Goal: Information Seeking & Learning: Learn about a topic

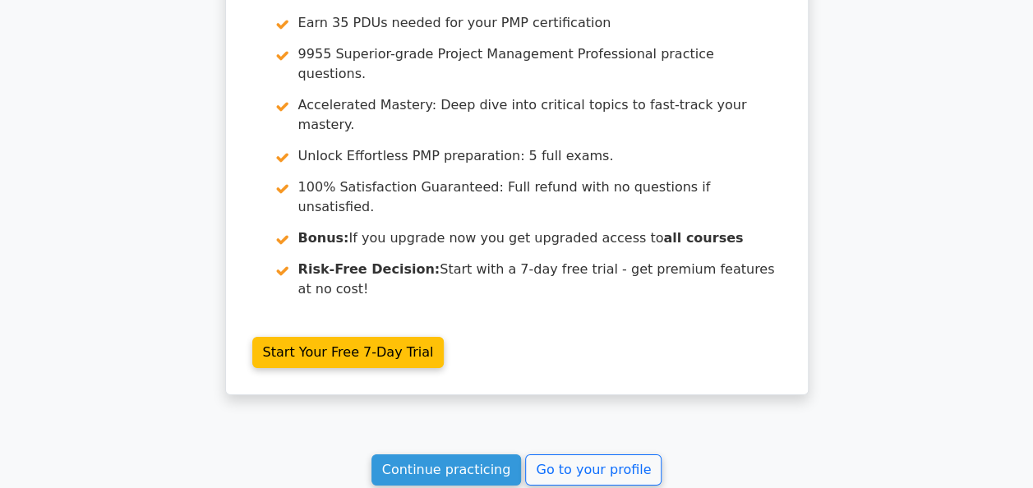
scroll to position [2788, 0]
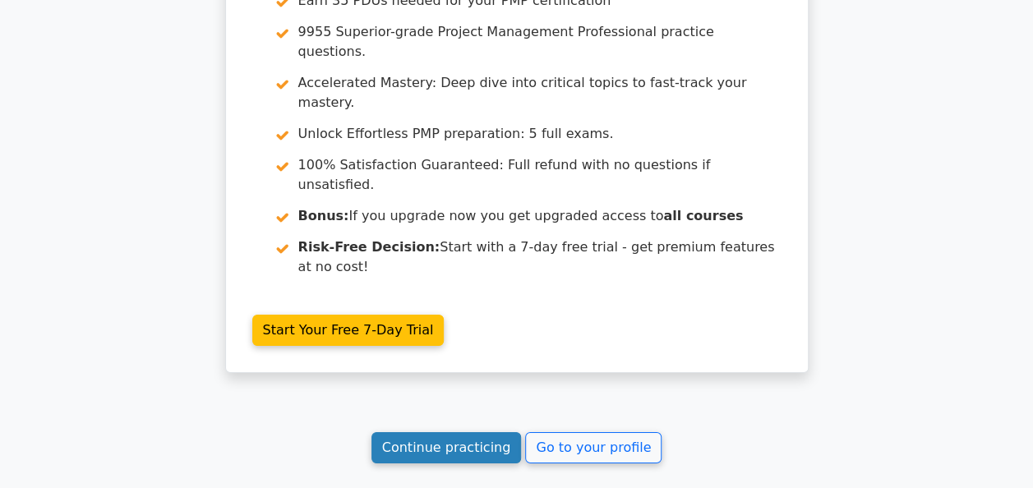
click at [430, 432] on link "Continue practicing" at bounding box center [447, 447] width 150 height 31
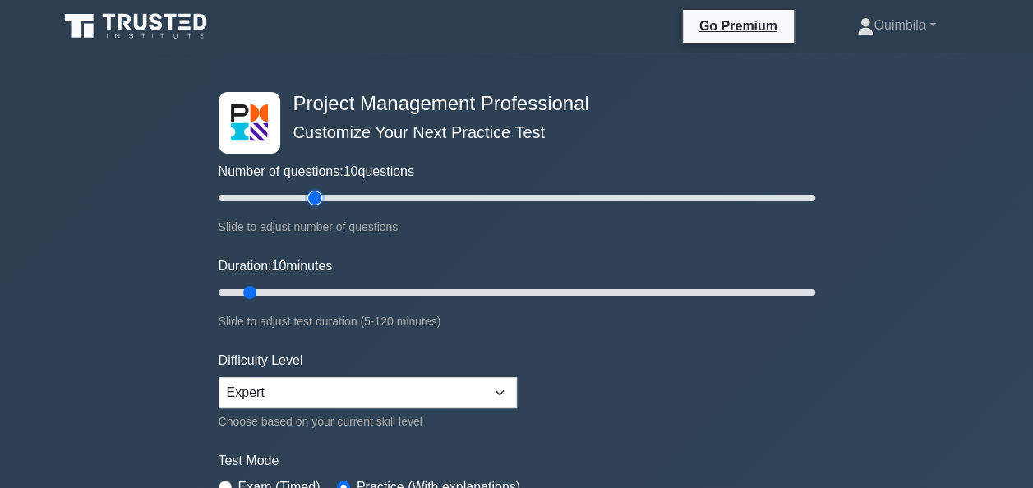
type input "35"
click at [308, 197] on input "Number of questions: 10 questions" at bounding box center [517, 198] width 597 height 20
click at [314, 290] on input "Duration: 10 minutes" at bounding box center [517, 293] width 597 height 20
click at [340, 289] on input "Duration: 30 minutes" at bounding box center [517, 293] width 597 height 20
click at [366, 291] on input "Duration: 30 minutes" at bounding box center [517, 293] width 597 height 20
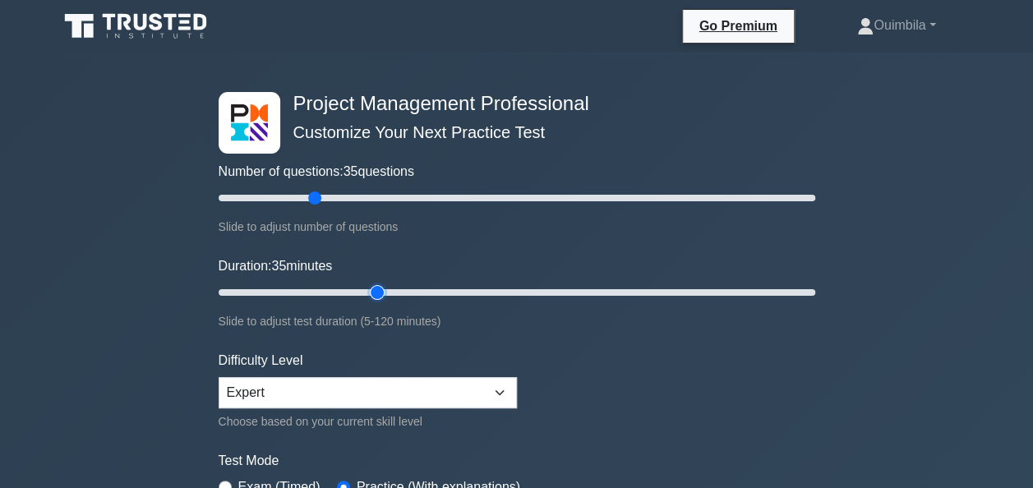
click at [386, 291] on input "Duration: 35 minutes" at bounding box center [517, 293] width 597 height 20
click at [389, 291] on input "Duration: 35 minutes" at bounding box center [517, 293] width 597 height 20
type input "40"
click at [390, 291] on input "Duration: 35 minutes" at bounding box center [517, 293] width 597 height 20
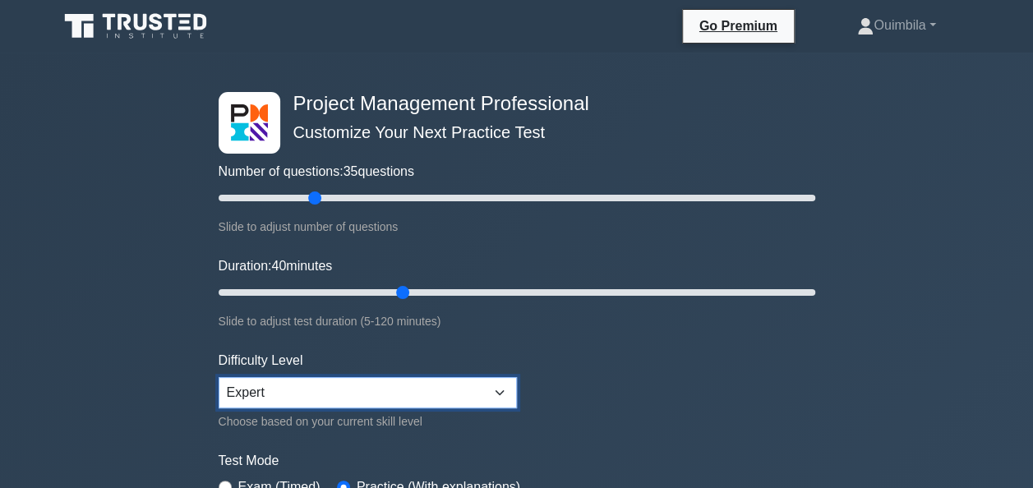
click at [497, 394] on select "Beginner Intermediate Expert" at bounding box center [368, 392] width 298 height 31
click at [578, 381] on form "Number of questions: 35 questions Slide to adjust number of questions Duration:…" at bounding box center [517, 324] width 597 height 465
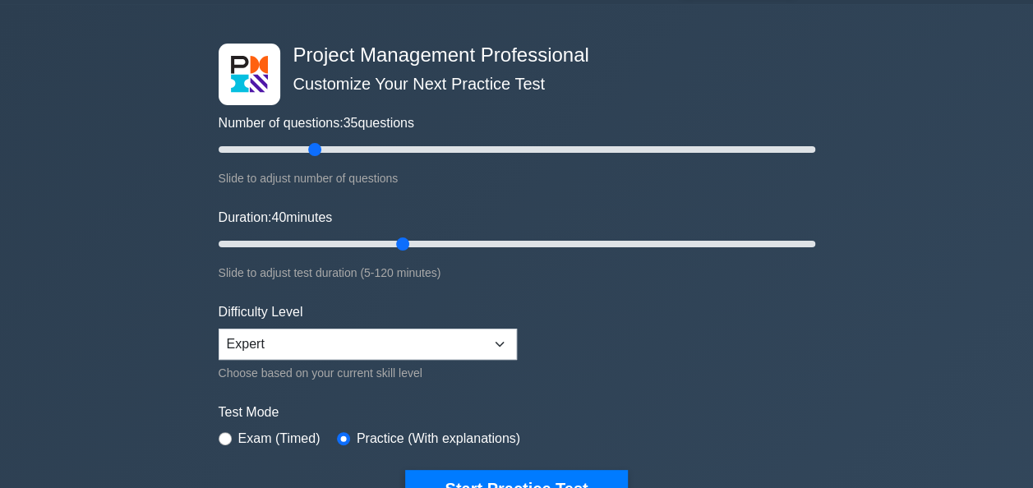
scroll to position [82, 0]
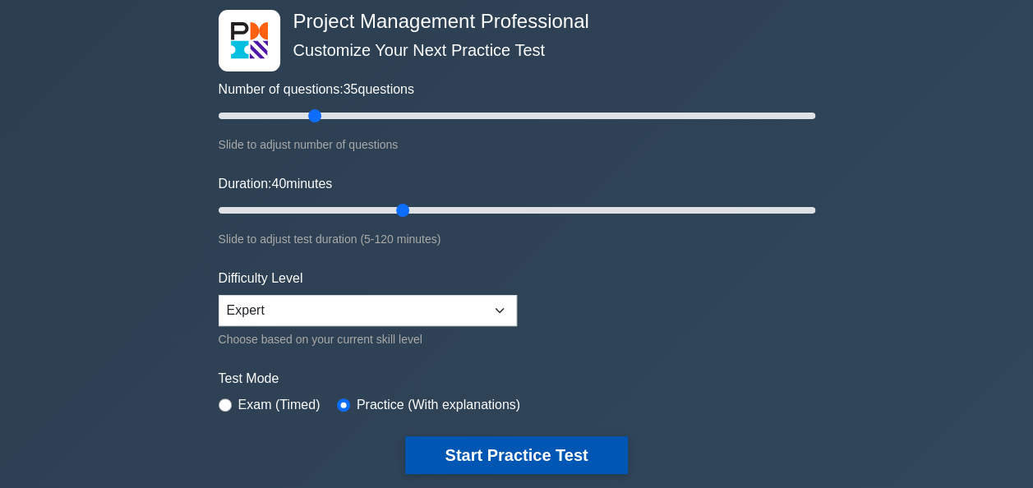
click at [493, 451] on button "Start Practice Test" at bounding box center [516, 456] width 222 height 38
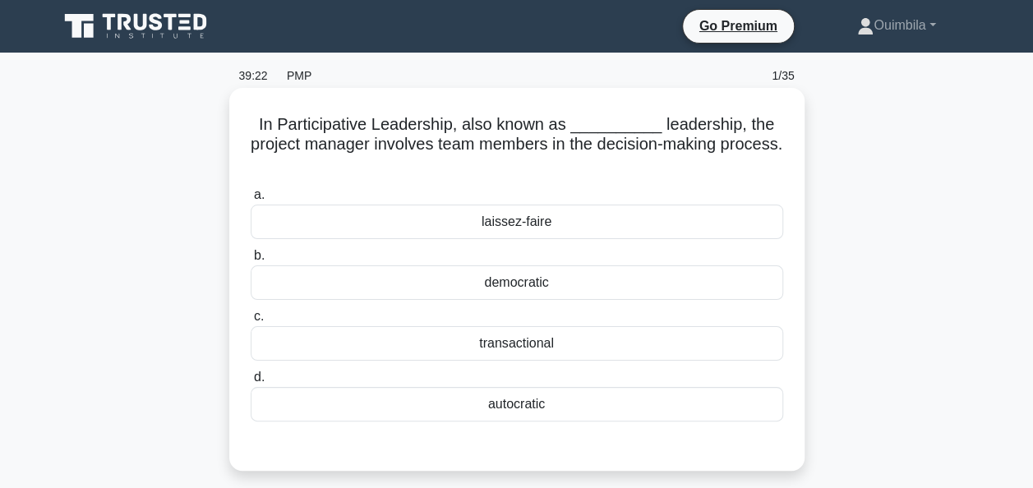
click at [528, 281] on div "democratic" at bounding box center [517, 283] width 533 height 35
click at [251, 261] on input "b. democratic" at bounding box center [251, 256] width 0 height 11
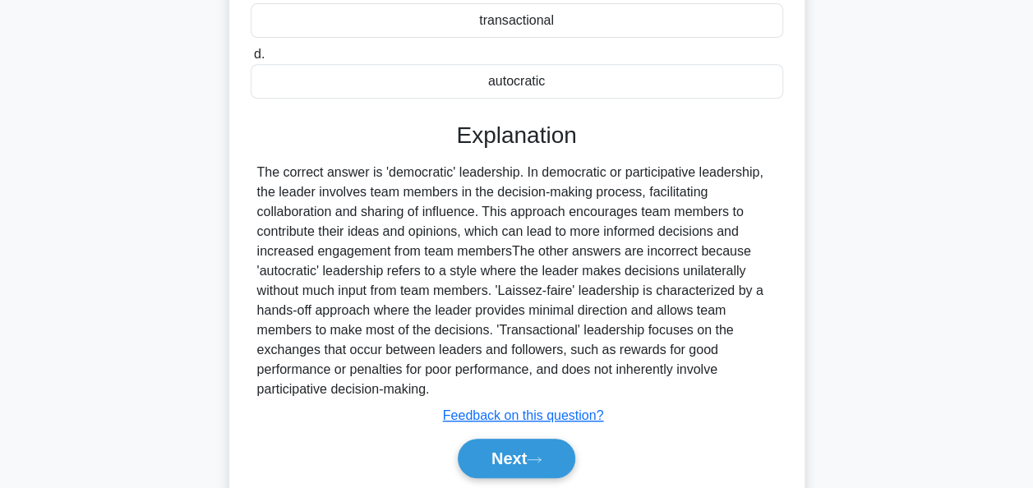
scroll to position [329, 0]
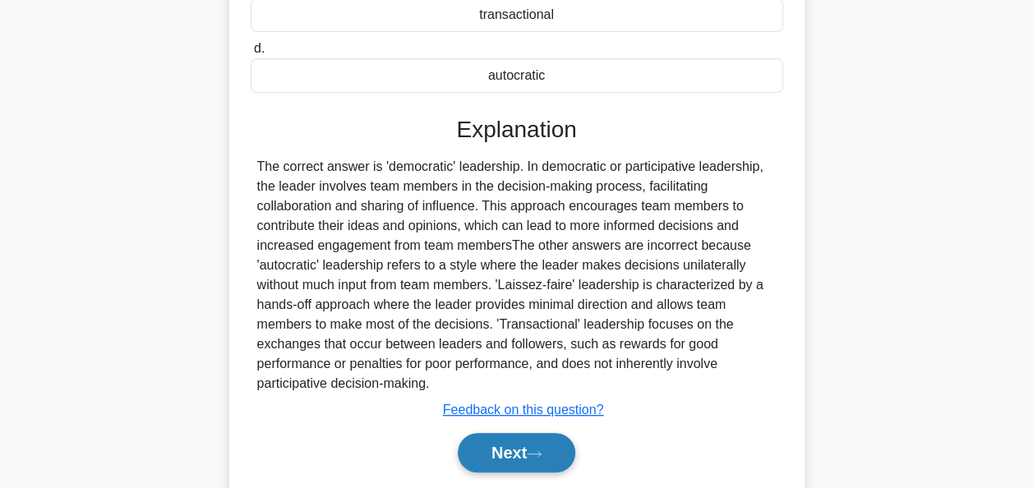
click at [490, 448] on button "Next" at bounding box center [517, 452] width 118 height 39
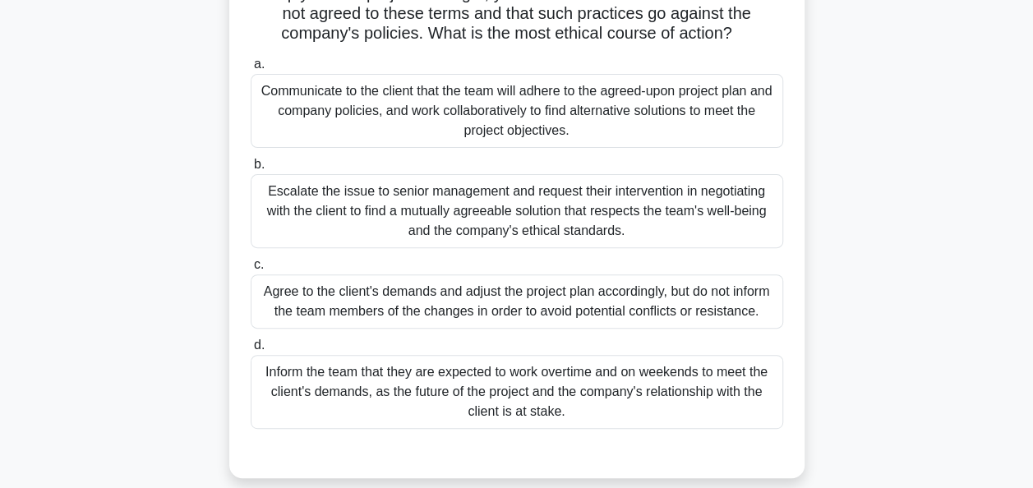
scroll to position [164, 0]
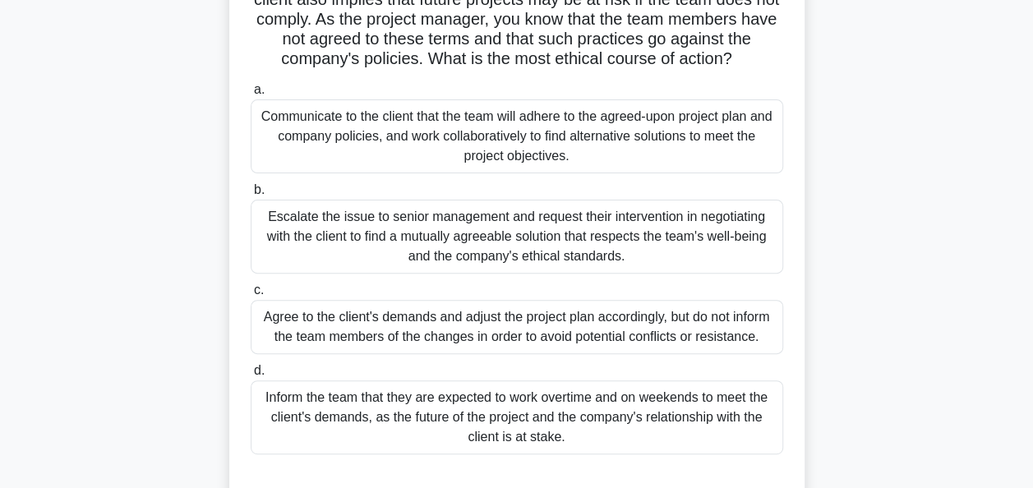
click at [552, 131] on div "Communicate to the client that the team will adhere to the agreed-upon project …" at bounding box center [517, 136] width 533 height 74
click at [251, 95] on input "a. Communicate to the client that the team will adhere to the agreed-upon proje…" at bounding box center [251, 90] width 0 height 11
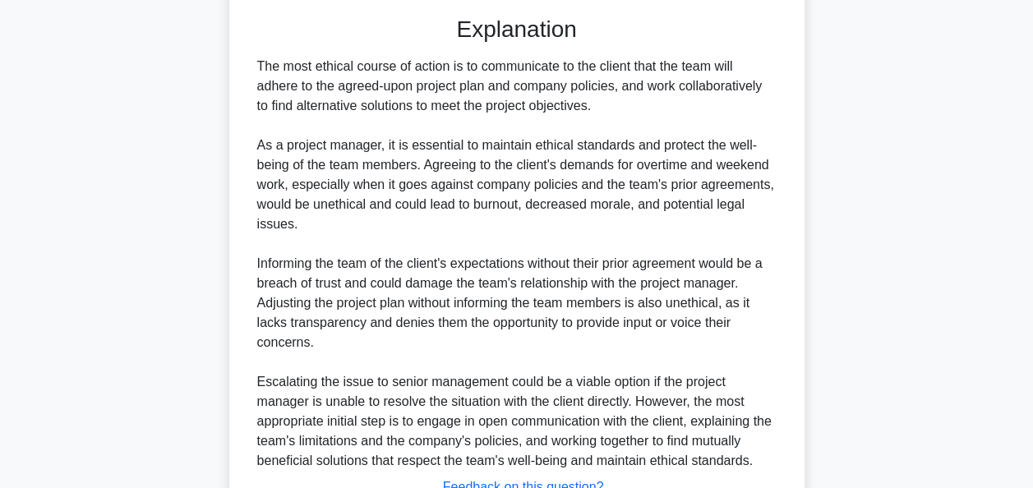
scroll to position [756, 0]
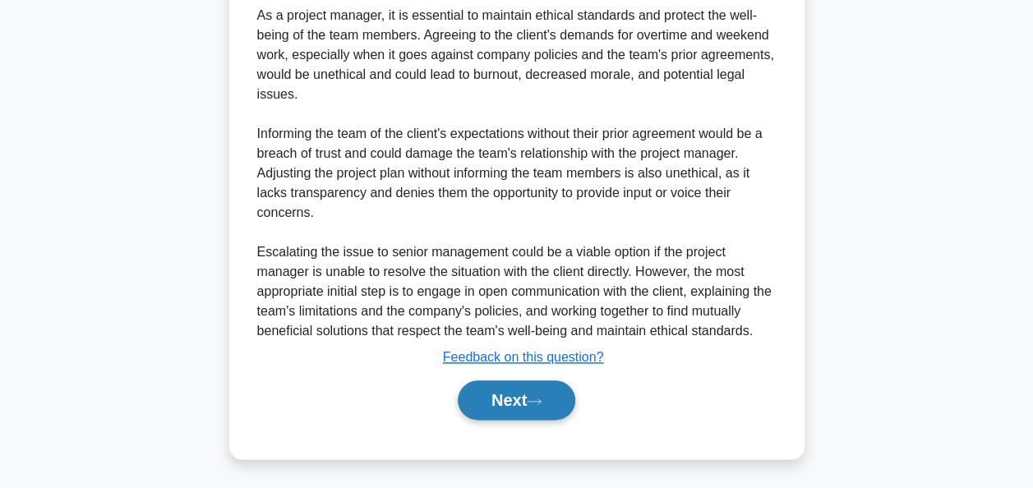
click at [506, 395] on button "Next" at bounding box center [517, 400] width 118 height 39
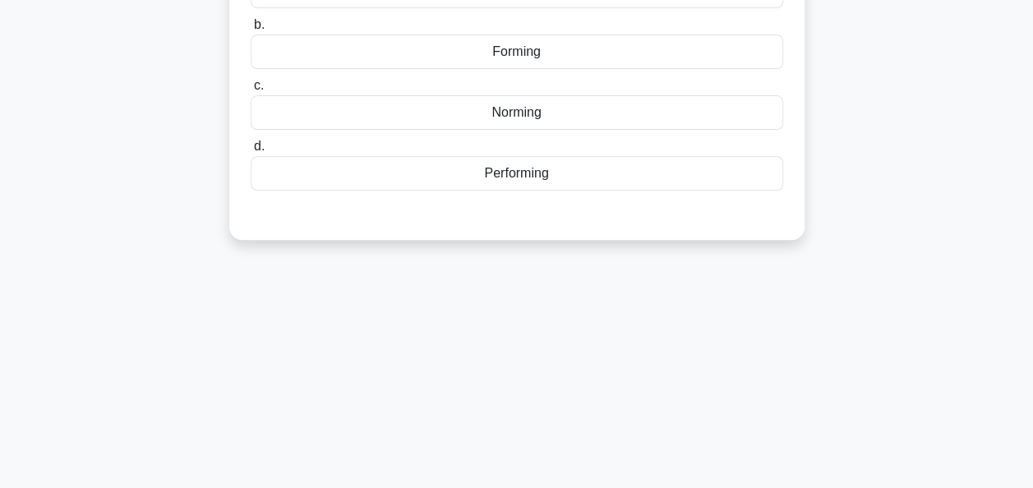
scroll to position [0, 0]
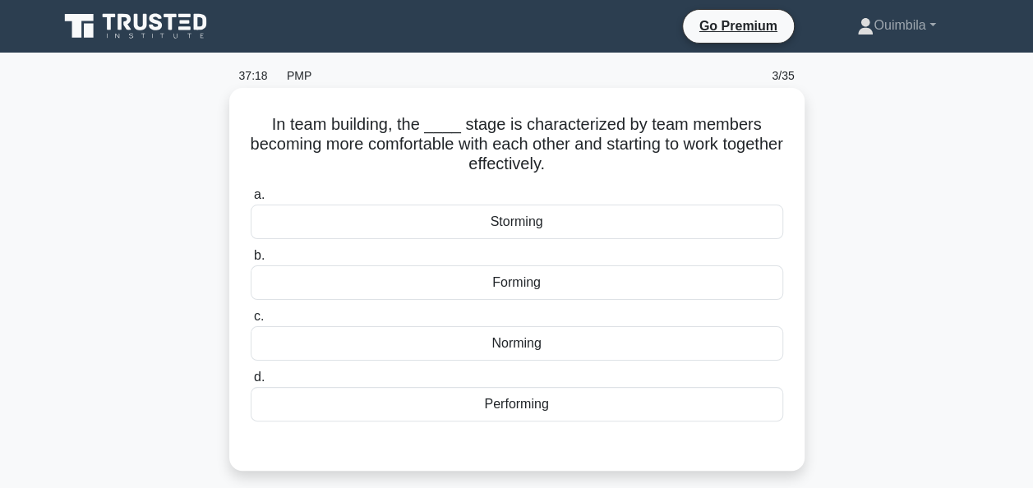
click at [518, 340] on div "Norming" at bounding box center [517, 343] width 533 height 35
click at [251, 322] on input "c. Norming" at bounding box center [251, 317] width 0 height 11
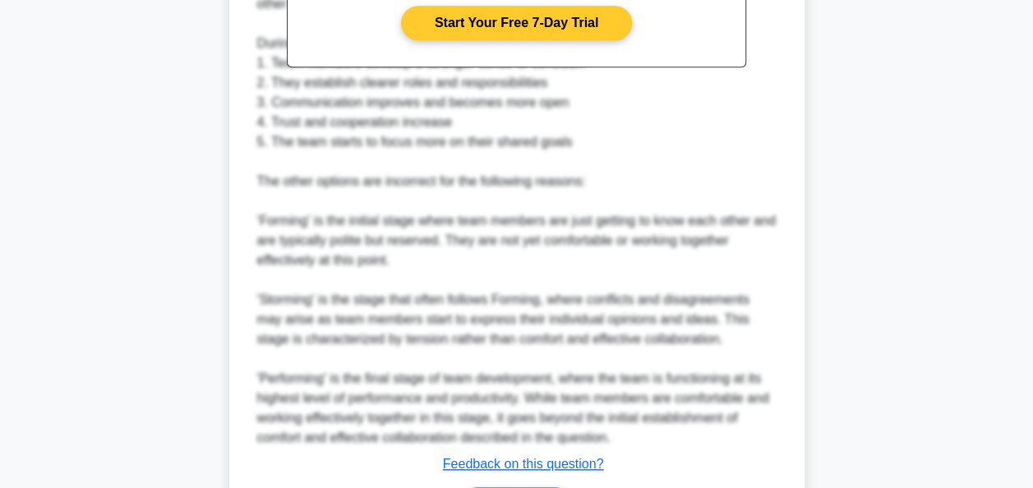
scroll to position [658, 0]
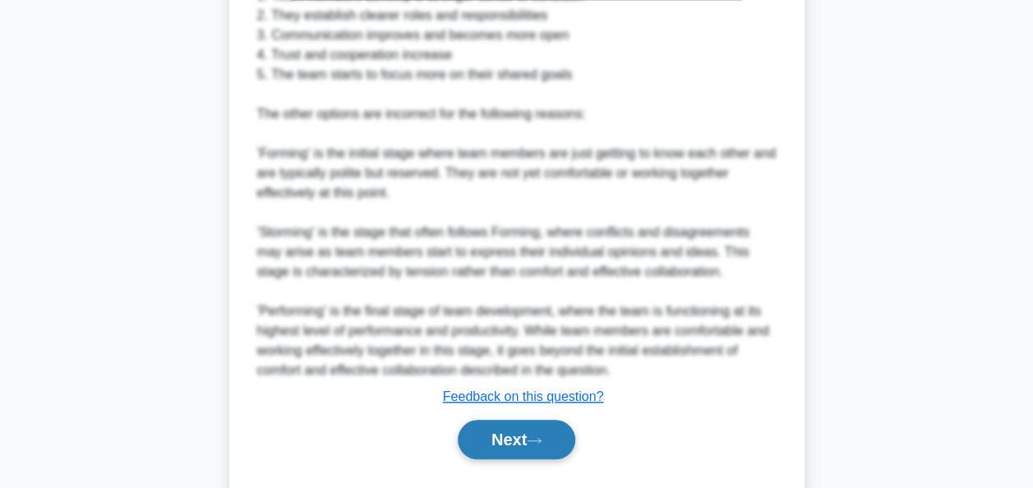
click at [503, 437] on button "Next" at bounding box center [517, 439] width 118 height 39
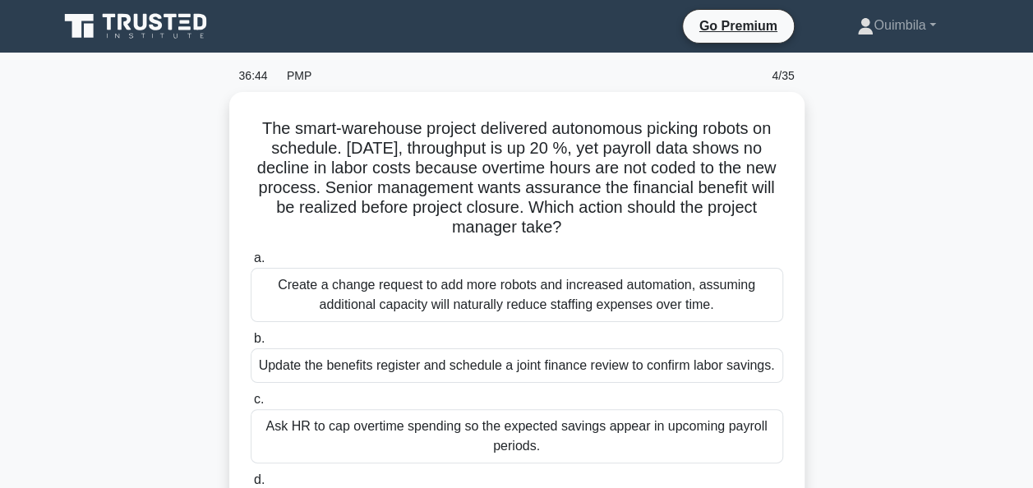
scroll to position [82, 0]
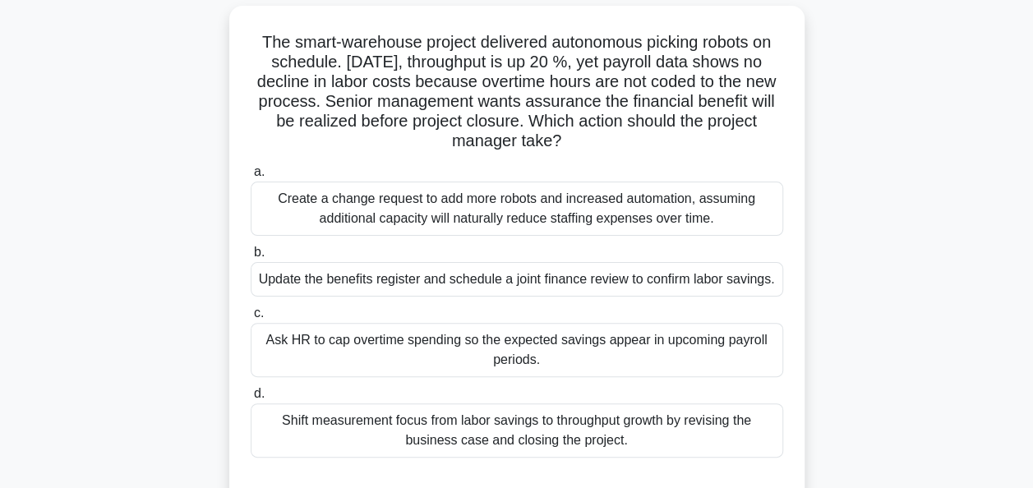
click at [628, 285] on div "Update the benefits register and schedule a joint finance review to confirm lab…" at bounding box center [517, 279] width 533 height 35
click at [251, 258] on input "b. Update the benefits register and schedule a joint finance review to confirm …" at bounding box center [251, 252] width 0 height 11
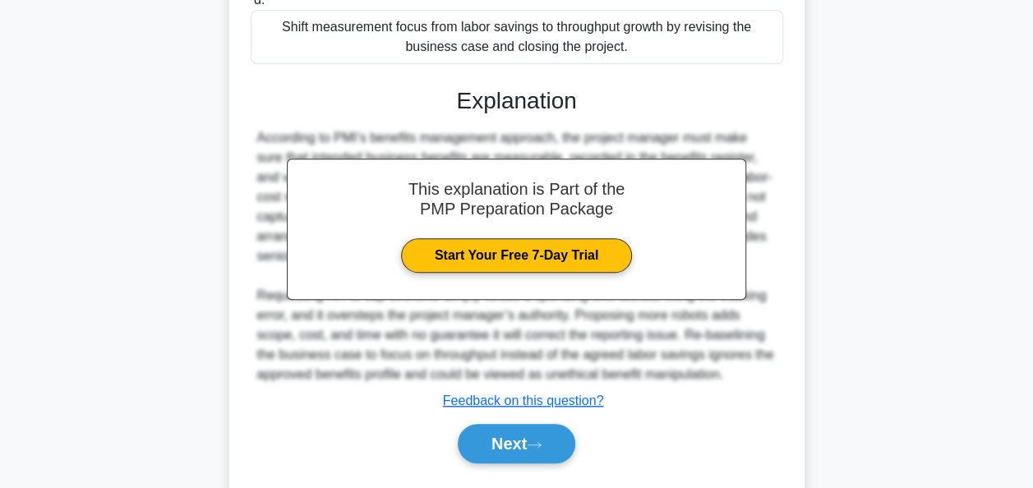
scroll to position [493, 0]
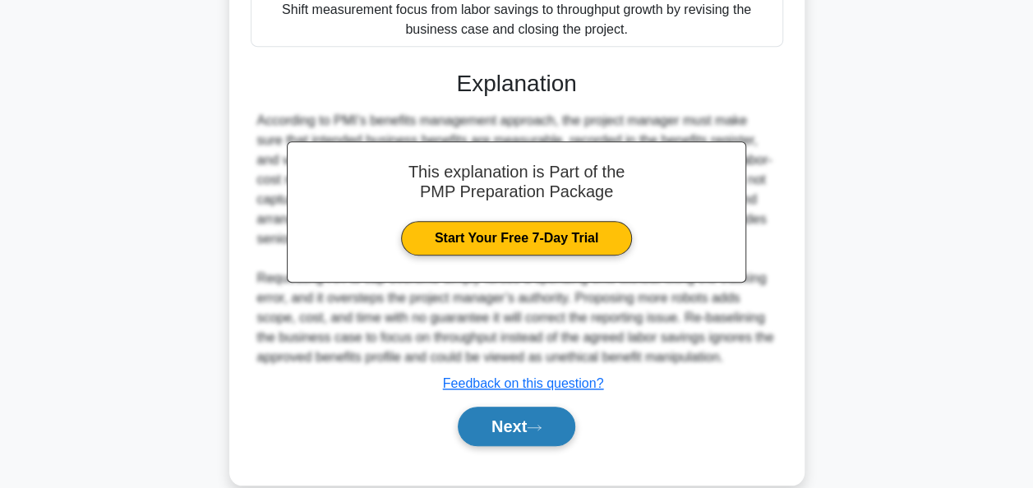
click at [506, 443] on button "Next" at bounding box center [517, 426] width 118 height 39
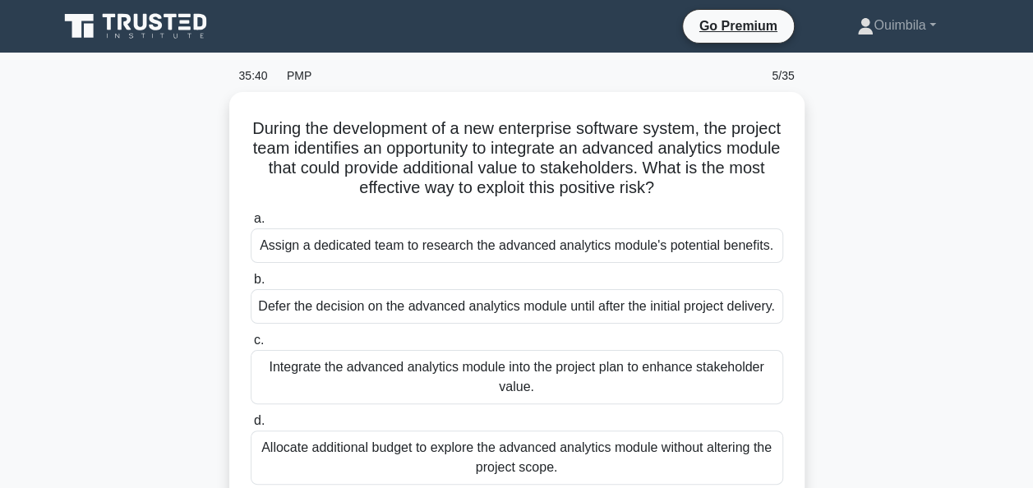
scroll to position [82, 0]
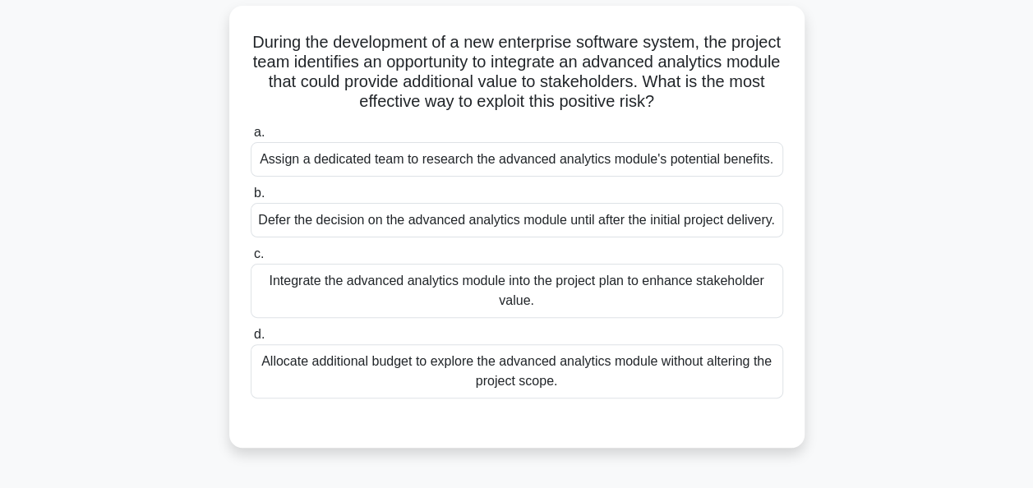
click at [514, 303] on div "Integrate the advanced analytics module into the project plan to enhance stakeh…" at bounding box center [517, 291] width 533 height 54
click at [251, 260] on input "c. Integrate the advanced analytics module into the project plan to enhance sta…" at bounding box center [251, 254] width 0 height 11
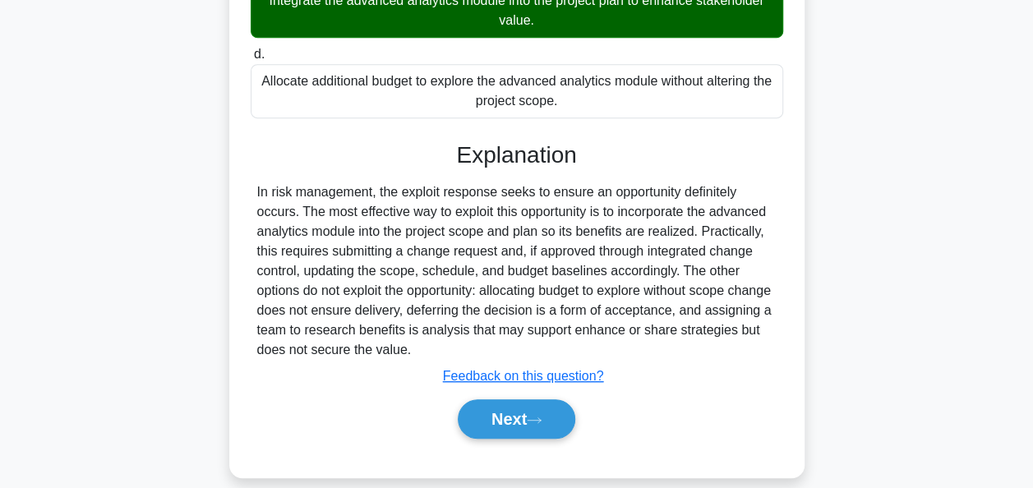
scroll to position [401, 0]
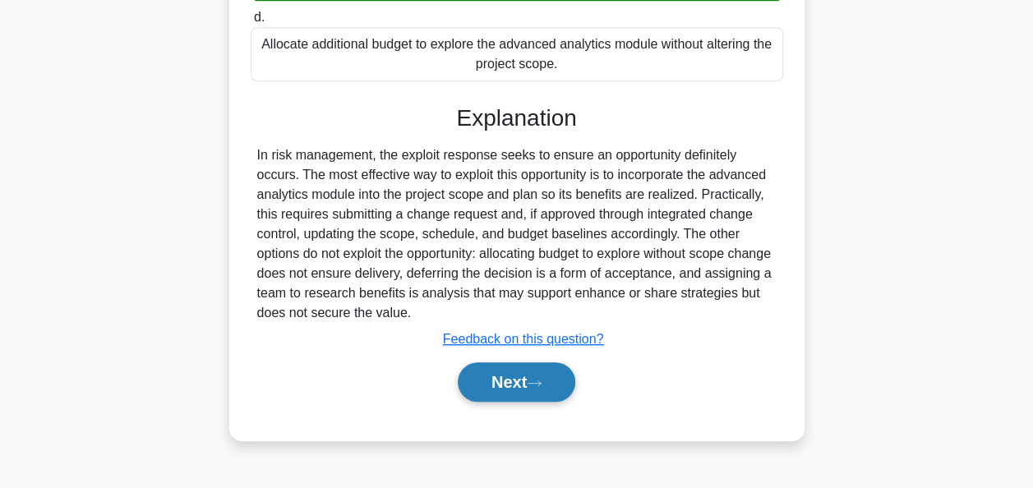
click at [515, 390] on button "Next" at bounding box center [517, 382] width 118 height 39
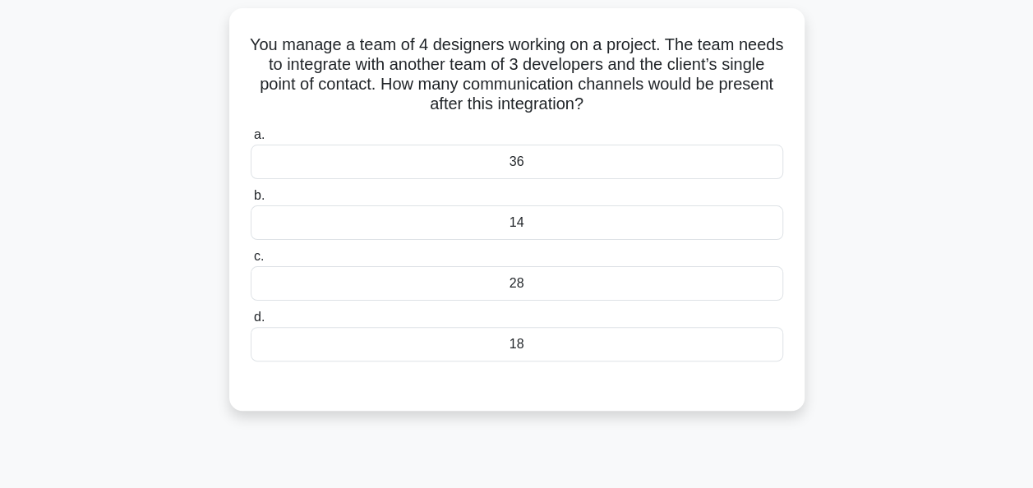
scroll to position [71, 0]
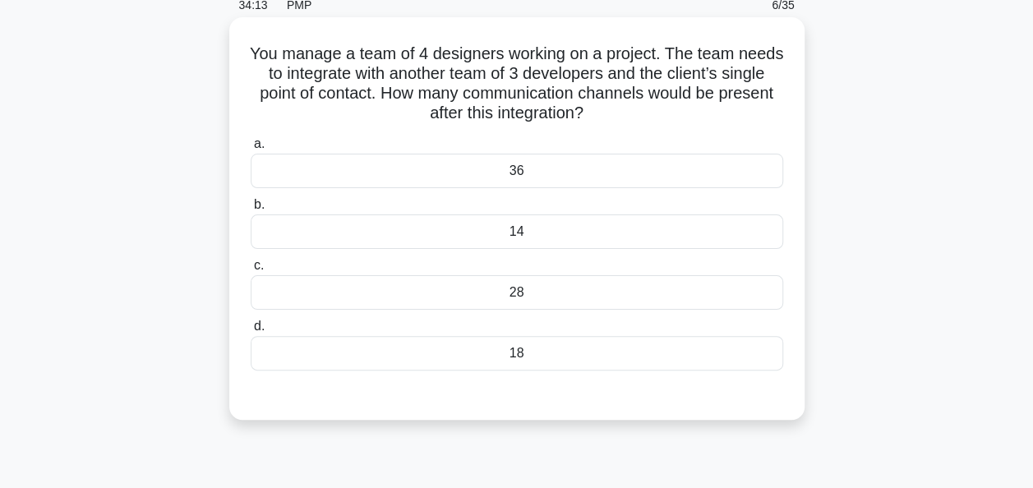
click at [515, 169] on div "36" at bounding box center [517, 171] width 533 height 35
click at [251, 150] on input "a. 36" at bounding box center [251, 144] width 0 height 11
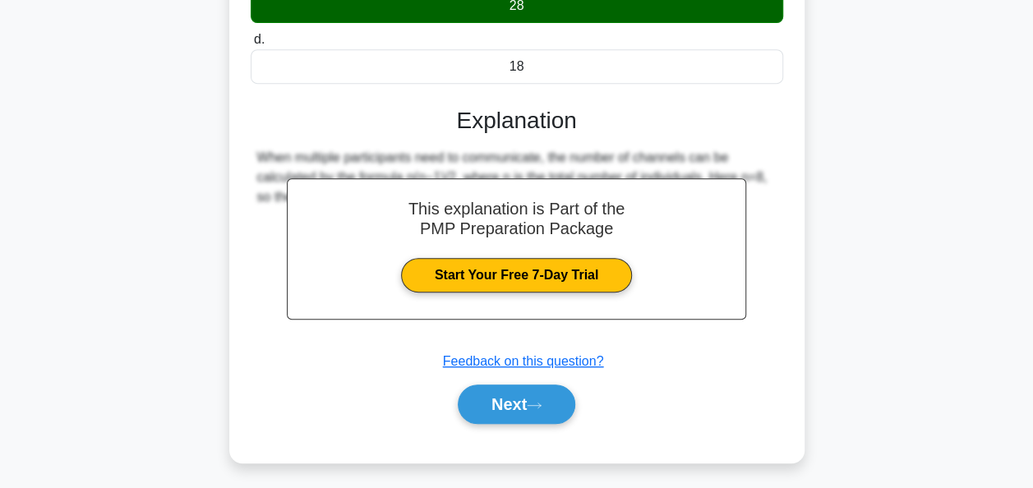
scroll to position [400, 0]
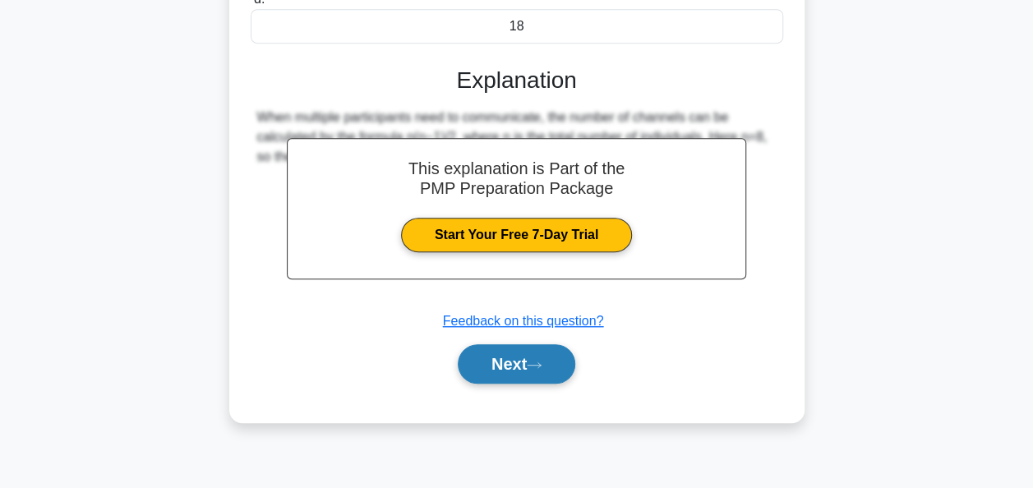
click at [516, 363] on button "Next" at bounding box center [517, 363] width 118 height 39
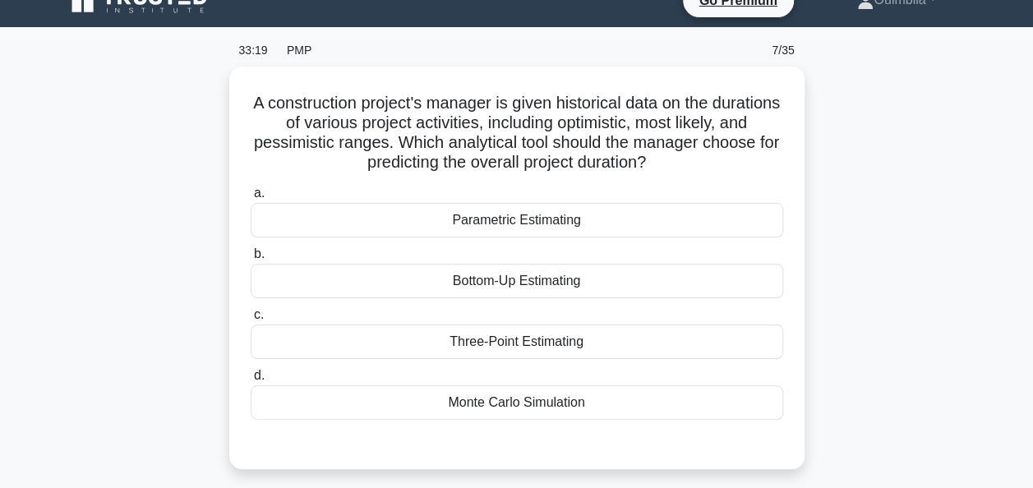
scroll to position [0, 0]
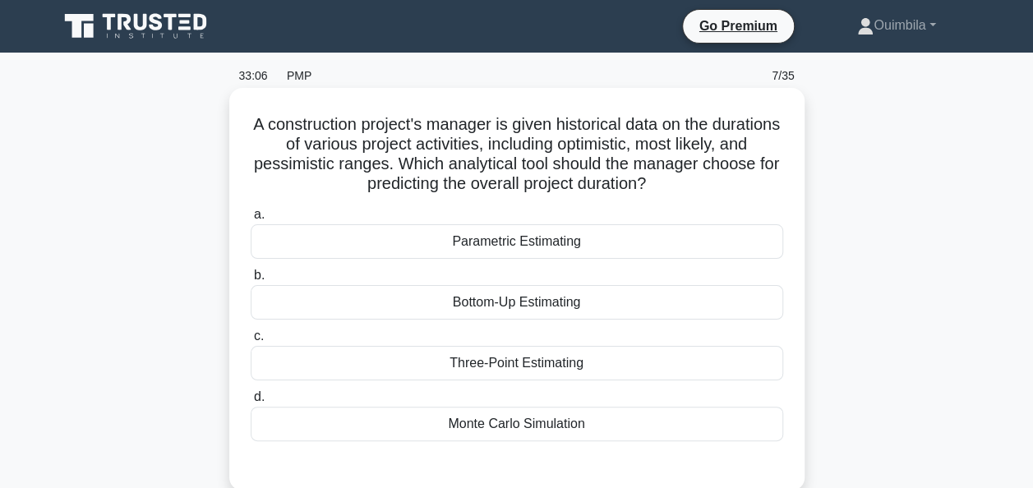
click at [535, 304] on div "Bottom-Up Estimating" at bounding box center [517, 302] width 533 height 35
click at [251, 281] on input "b. Bottom-Up Estimating" at bounding box center [251, 275] width 0 height 11
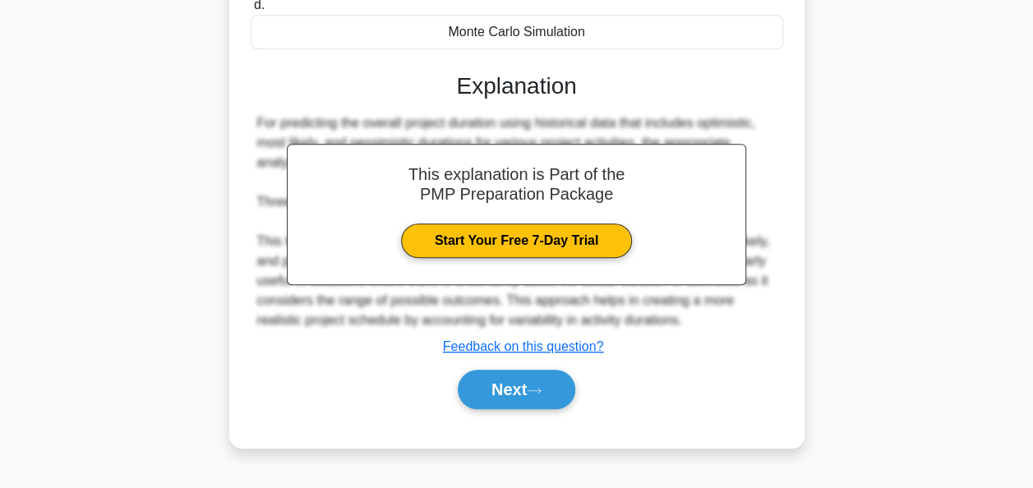
scroll to position [400, 0]
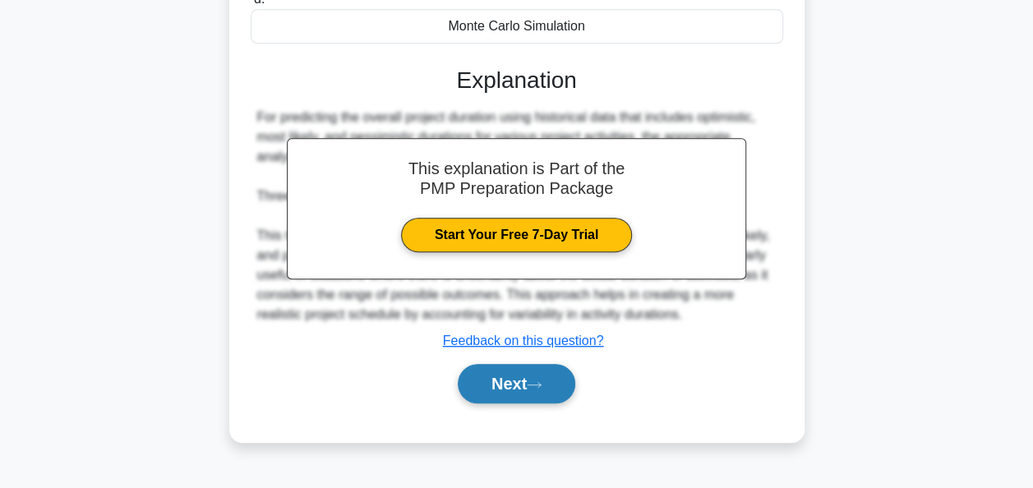
click at [511, 377] on button "Next" at bounding box center [517, 383] width 118 height 39
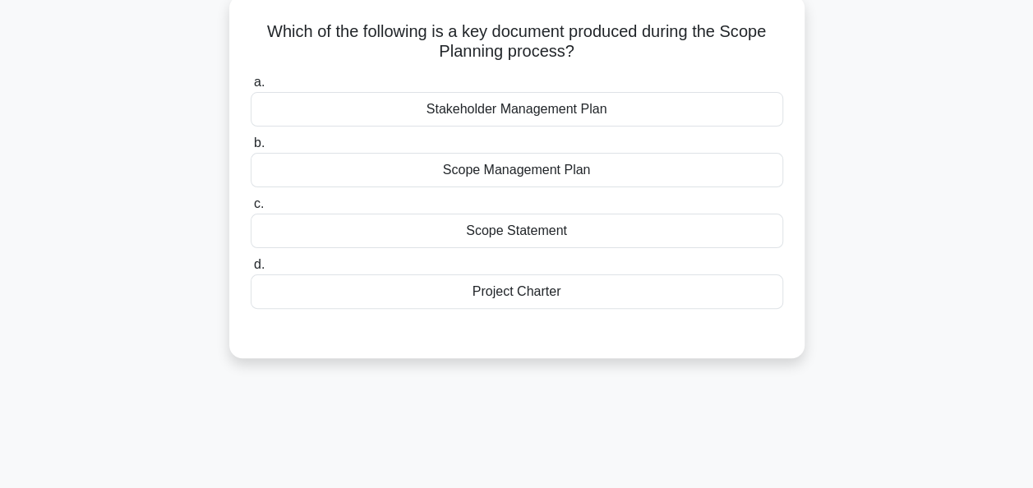
scroll to position [0, 0]
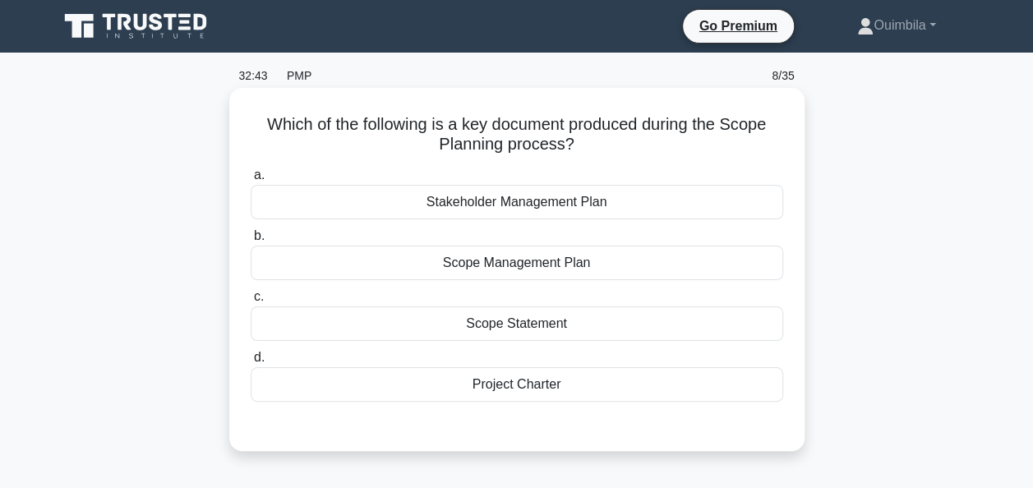
click at [568, 258] on div "Scope Management Plan" at bounding box center [517, 263] width 533 height 35
click at [251, 242] on input "b. Scope Management Plan" at bounding box center [251, 236] width 0 height 11
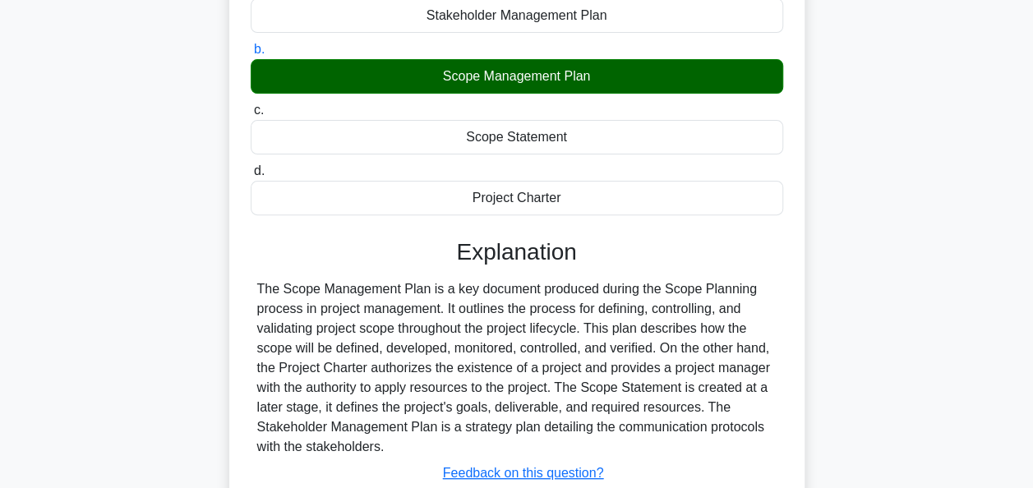
scroll to position [400, 0]
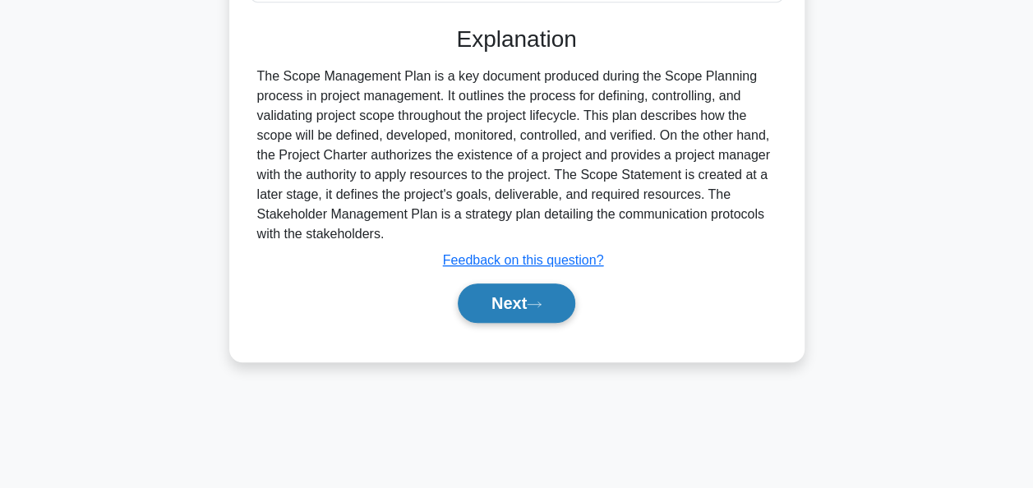
click at [531, 294] on button "Next" at bounding box center [517, 303] width 118 height 39
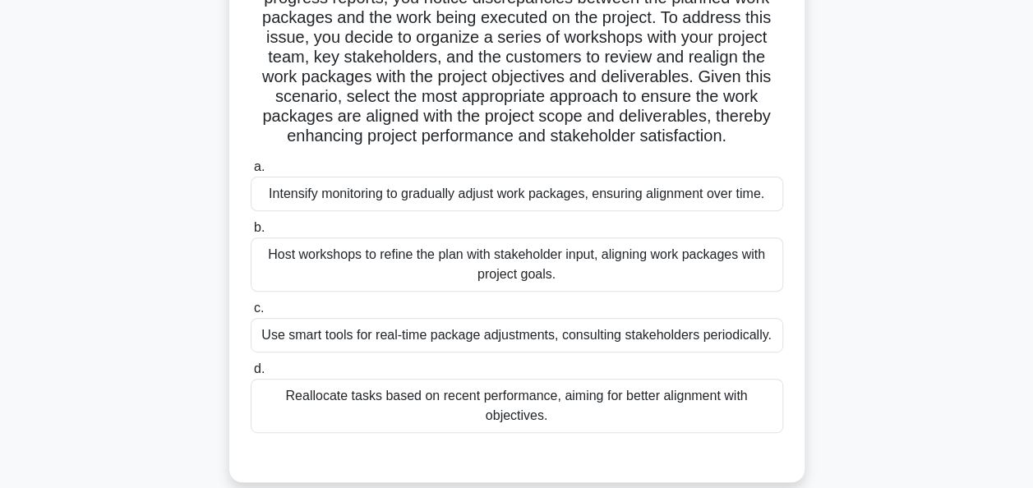
scroll to position [235, 0]
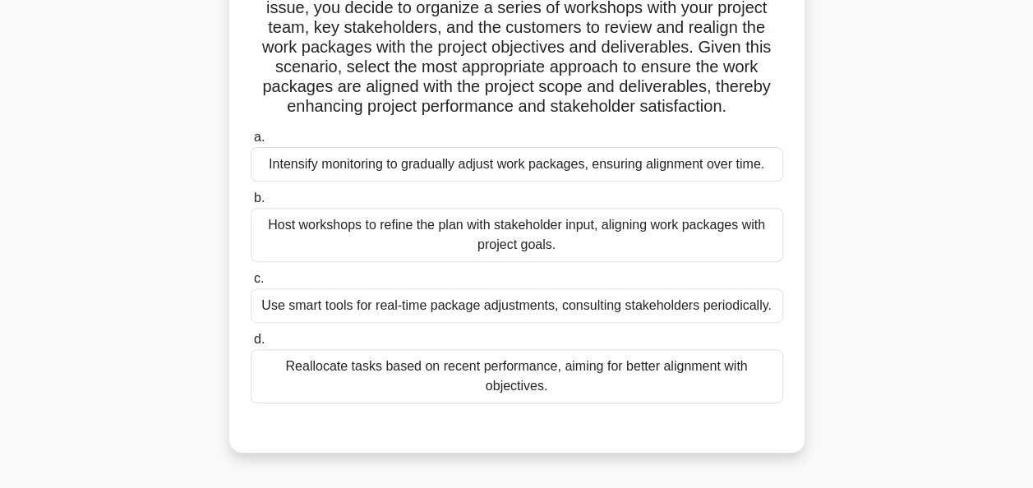
click at [553, 237] on div "Host workshops to refine the plan with stakeholder input, aligning work package…" at bounding box center [517, 235] width 533 height 54
click at [251, 204] on input "b. Host workshops to refine the plan with stakeholder input, aligning work pack…" at bounding box center [251, 198] width 0 height 11
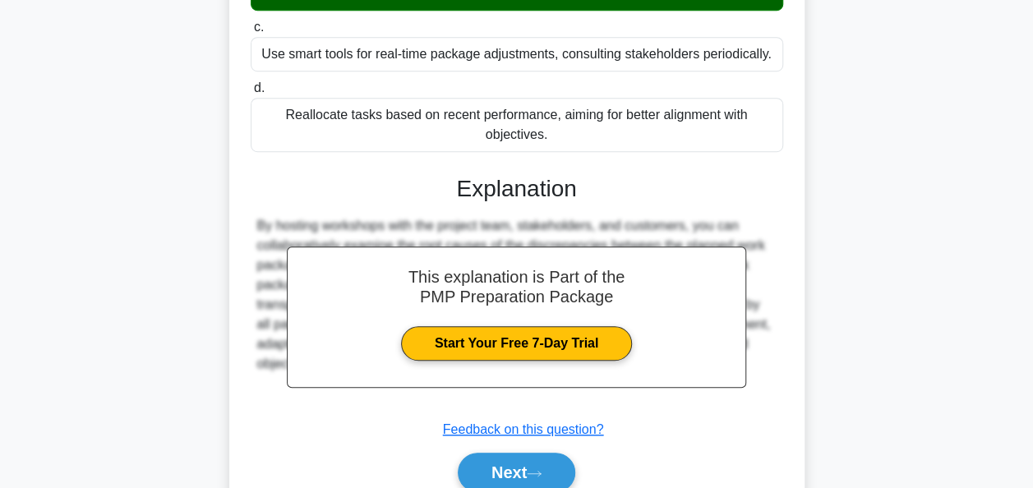
scroll to position [559, 0]
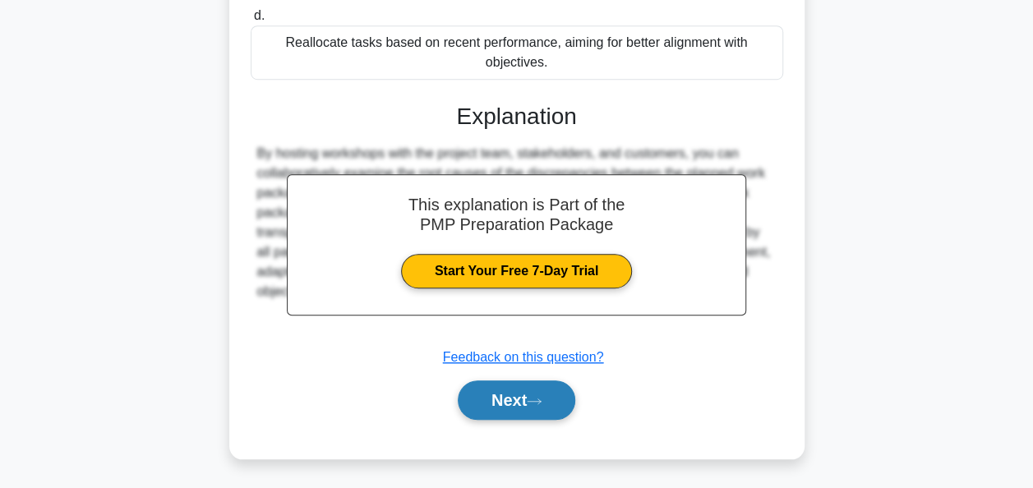
click at [526, 400] on button "Next" at bounding box center [517, 400] width 118 height 39
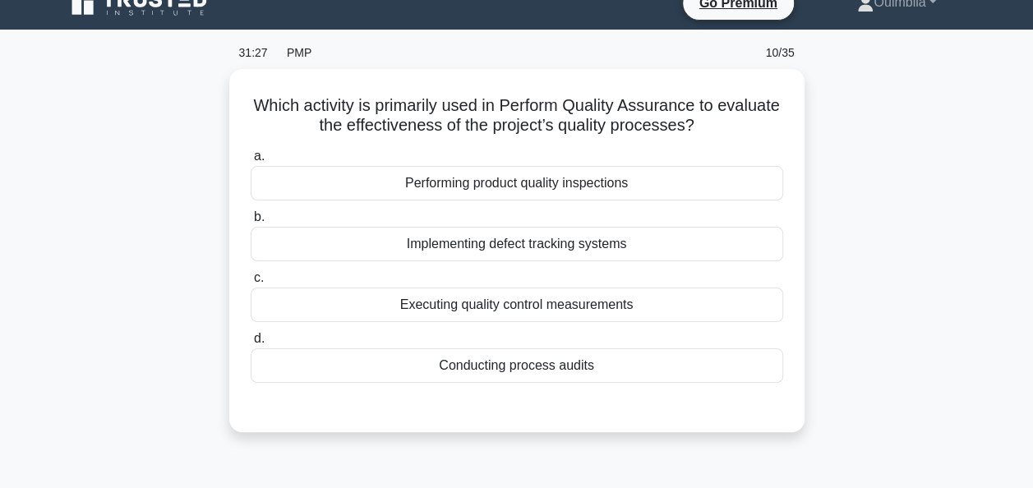
scroll to position [0, 0]
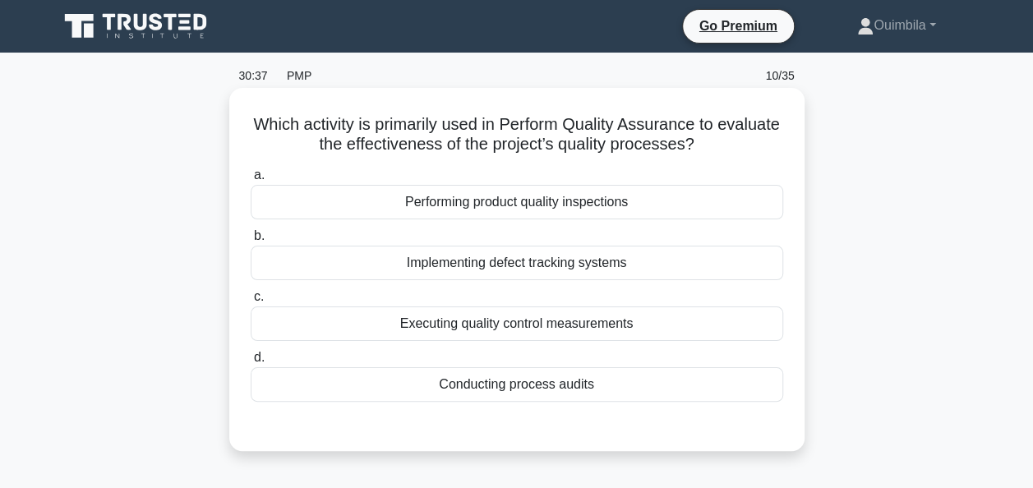
click at [514, 386] on div "Conducting process audits" at bounding box center [517, 384] width 533 height 35
click at [251, 363] on input "d. Conducting process audits" at bounding box center [251, 358] width 0 height 11
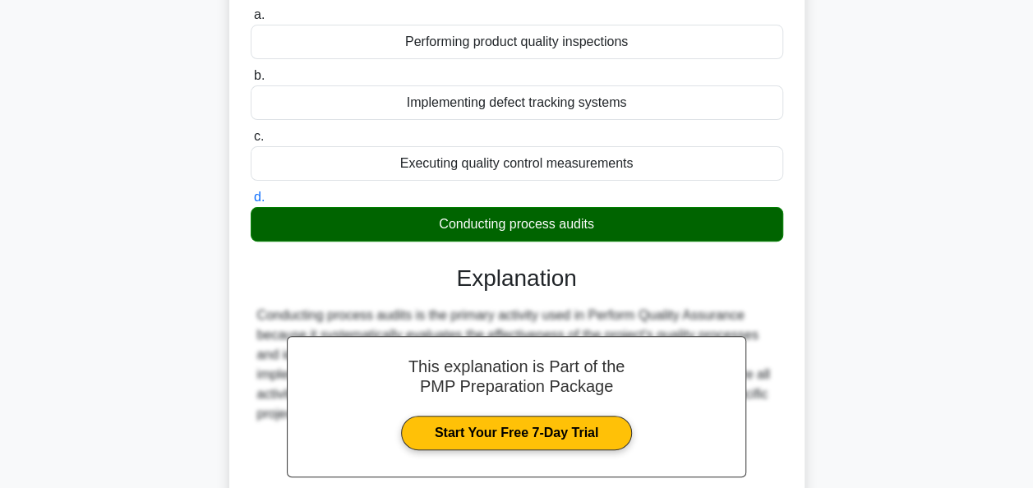
scroll to position [400, 0]
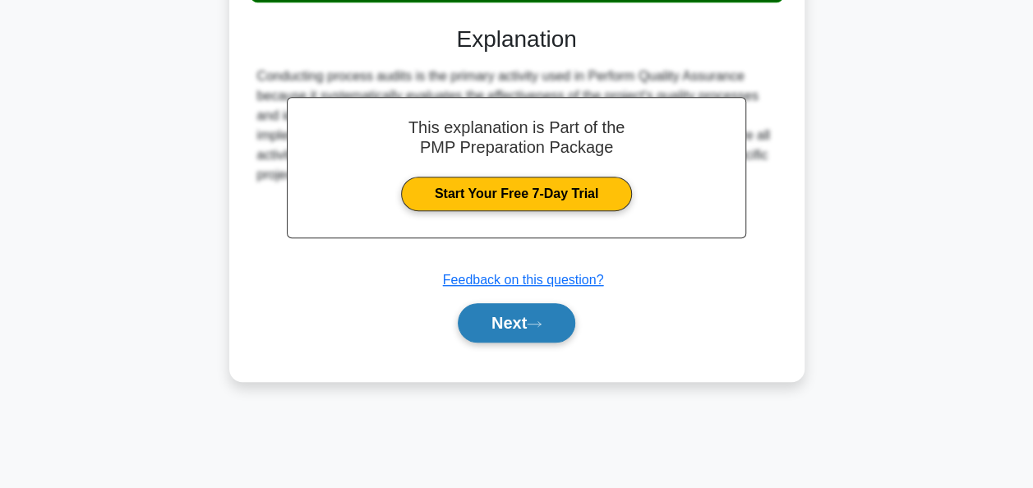
click at [519, 321] on button "Next" at bounding box center [517, 322] width 118 height 39
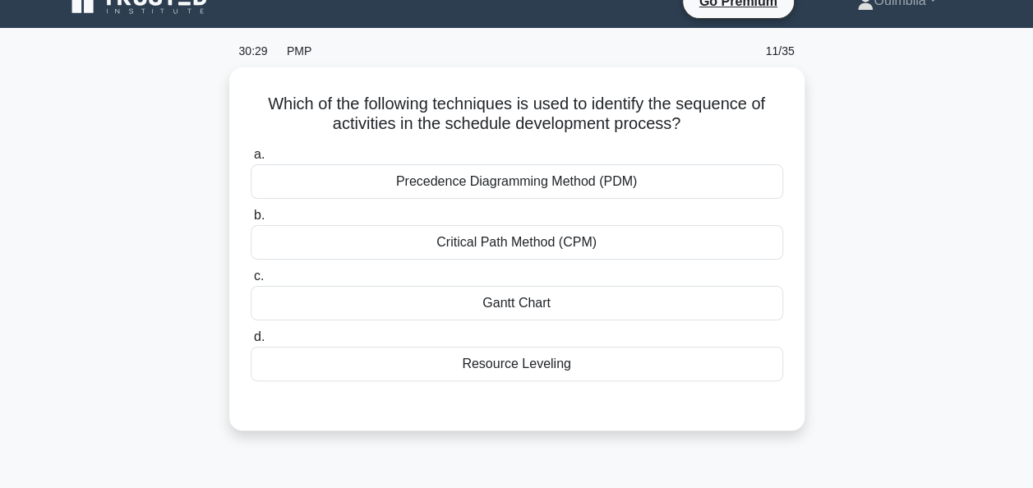
scroll to position [0, 0]
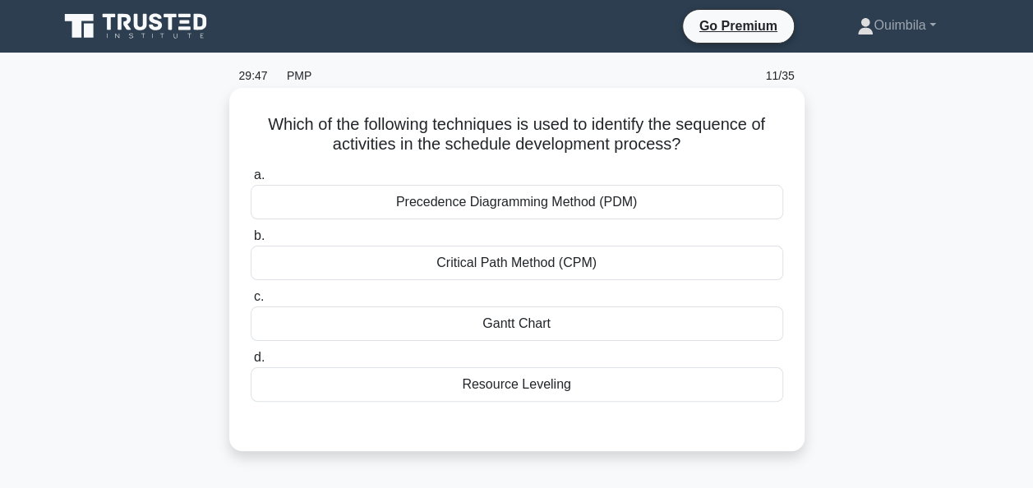
click at [533, 321] on div "Gantt Chart" at bounding box center [517, 324] width 533 height 35
click at [251, 303] on input "c. Gantt Chart" at bounding box center [251, 297] width 0 height 11
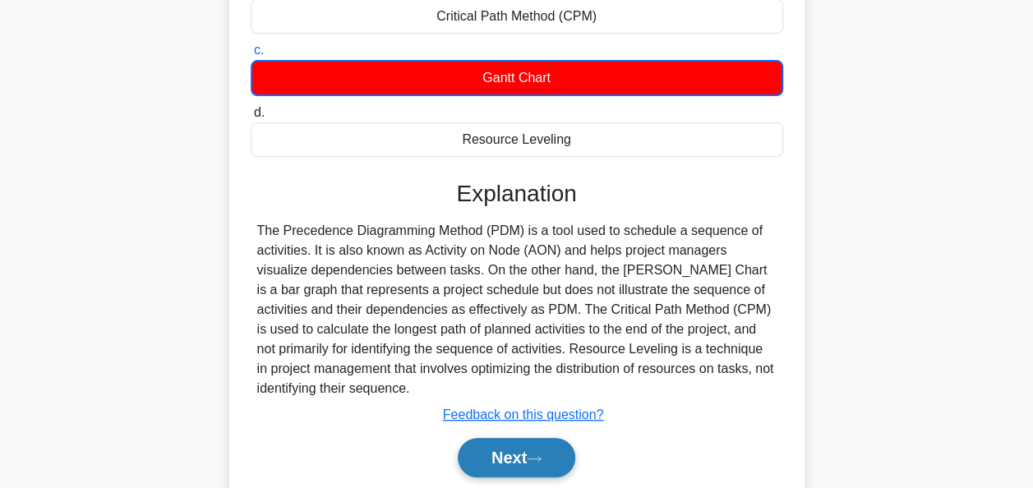
scroll to position [329, 0]
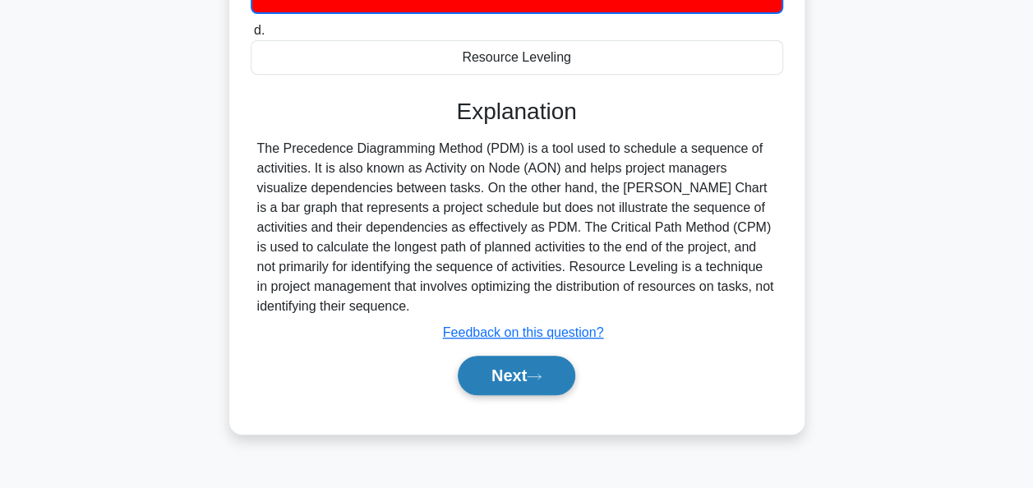
click at [501, 377] on button "Next" at bounding box center [517, 375] width 118 height 39
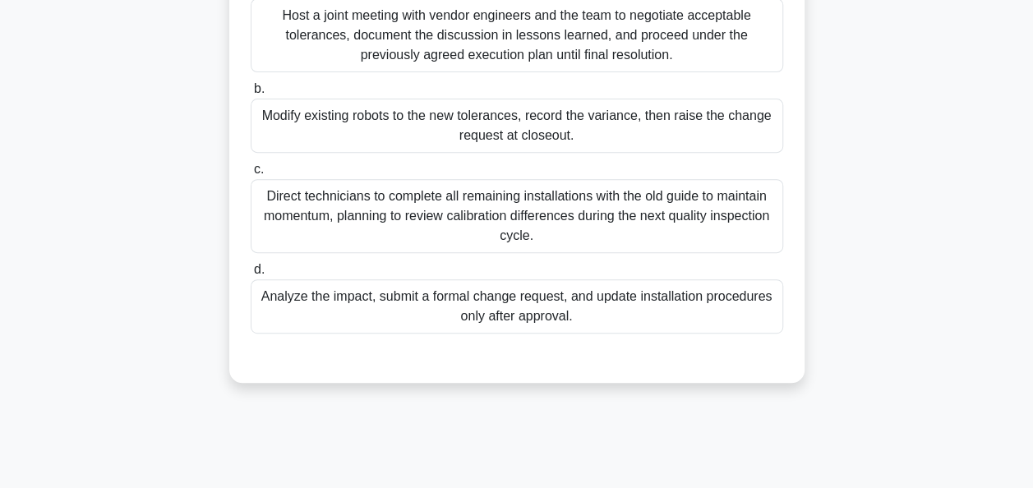
scroll to position [247, 0]
click at [518, 304] on div "Analyze the impact, submit a formal change request, and update installation pro…" at bounding box center [517, 306] width 533 height 54
click at [251, 275] on input "d. Analyze the impact, submit a formal change request, and update installation …" at bounding box center [251, 269] width 0 height 11
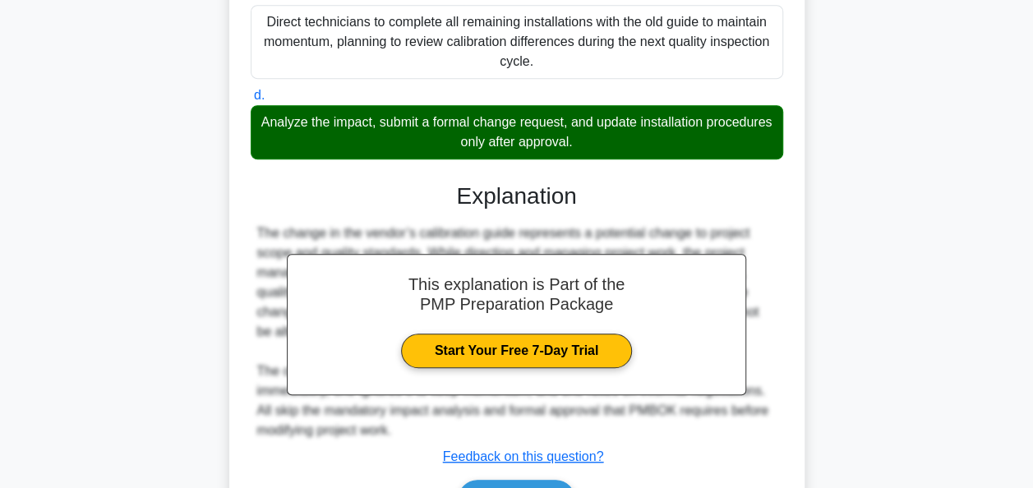
scroll to position [520, 0]
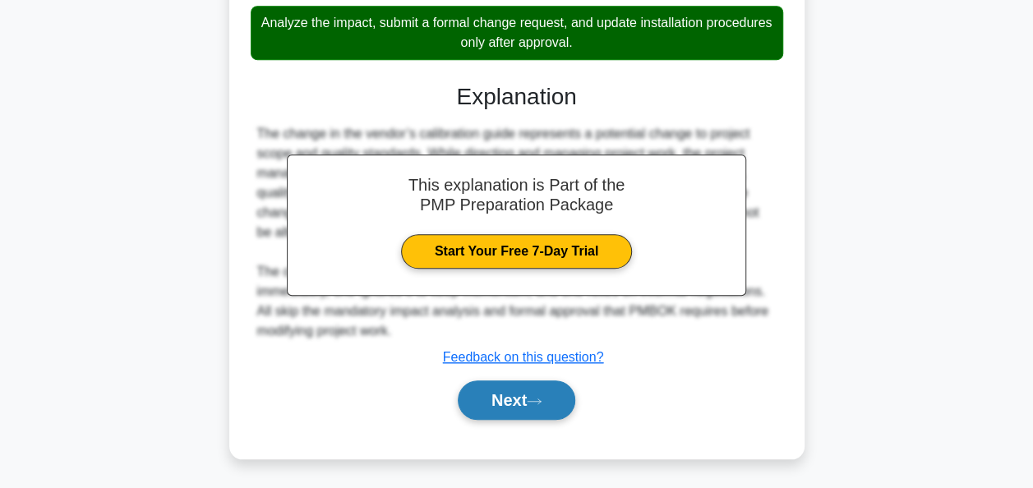
click at [503, 398] on button "Next" at bounding box center [517, 400] width 118 height 39
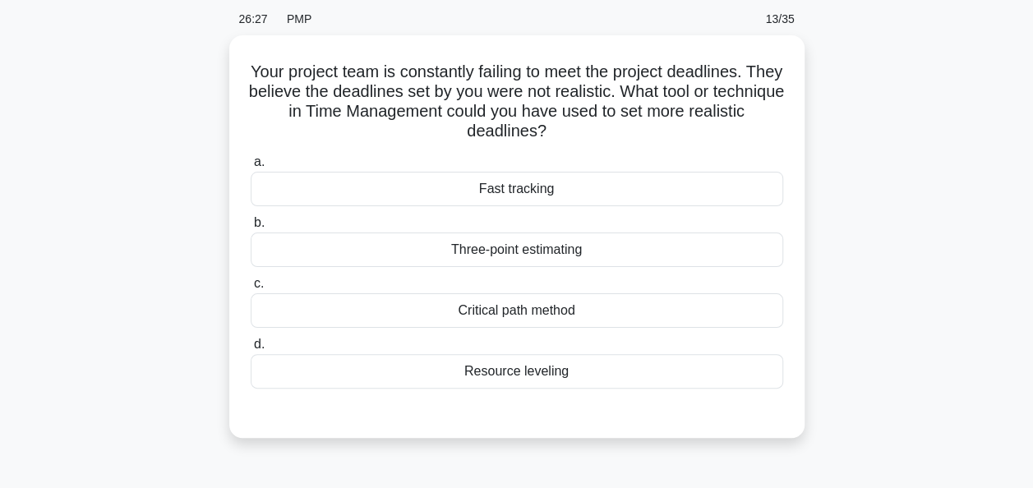
scroll to position [82, 0]
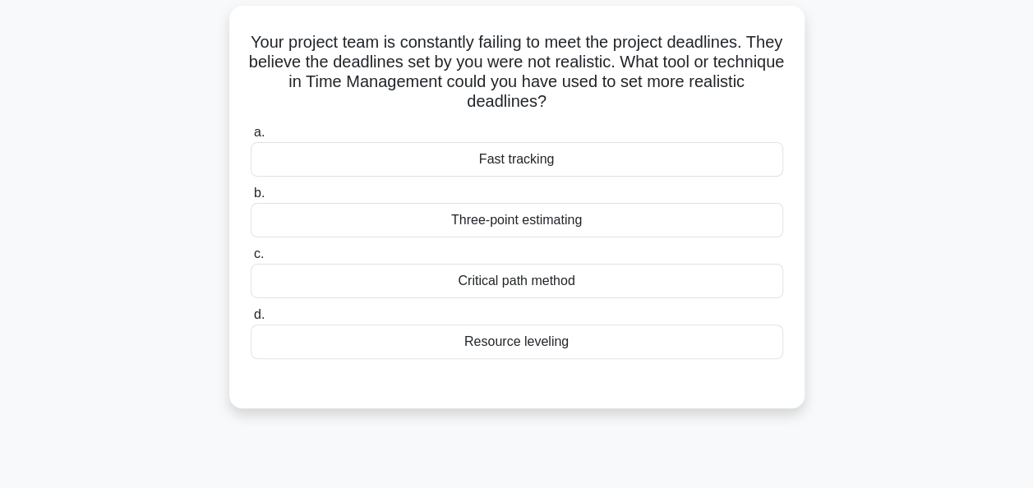
click at [515, 278] on div "Critical path method" at bounding box center [517, 281] width 533 height 35
click at [251, 260] on input "c. Critical path method" at bounding box center [251, 254] width 0 height 11
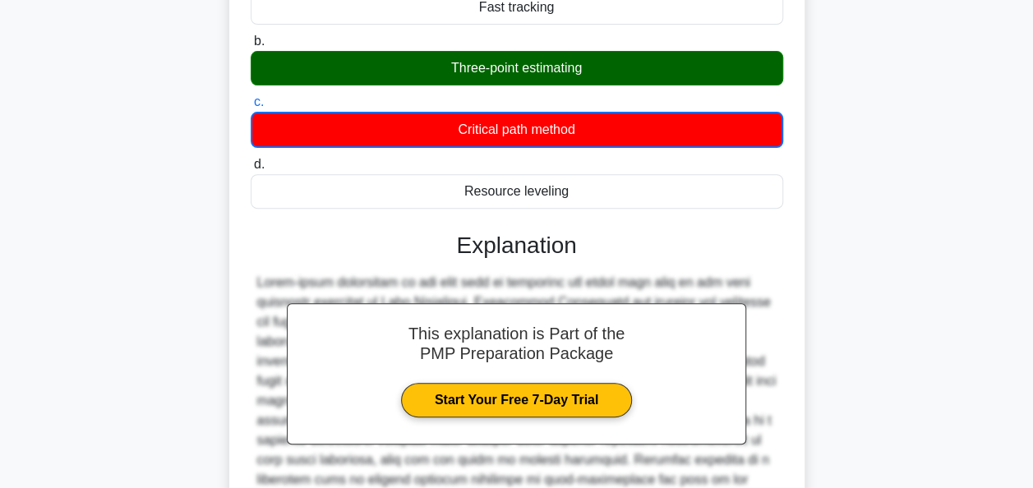
scroll to position [403, 0]
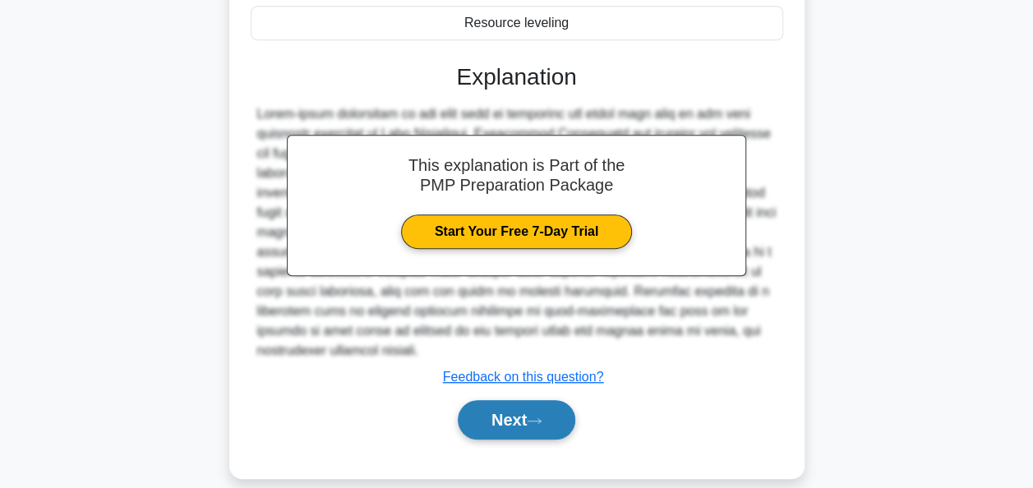
click at [508, 400] on button "Next" at bounding box center [517, 419] width 118 height 39
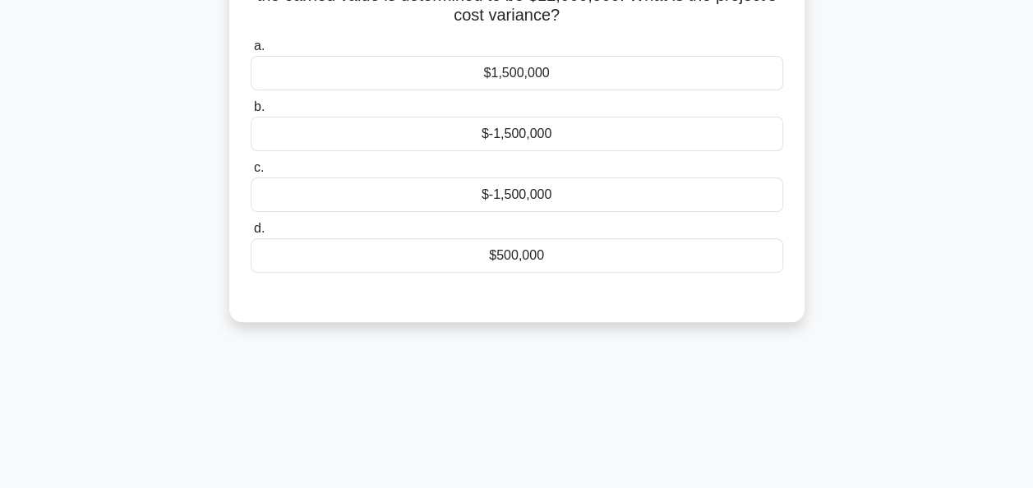
scroll to position [71, 0]
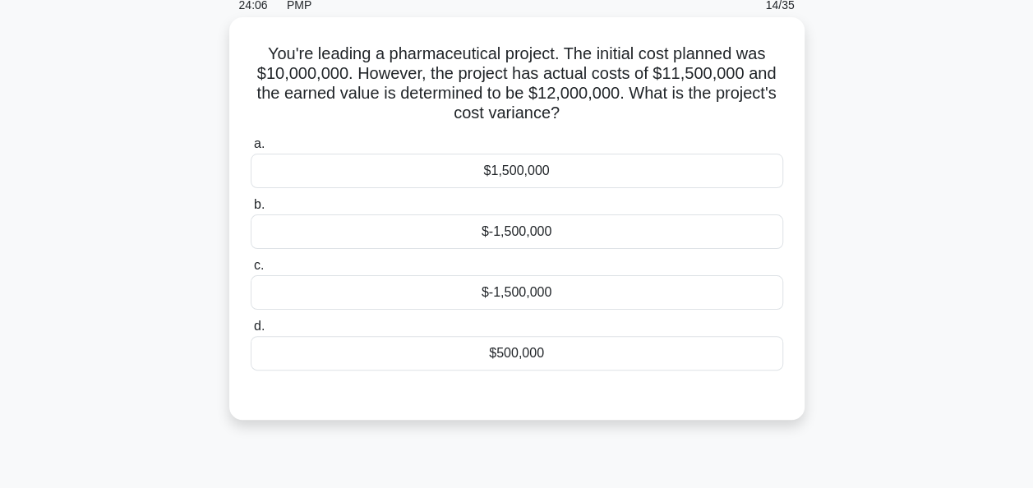
click at [490, 237] on div "$-1,500,000" at bounding box center [517, 232] width 533 height 35
click at [251, 210] on input "b. $-1,500,000" at bounding box center [251, 205] width 0 height 11
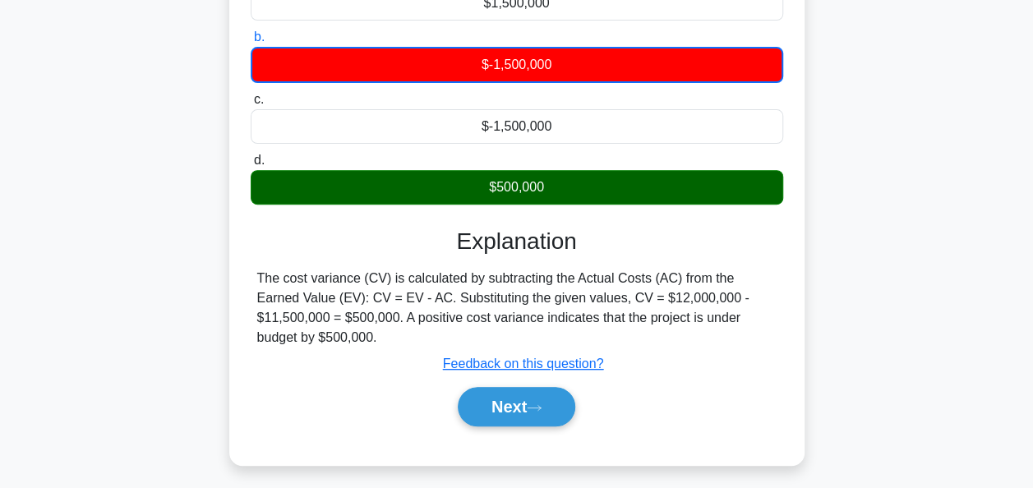
scroll to position [317, 0]
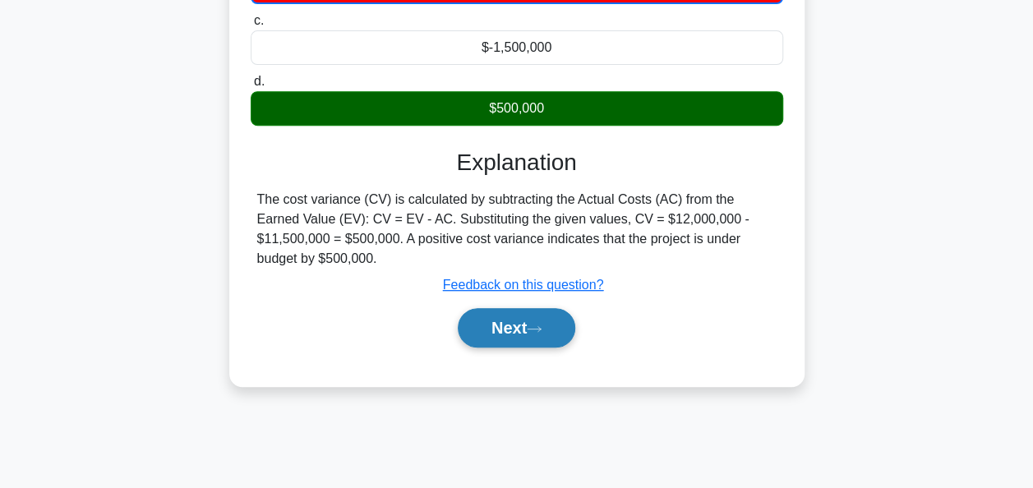
click at [511, 308] on button "Next" at bounding box center [517, 327] width 118 height 39
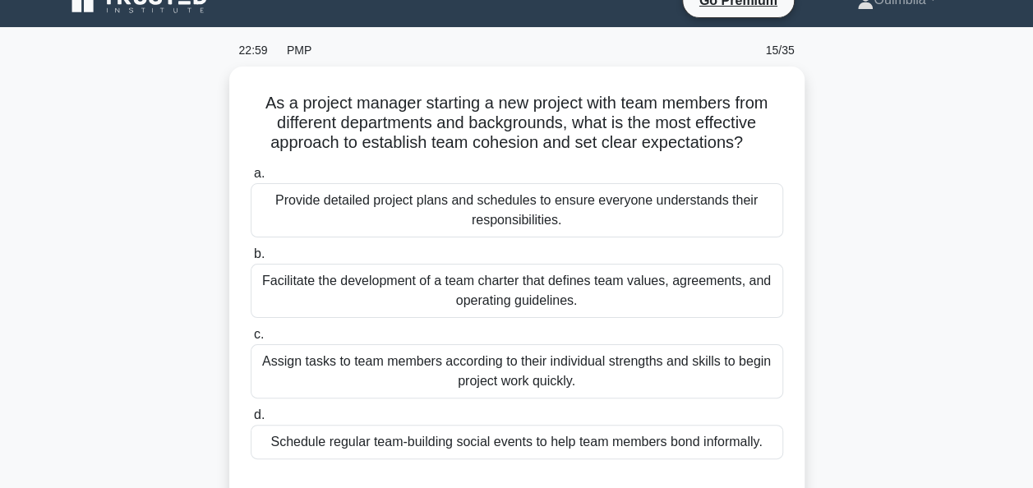
scroll to position [0, 0]
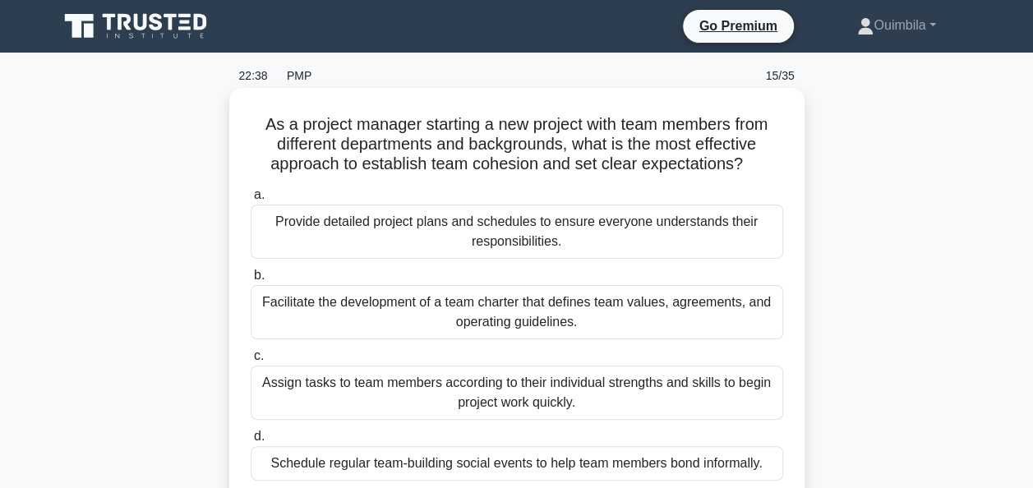
click at [506, 312] on div "Facilitate the development of a team charter that defines team values, agreemen…" at bounding box center [517, 312] width 533 height 54
click at [251, 281] on input "b. Facilitate the development of a team charter that defines team values, agree…" at bounding box center [251, 275] width 0 height 11
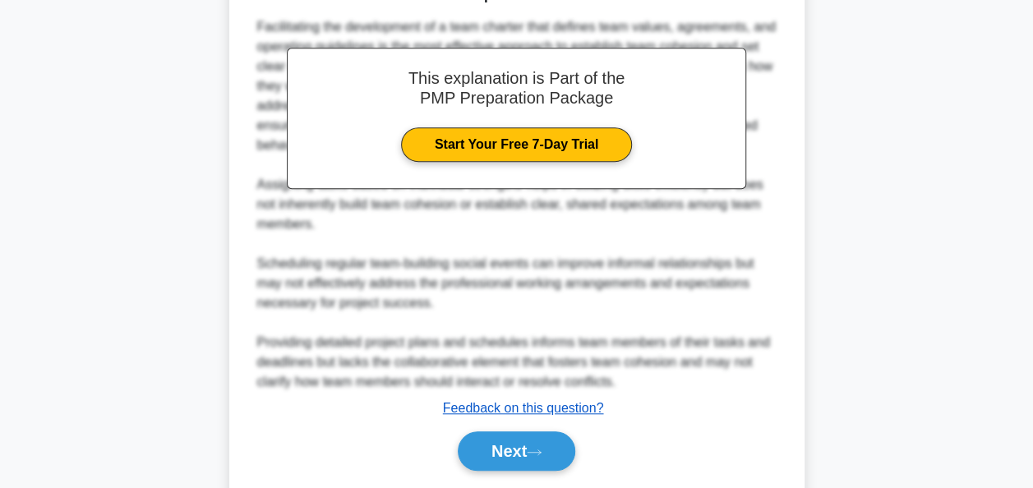
scroll to position [579, 0]
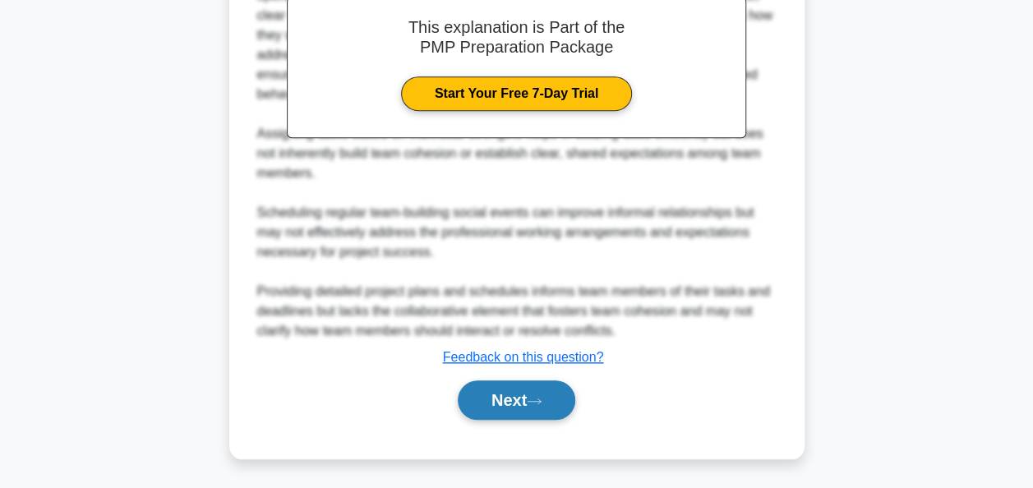
click at [510, 384] on button "Next" at bounding box center [517, 400] width 118 height 39
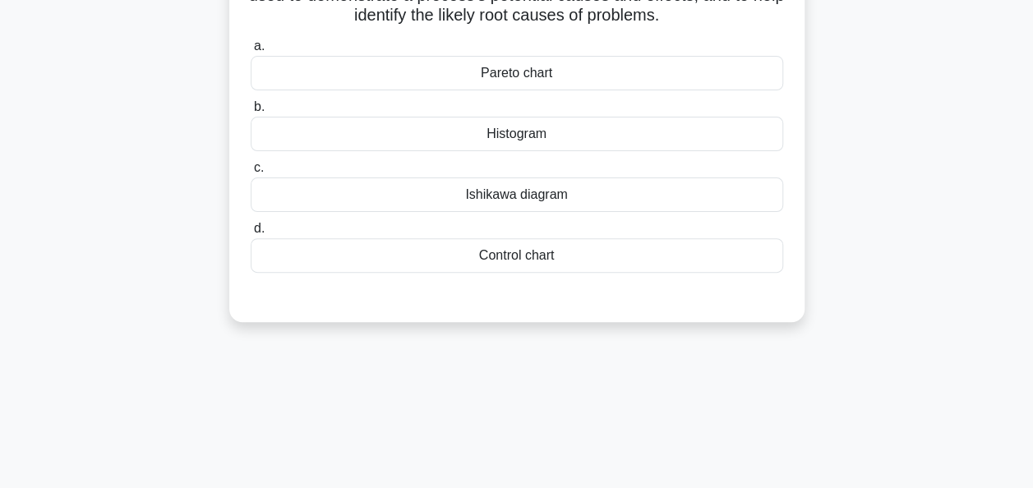
scroll to position [0, 0]
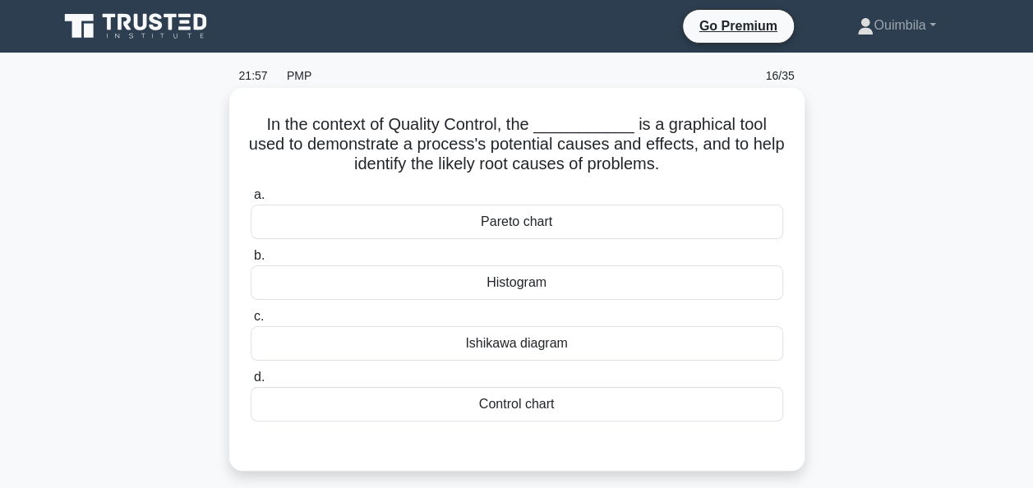
click at [500, 344] on div "Ishikawa diagram" at bounding box center [517, 343] width 533 height 35
click at [251, 322] on input "c. Ishikawa diagram" at bounding box center [251, 317] width 0 height 11
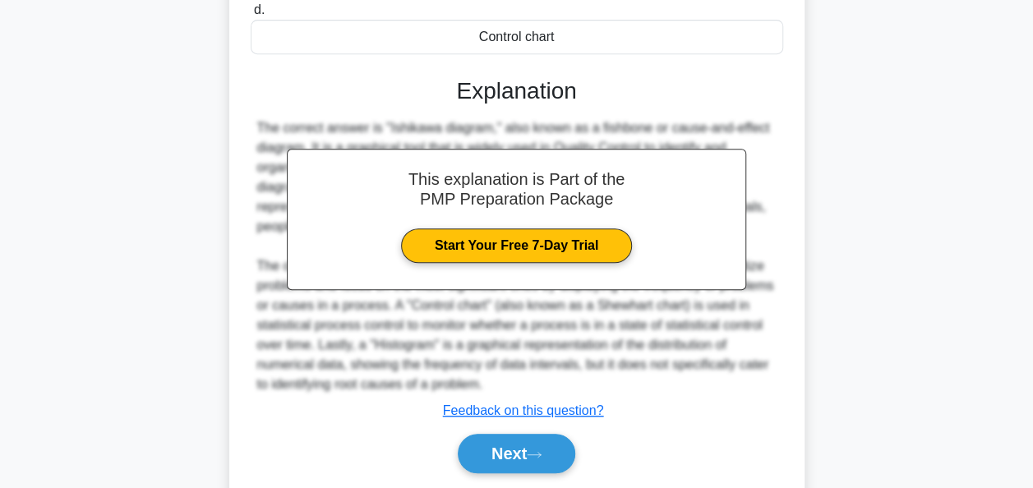
scroll to position [411, 0]
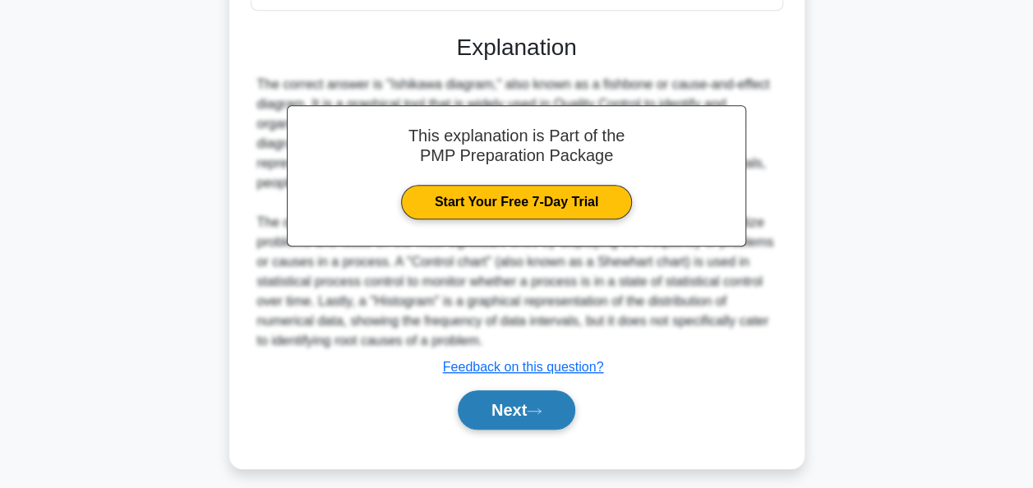
click at [511, 409] on button "Next" at bounding box center [517, 410] width 118 height 39
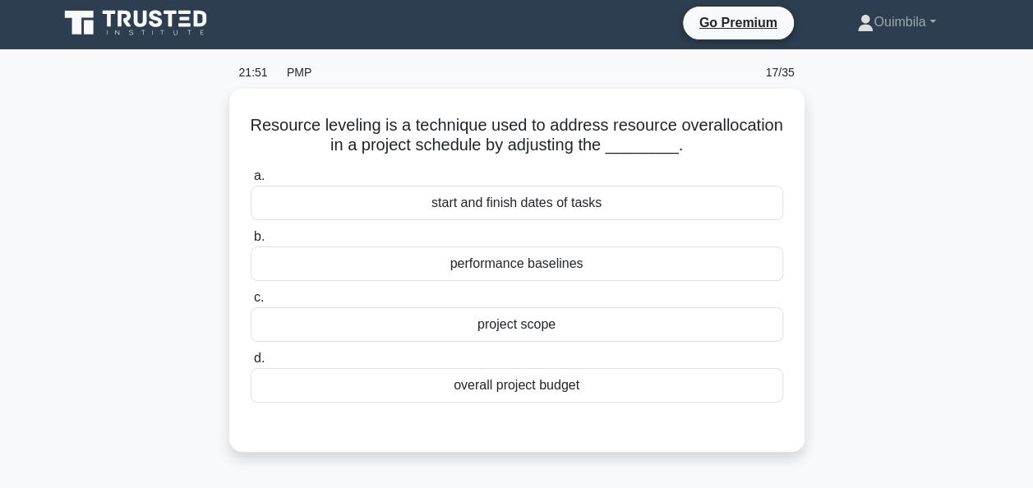
scroll to position [0, 0]
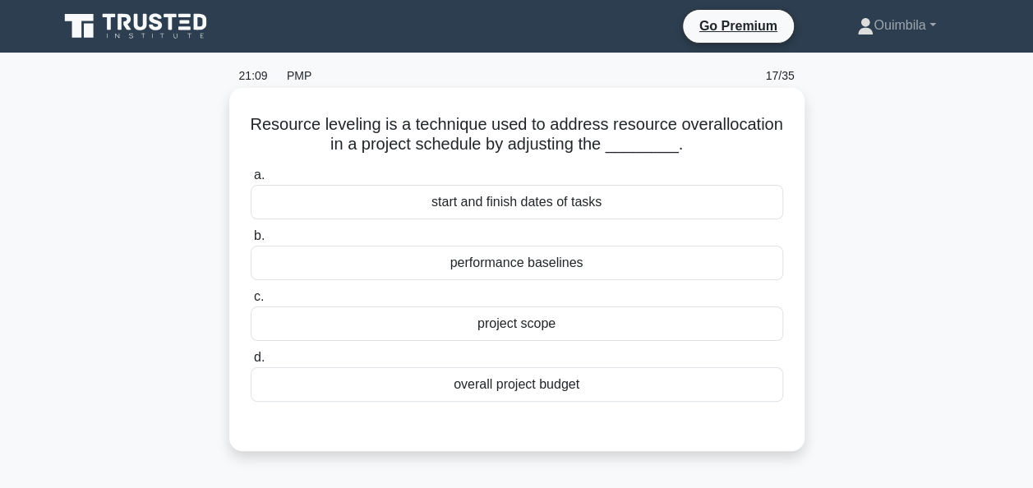
click at [515, 264] on div "performance baselines" at bounding box center [517, 263] width 533 height 35
click at [251, 242] on input "b. performance baselines" at bounding box center [251, 236] width 0 height 11
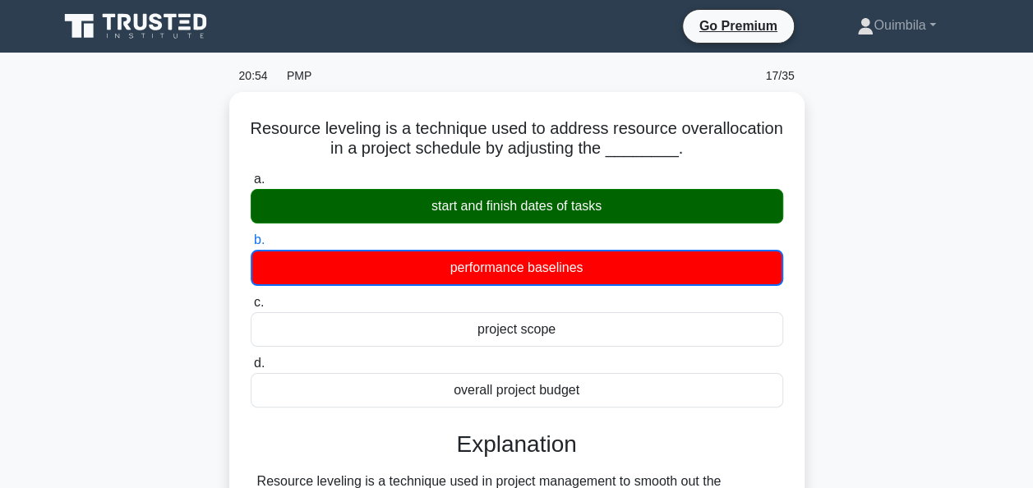
scroll to position [329, 0]
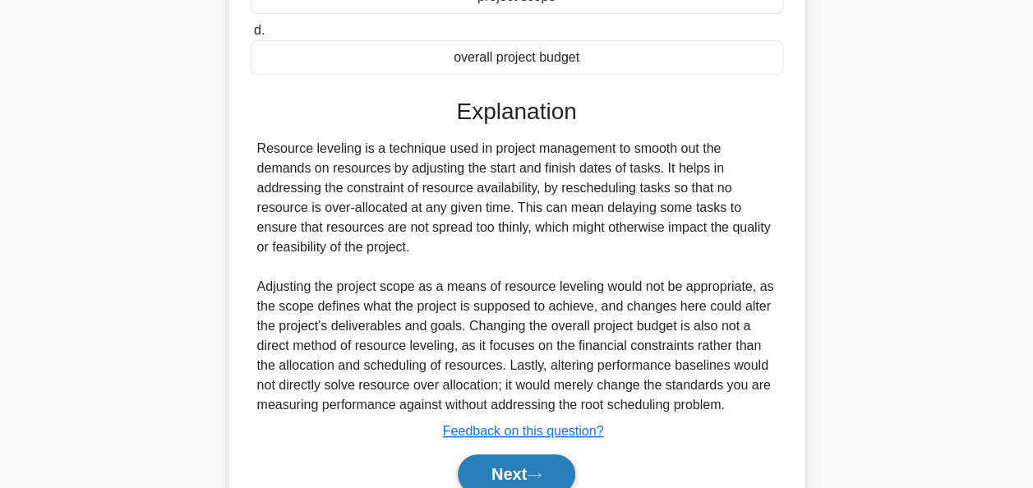
click at [505, 465] on button "Next" at bounding box center [517, 474] width 118 height 39
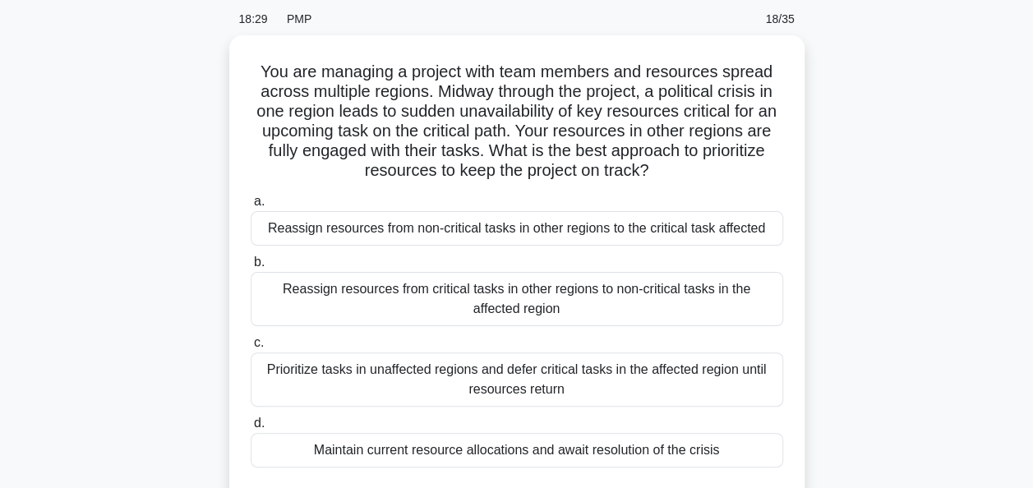
scroll to position [82, 0]
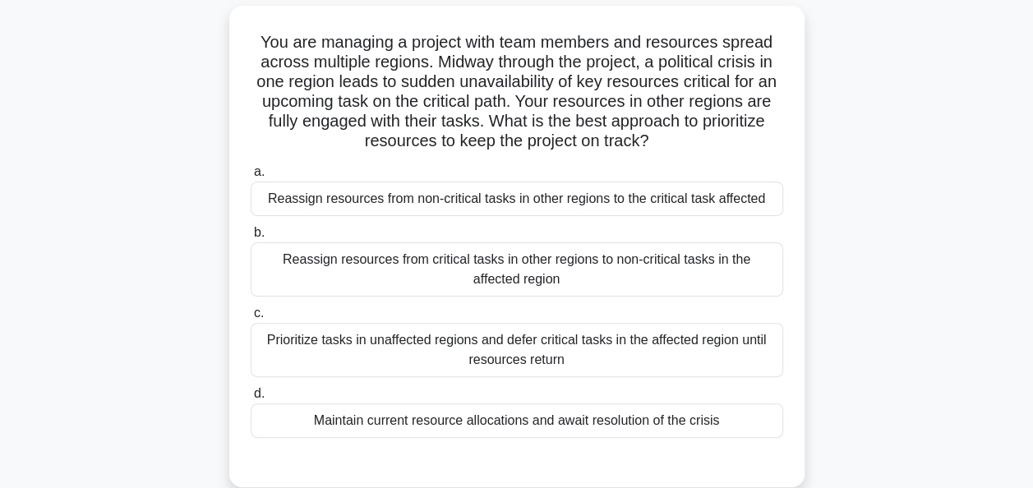
click at [643, 265] on div "Reassign resources from critical tasks in other regions to non-critical tasks i…" at bounding box center [517, 270] width 533 height 54
click at [251, 238] on input "b. Reassign resources from critical tasks in other regions to non-critical task…" at bounding box center [251, 233] width 0 height 11
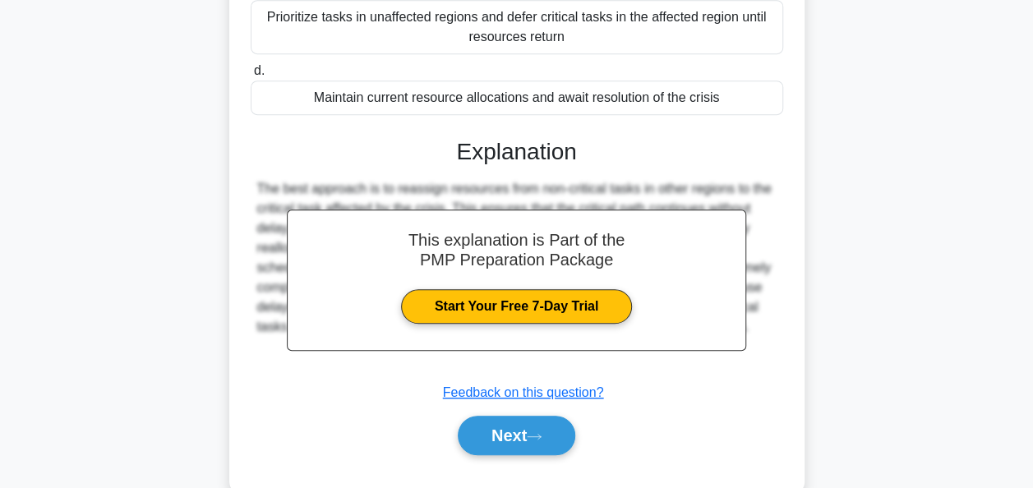
scroll to position [442, 0]
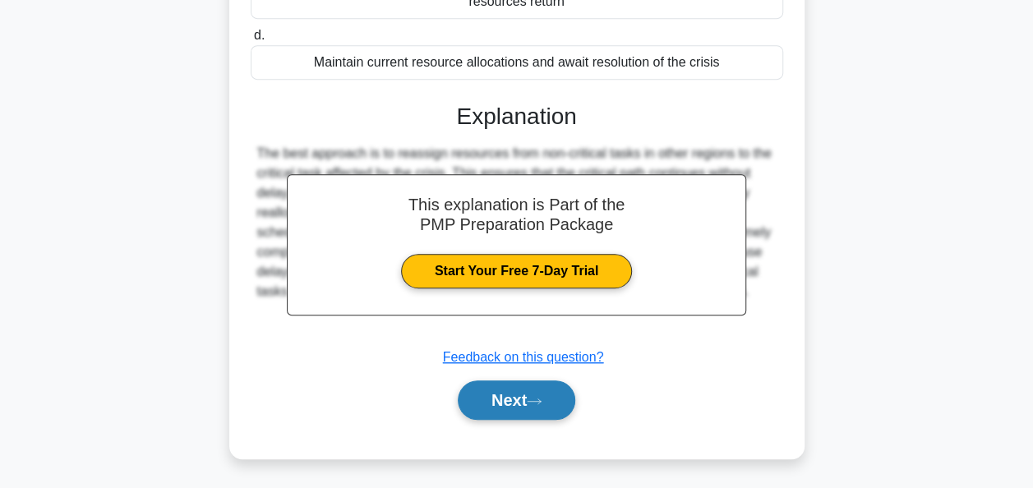
click at [506, 395] on button "Next" at bounding box center [517, 400] width 118 height 39
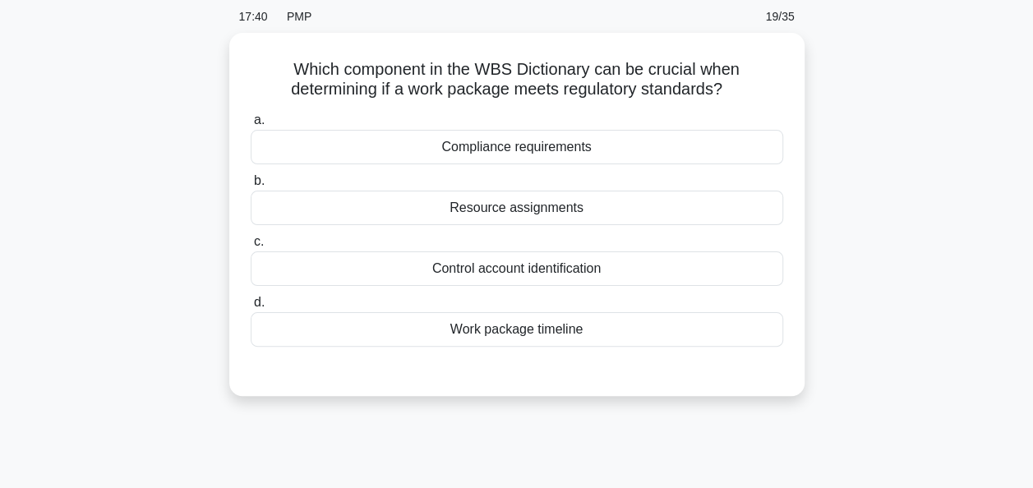
scroll to position [0, 0]
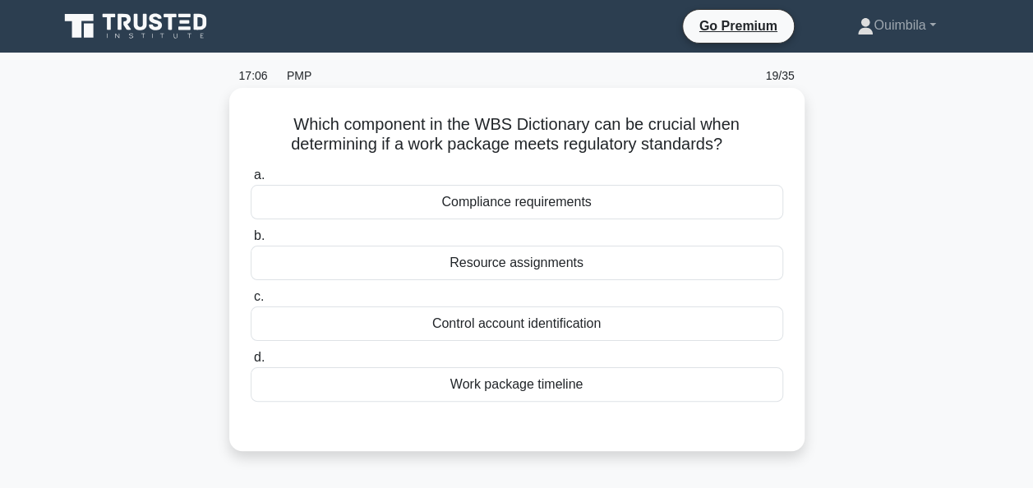
click at [512, 206] on div "Compliance requirements" at bounding box center [517, 202] width 533 height 35
click at [251, 181] on input "a. Compliance requirements" at bounding box center [251, 175] width 0 height 11
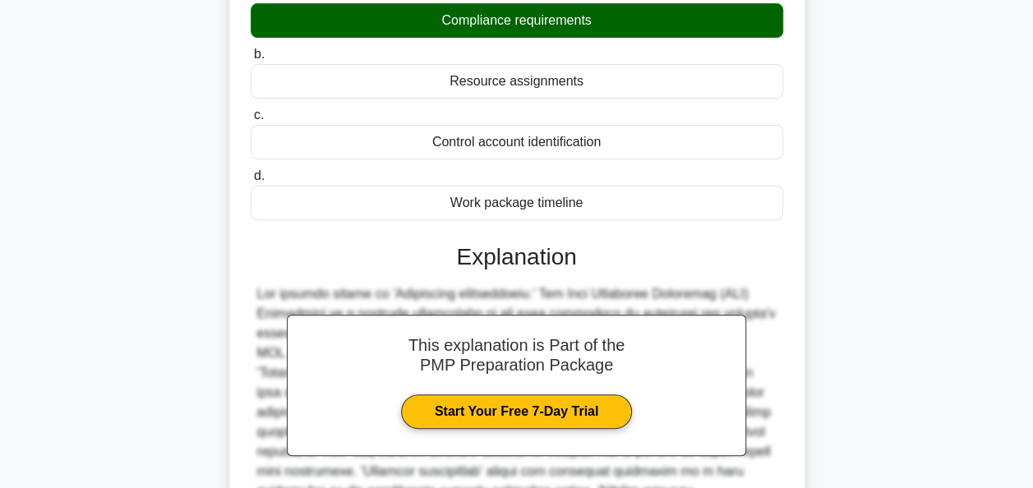
scroll to position [400, 0]
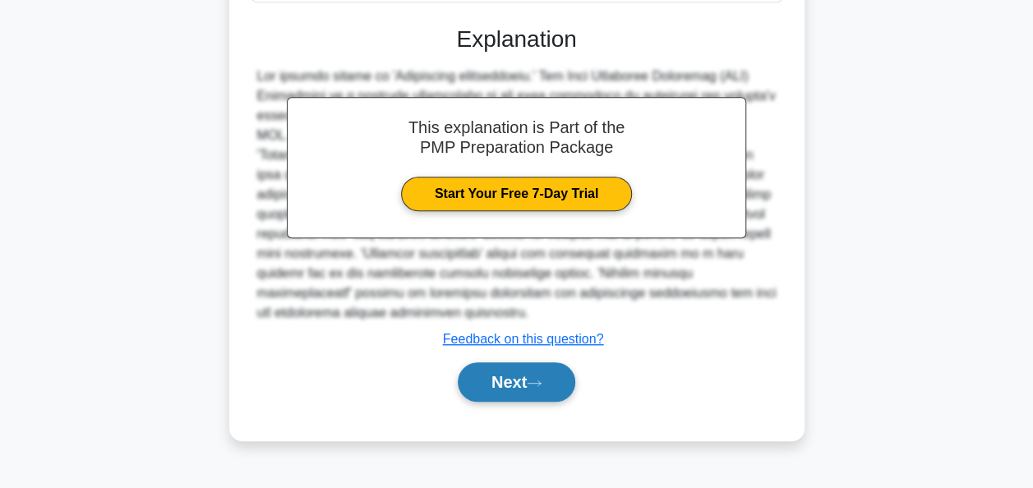
click at [489, 375] on button "Next" at bounding box center [517, 382] width 118 height 39
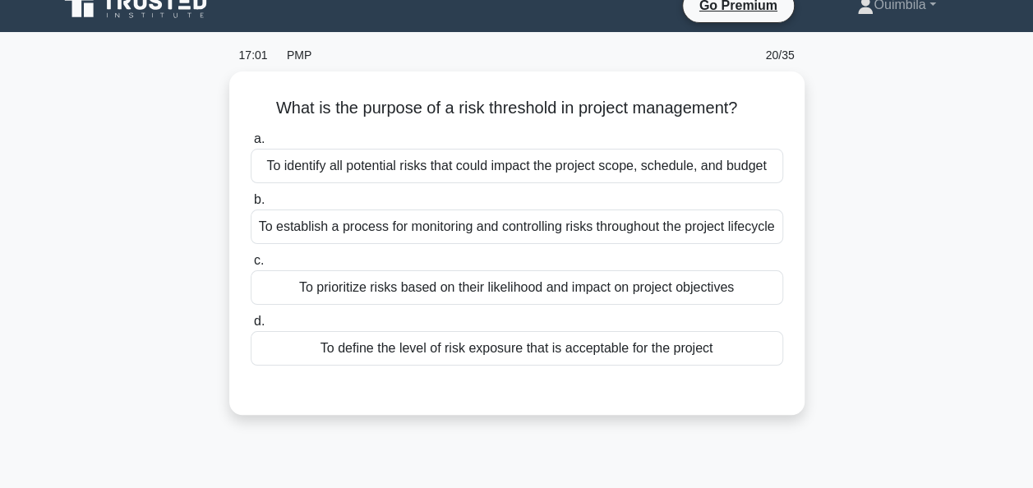
scroll to position [0, 0]
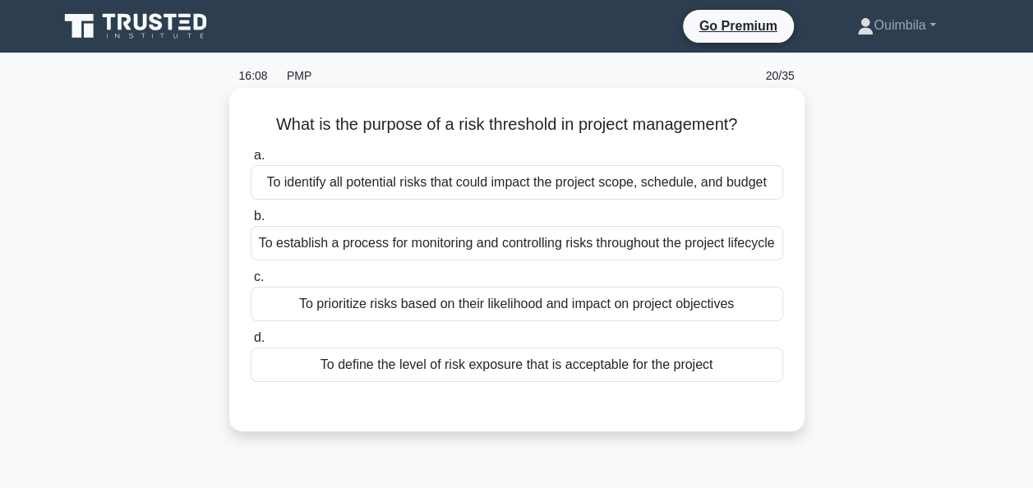
click at [496, 252] on div "To establish a process for monitoring and controlling risks throughout the proj…" at bounding box center [517, 243] width 533 height 35
click at [251, 222] on input "b. To establish a process for monitoring and controlling risks throughout the p…" at bounding box center [251, 216] width 0 height 11
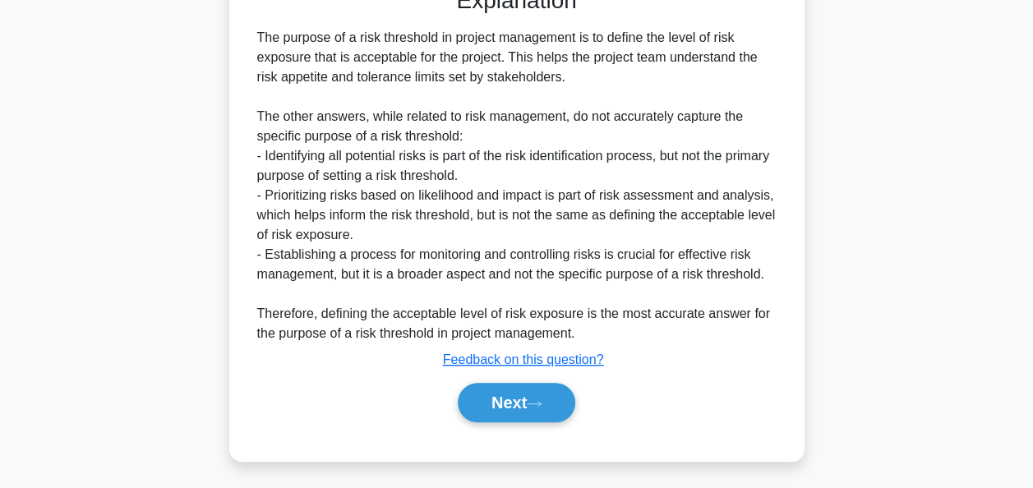
scroll to position [442, 0]
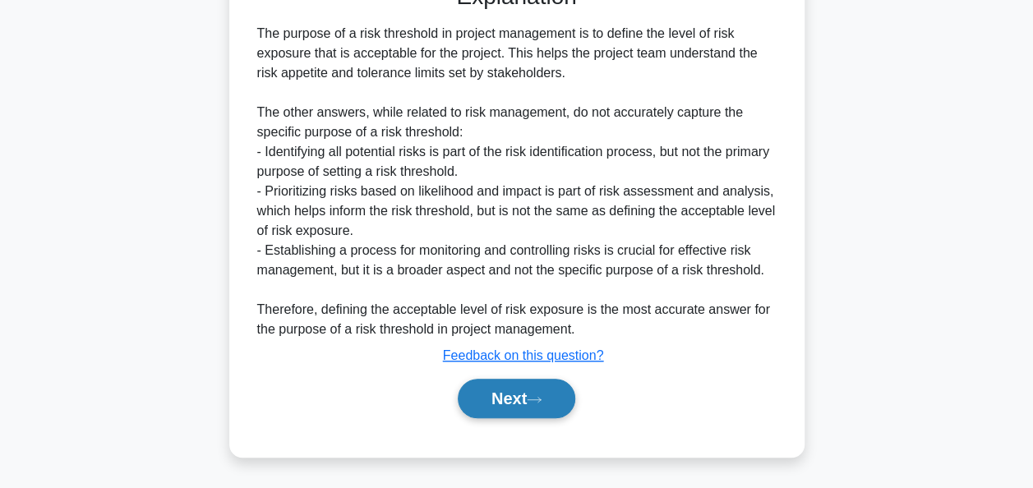
click at [493, 391] on button "Next" at bounding box center [517, 398] width 118 height 39
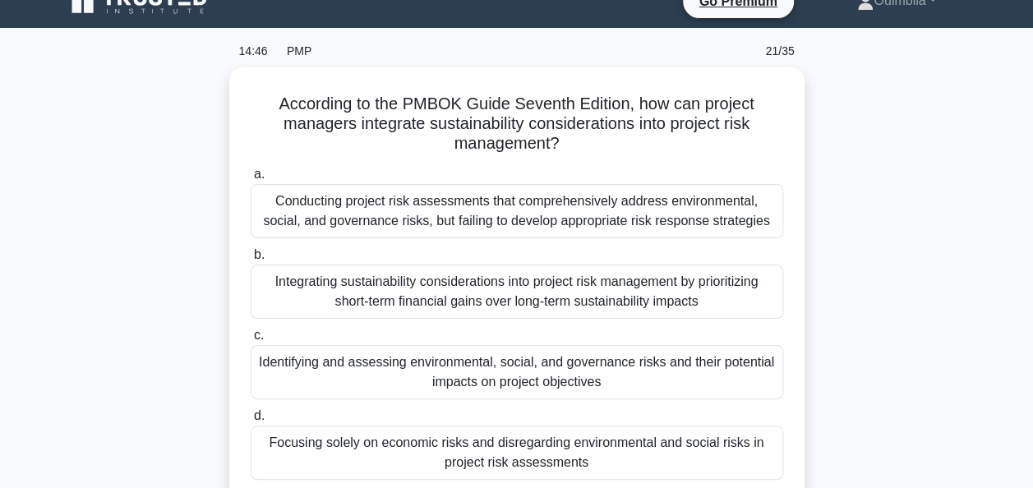
scroll to position [0, 0]
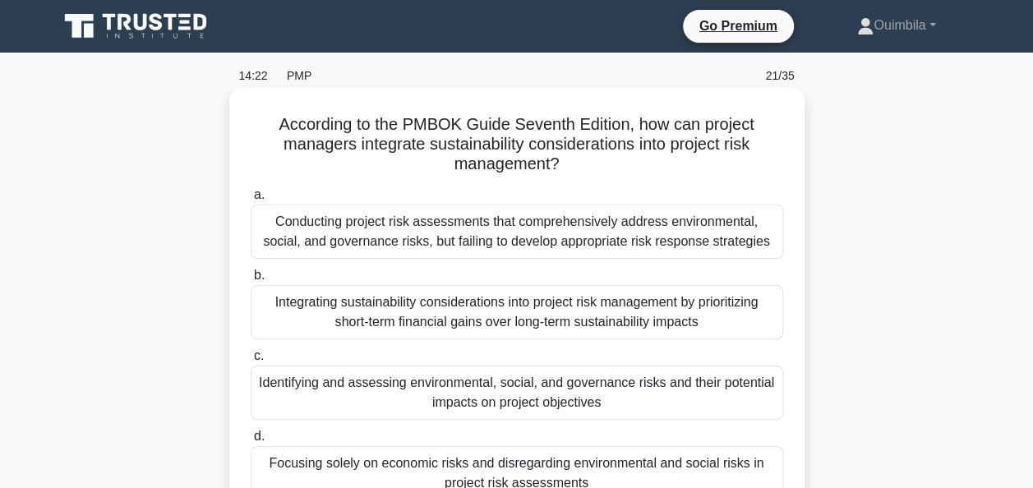
click at [467, 396] on div "Identifying and assessing environmental, social, and governance risks and their…" at bounding box center [517, 393] width 533 height 54
click at [251, 362] on input "c. Identifying and assessing environmental, social, and governance risks and th…" at bounding box center [251, 356] width 0 height 11
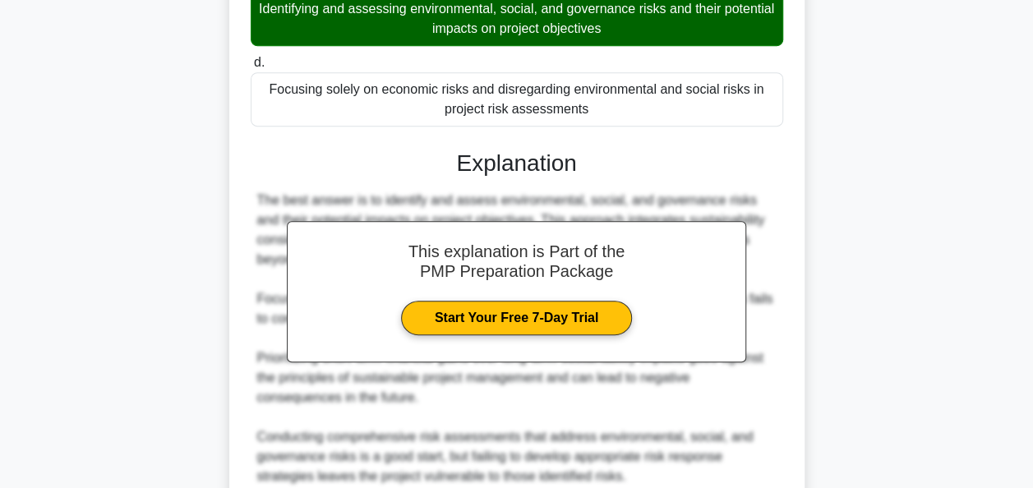
scroll to position [520, 0]
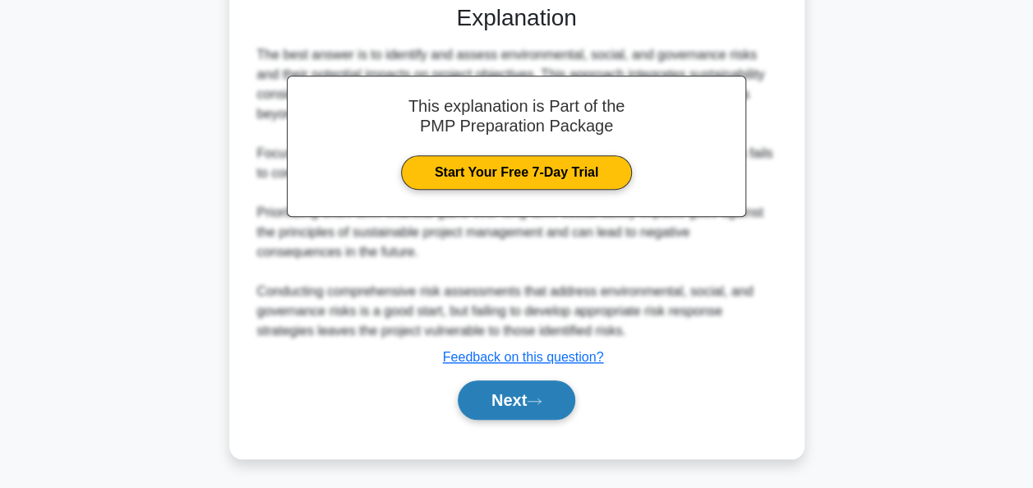
click at [508, 395] on button "Next" at bounding box center [517, 400] width 118 height 39
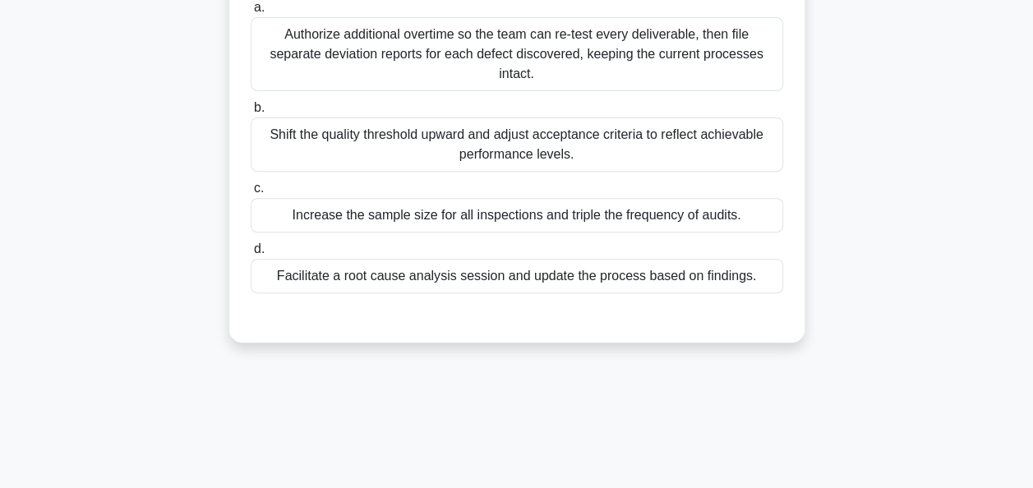
scroll to position [164, 0]
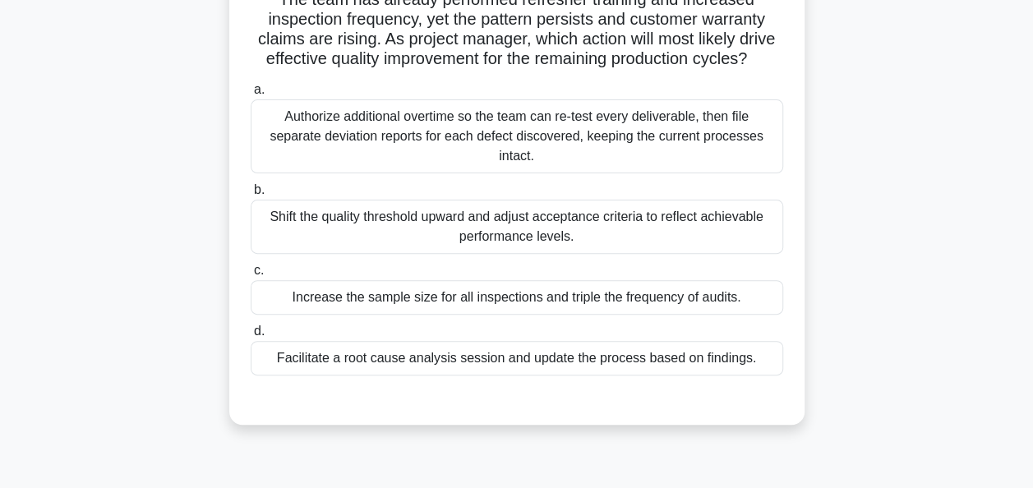
click at [532, 376] on div "Facilitate a root cause analysis session and update the process based on findin…" at bounding box center [517, 358] width 533 height 35
click at [251, 337] on input "d. Facilitate a root cause analysis session and update the process based on fin…" at bounding box center [251, 331] width 0 height 11
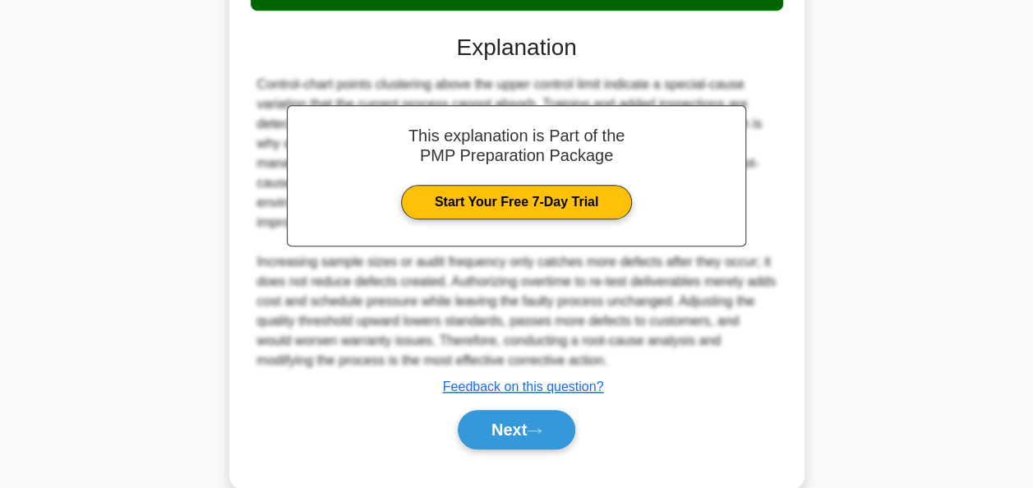
scroll to position [579, 0]
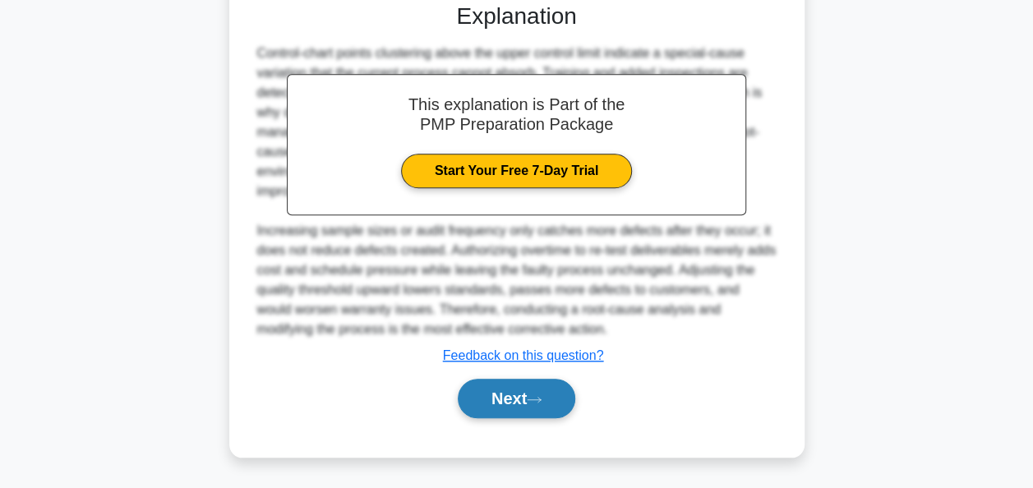
click at [508, 394] on button "Next" at bounding box center [517, 398] width 118 height 39
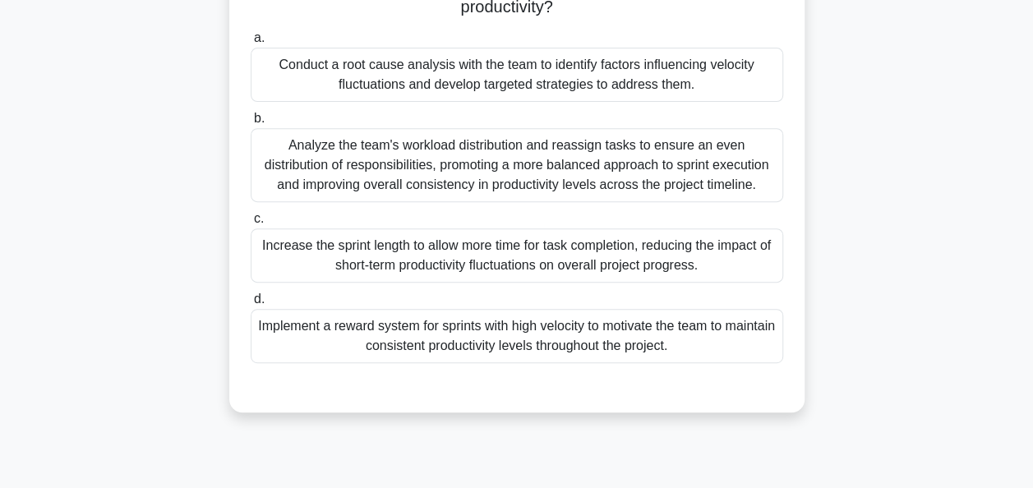
scroll to position [164, 0]
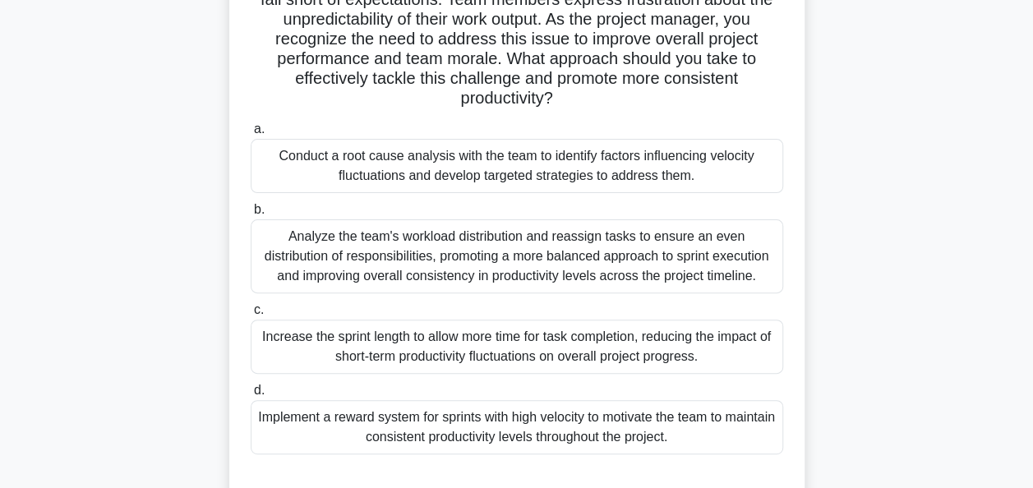
click at [482, 151] on div "Conduct a root cause analysis with the team to identify factors influencing vel…" at bounding box center [517, 166] width 533 height 54
click at [251, 135] on input "a. Conduct a root cause analysis with the team to identify factors influencing …" at bounding box center [251, 129] width 0 height 11
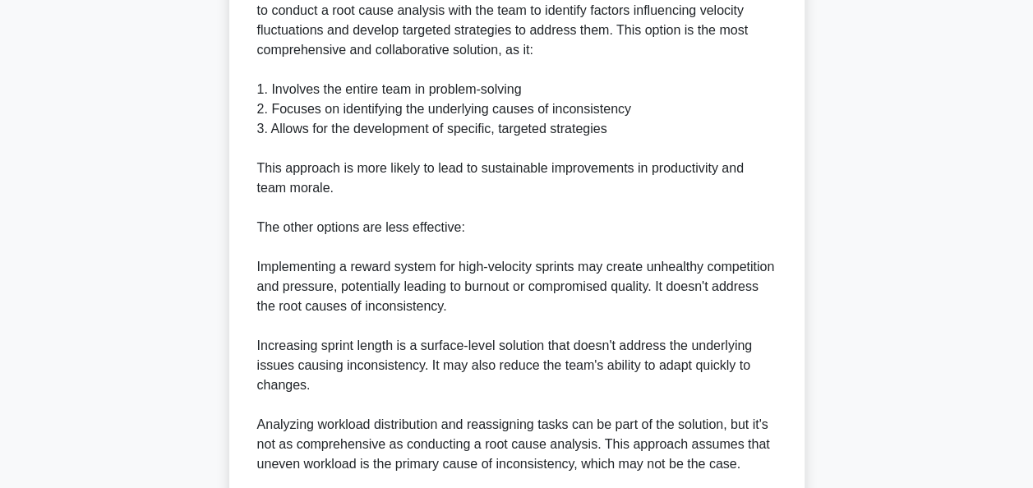
scroll to position [904, 0]
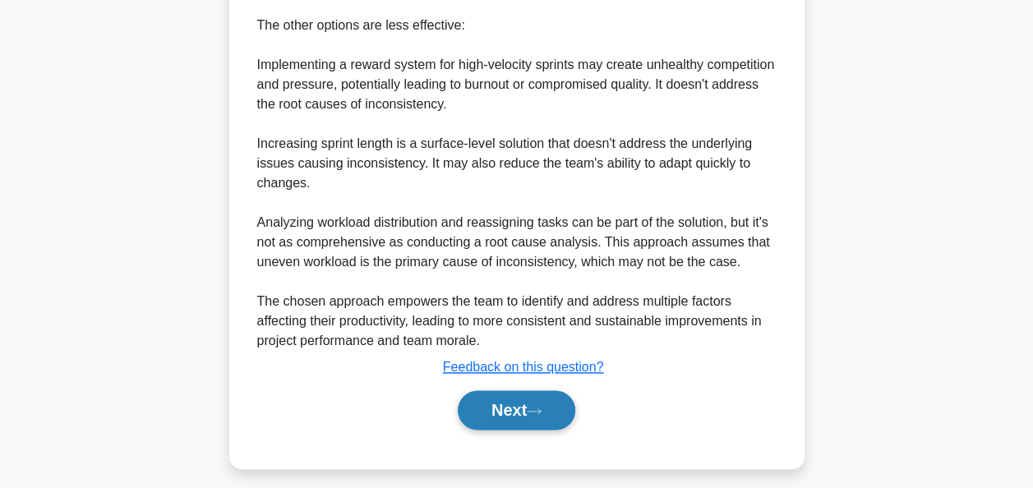
click at [505, 399] on button "Next" at bounding box center [517, 410] width 118 height 39
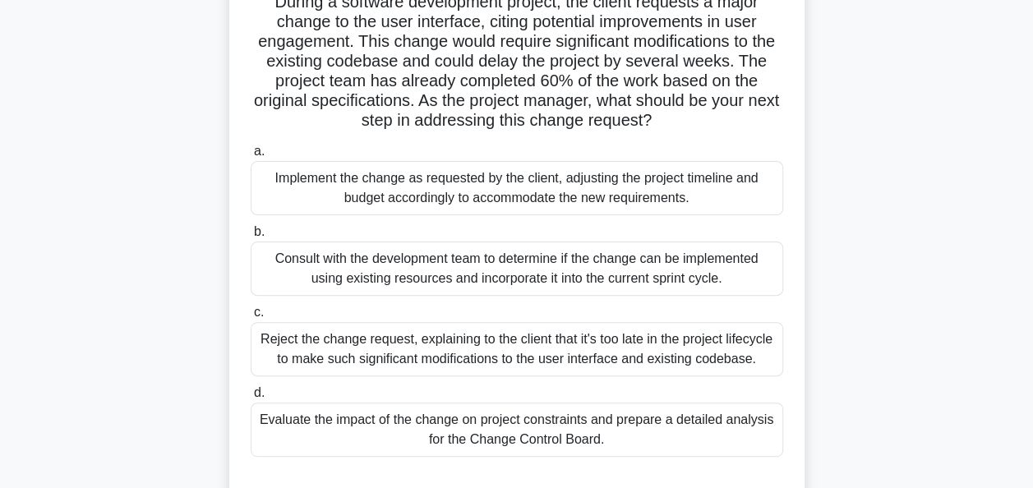
scroll to position [164, 0]
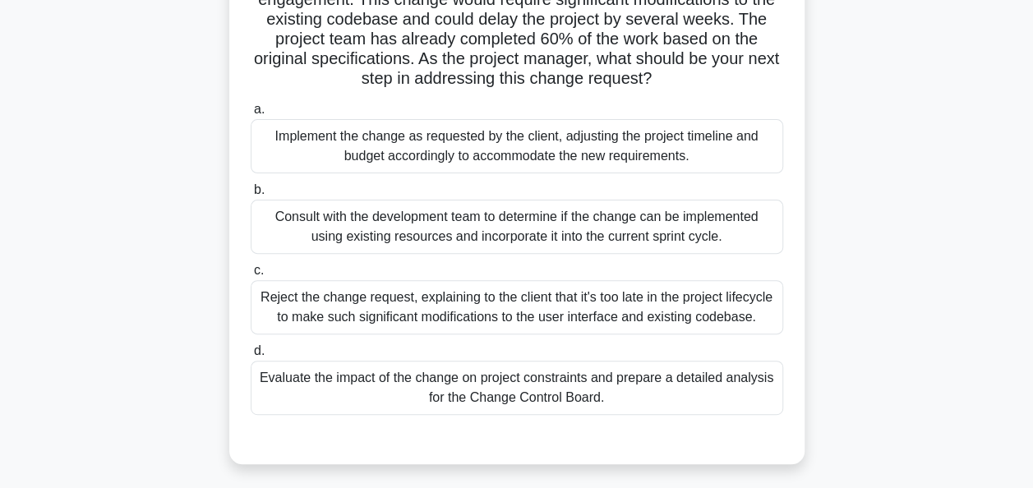
click at [406, 225] on div "Consult with the development team to determine if the change can be implemented…" at bounding box center [517, 227] width 533 height 54
click at [251, 196] on input "b. Consult with the development team to determine if the change can be implemen…" at bounding box center [251, 190] width 0 height 11
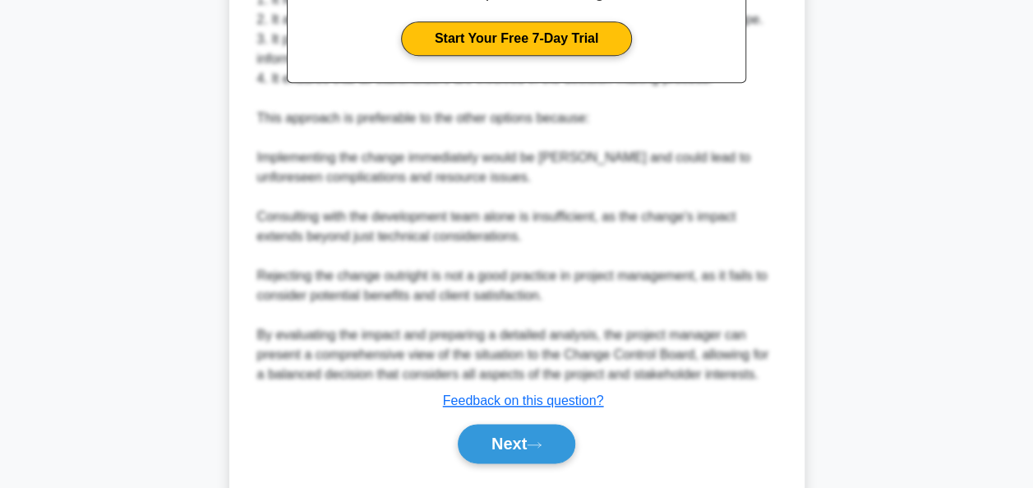
scroll to position [778, 0]
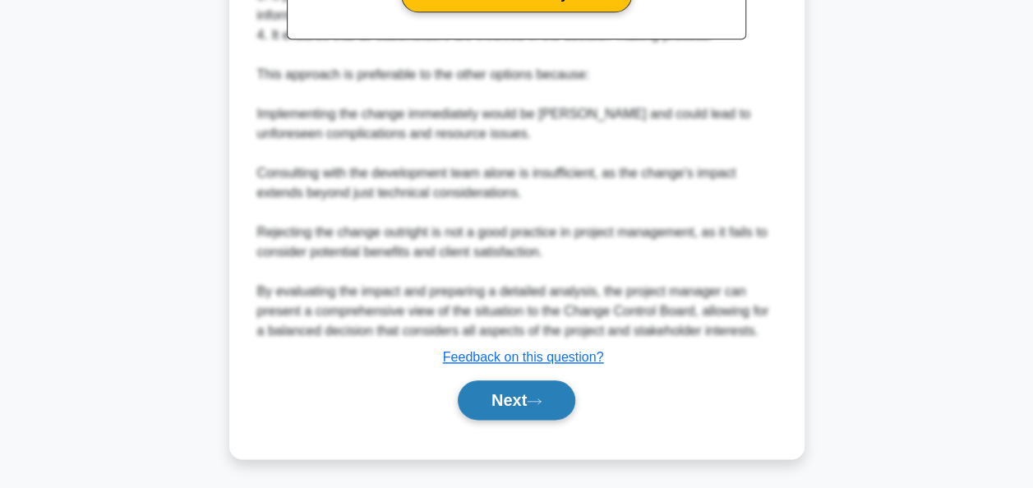
click at [510, 387] on button "Next" at bounding box center [517, 400] width 118 height 39
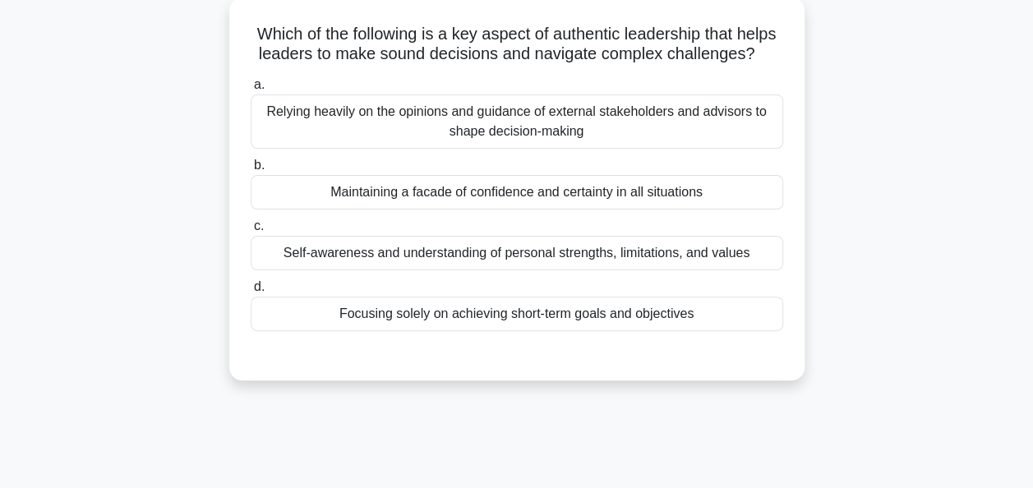
scroll to position [0, 0]
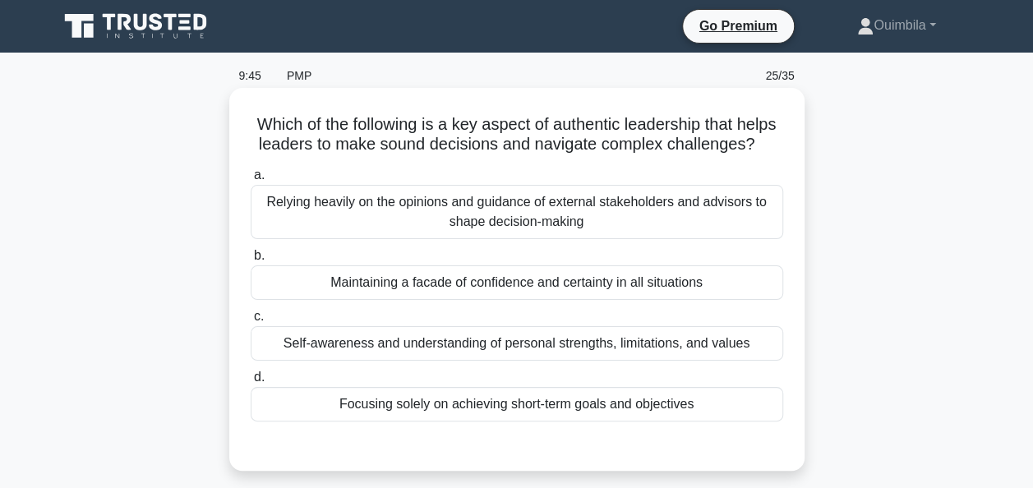
click at [571, 361] on div "Self-awareness and understanding of personal strengths, limitations, and values" at bounding box center [517, 343] width 533 height 35
click at [251, 322] on input "c. Self-awareness and understanding of personal strengths, limitations, and val…" at bounding box center [251, 317] width 0 height 11
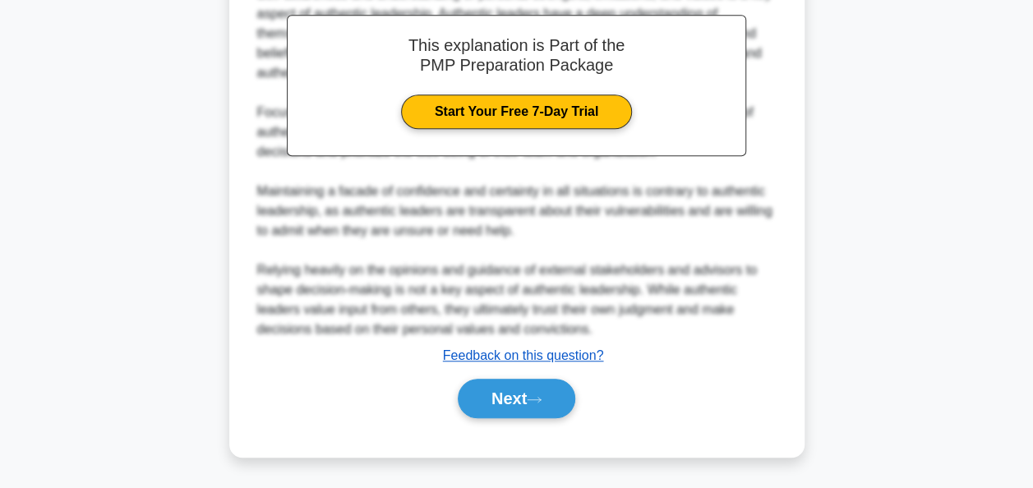
scroll to position [520, 0]
click at [498, 390] on button "Next" at bounding box center [517, 398] width 118 height 39
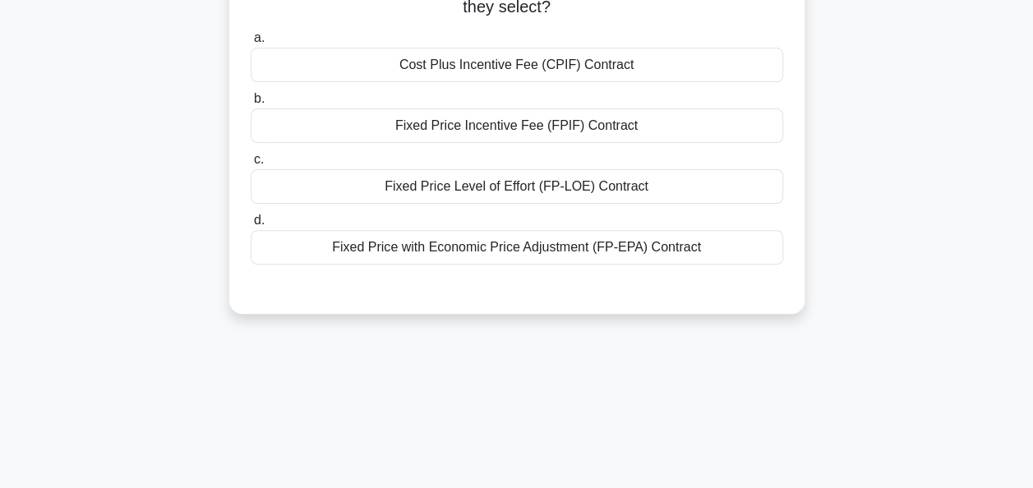
scroll to position [71, 0]
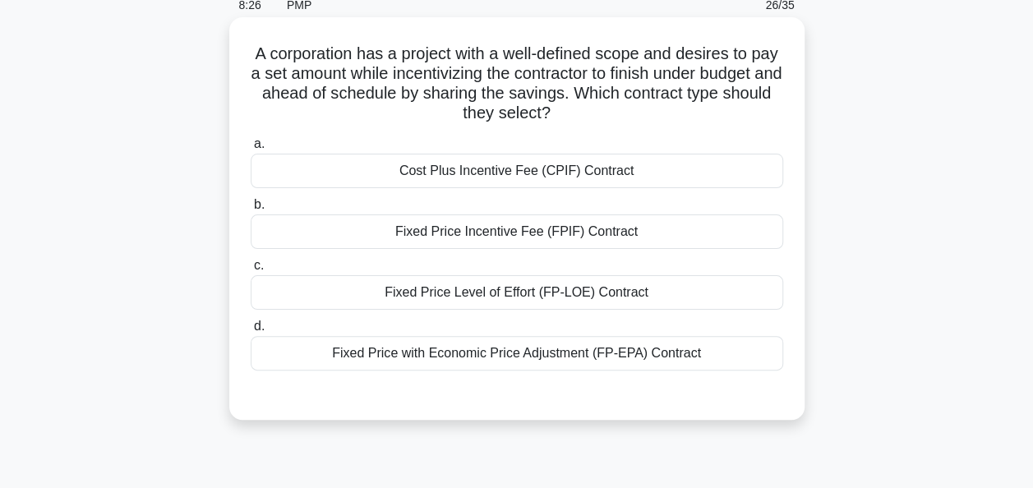
click at [525, 181] on div "Cost Plus Incentive Fee (CPIF) Contract" at bounding box center [517, 171] width 533 height 35
click at [251, 150] on input "a. Cost Plus Incentive Fee (CPIF) Contract" at bounding box center [251, 144] width 0 height 11
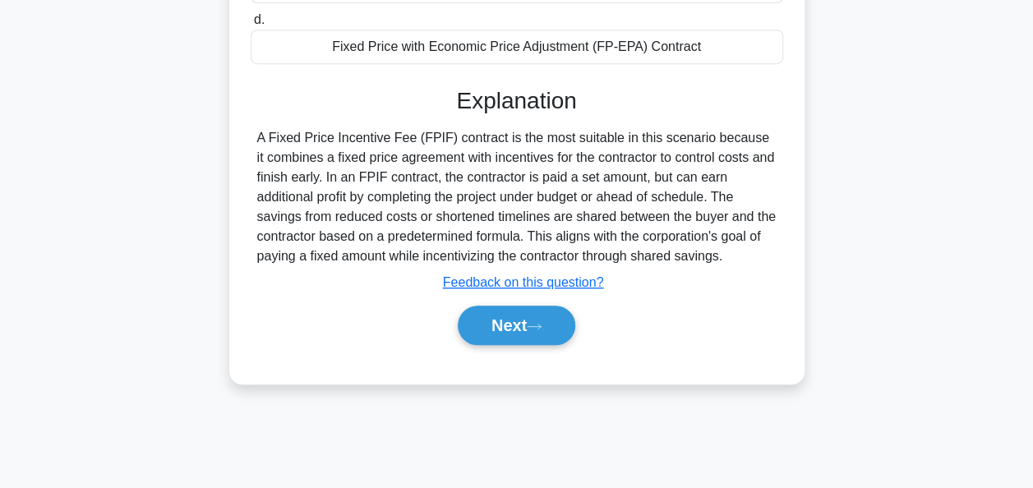
scroll to position [400, 0]
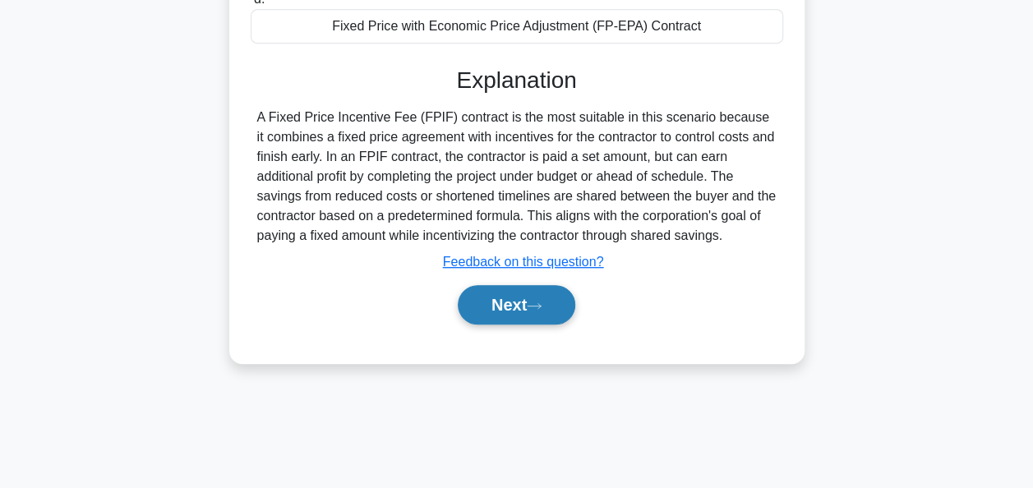
click at [490, 295] on button "Next" at bounding box center [517, 304] width 118 height 39
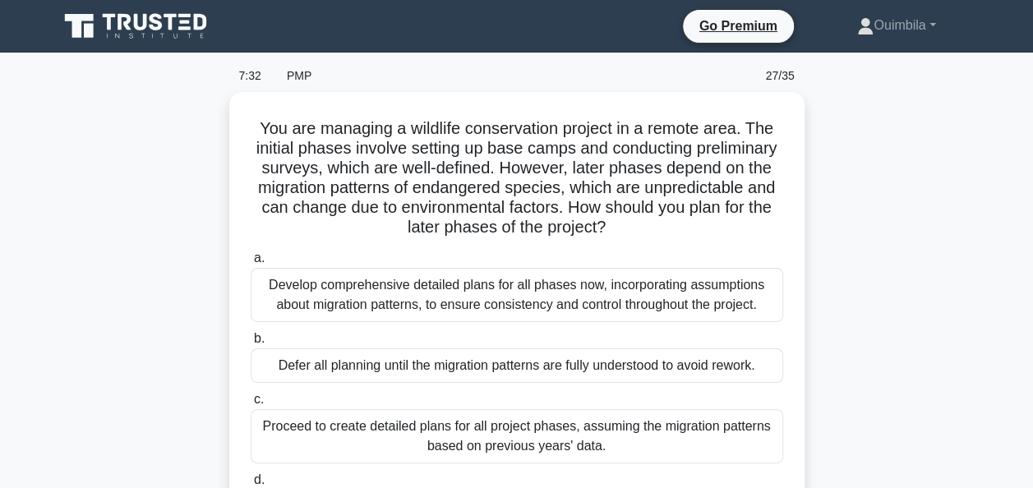
scroll to position [82, 0]
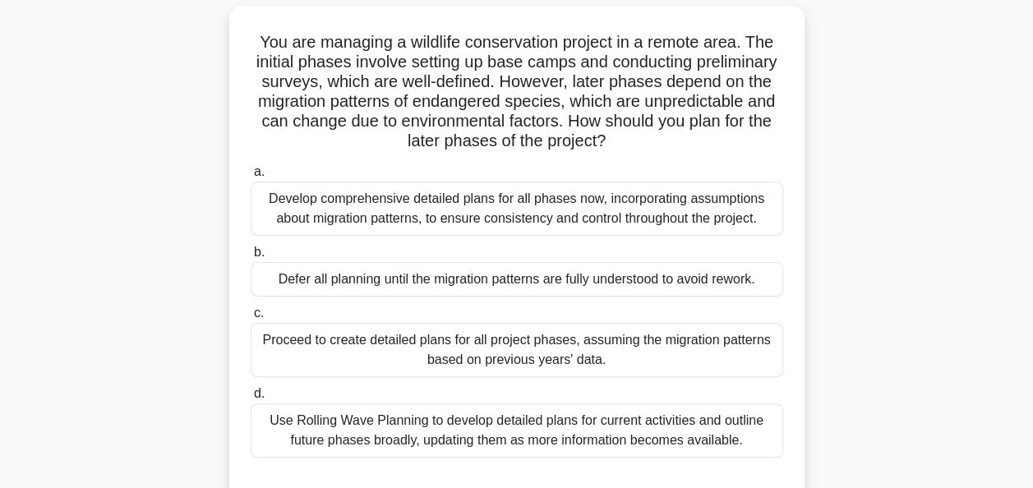
click at [544, 423] on div "Use Rolling Wave Planning to develop detailed plans for current activities and …" at bounding box center [517, 431] width 533 height 54
click at [251, 400] on input "d. Use Rolling Wave Planning to develop detailed plans for current activities a…" at bounding box center [251, 394] width 0 height 11
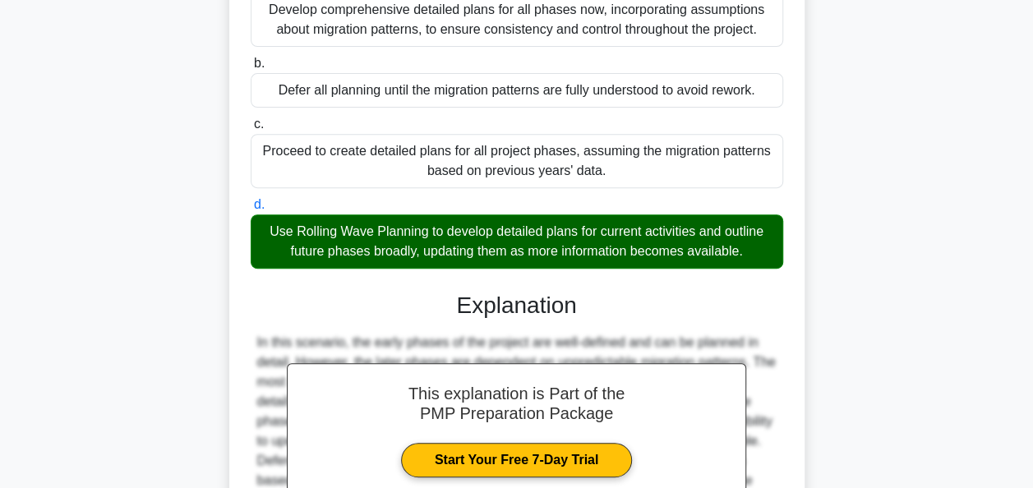
scroll to position [460, 0]
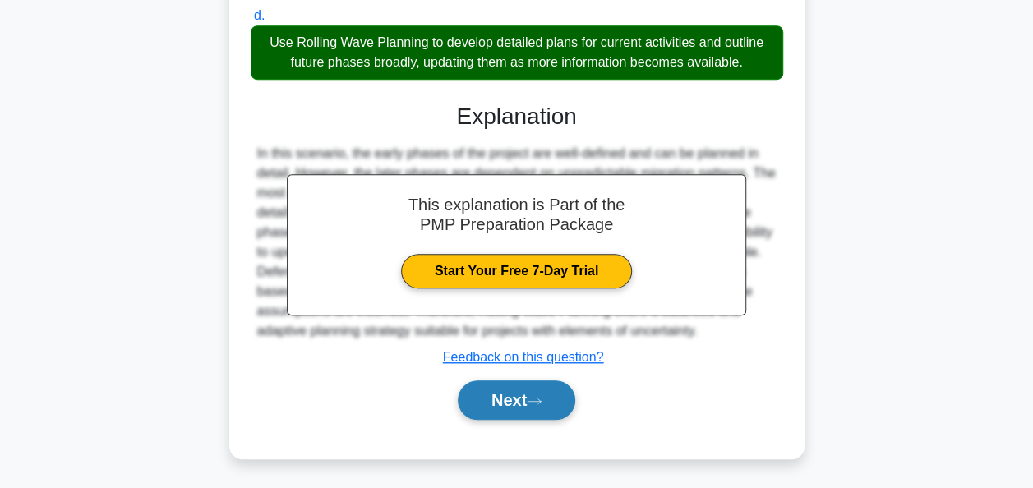
click at [492, 401] on button "Next" at bounding box center [517, 400] width 118 height 39
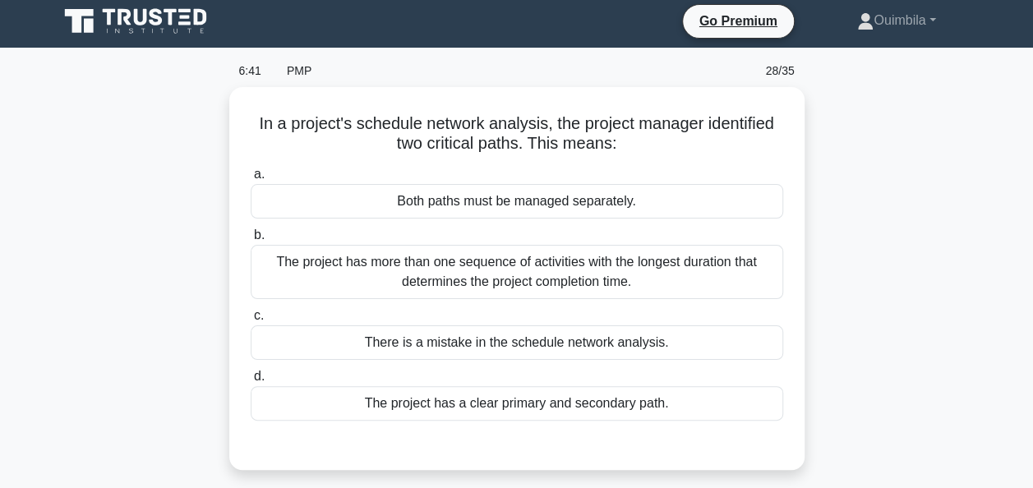
scroll to position [0, 0]
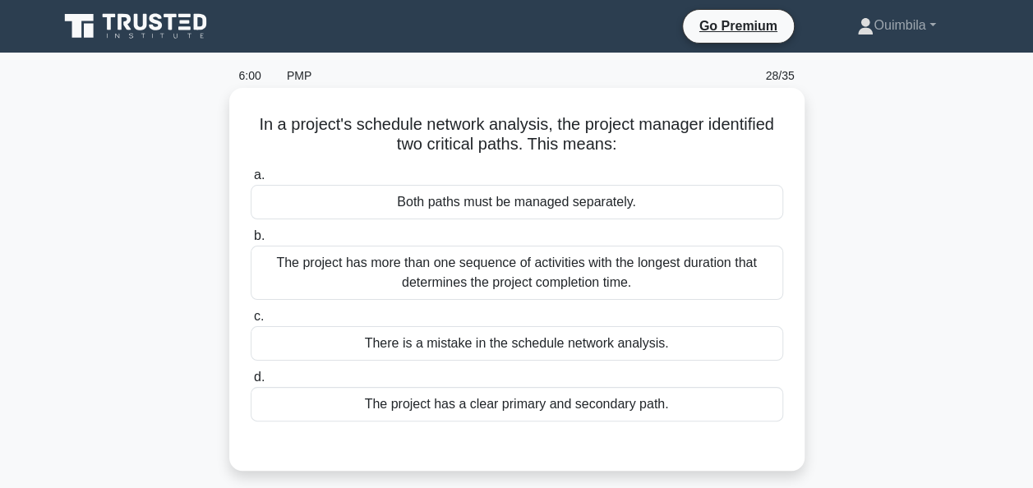
click at [520, 281] on div "The project has more than one sequence of activities with the longest duration …" at bounding box center [517, 273] width 533 height 54
click at [251, 242] on input "b. The project has more than one sequence of activities with the longest durati…" at bounding box center [251, 236] width 0 height 11
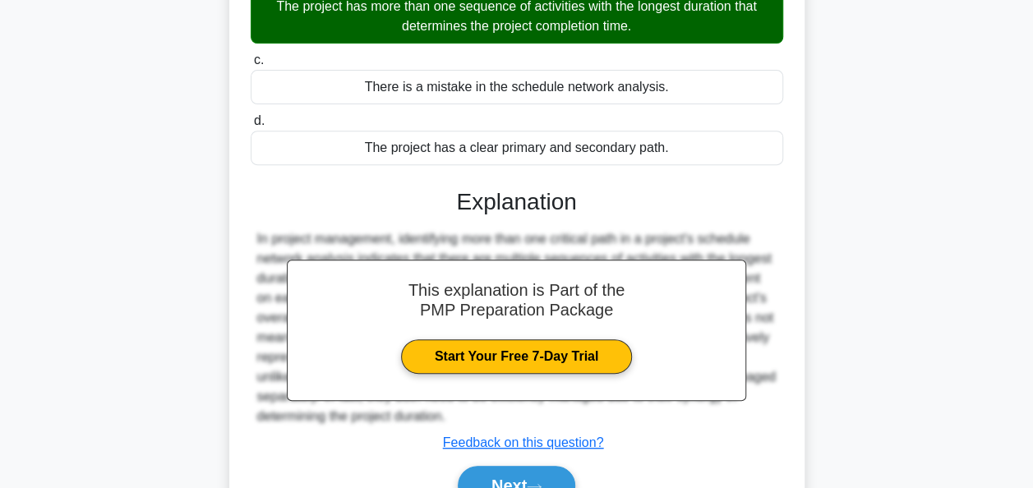
scroll to position [400, 0]
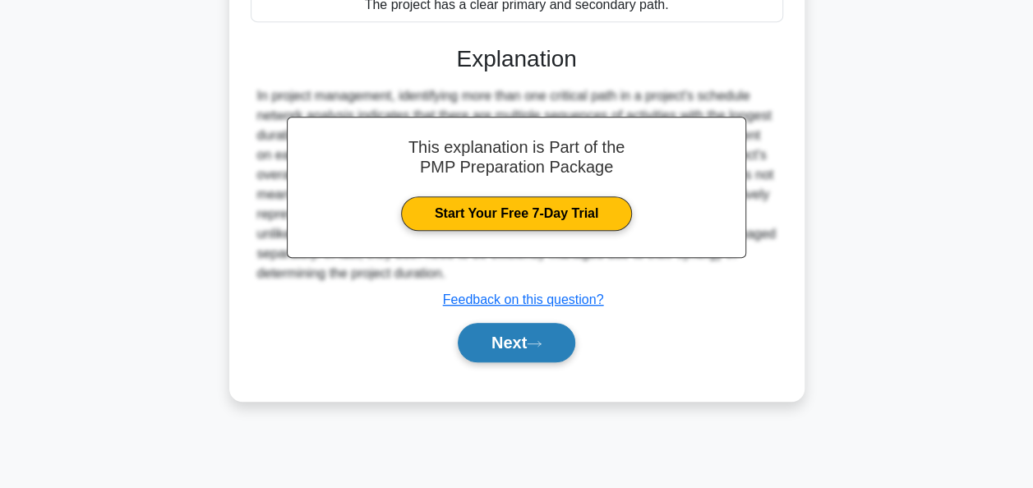
click at [496, 333] on button "Next" at bounding box center [517, 342] width 118 height 39
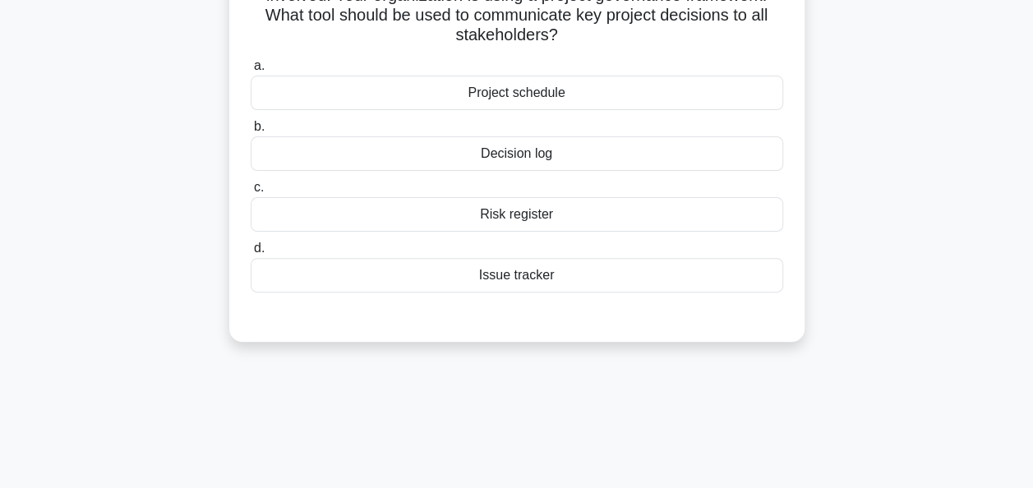
scroll to position [0, 0]
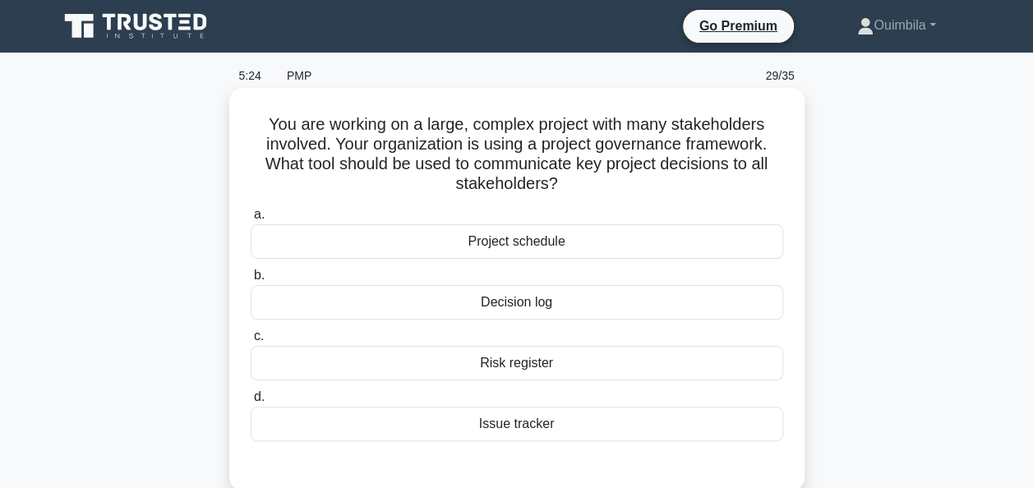
click at [520, 360] on div "Risk register" at bounding box center [517, 363] width 533 height 35
click at [251, 342] on input "c. Risk register" at bounding box center [251, 336] width 0 height 11
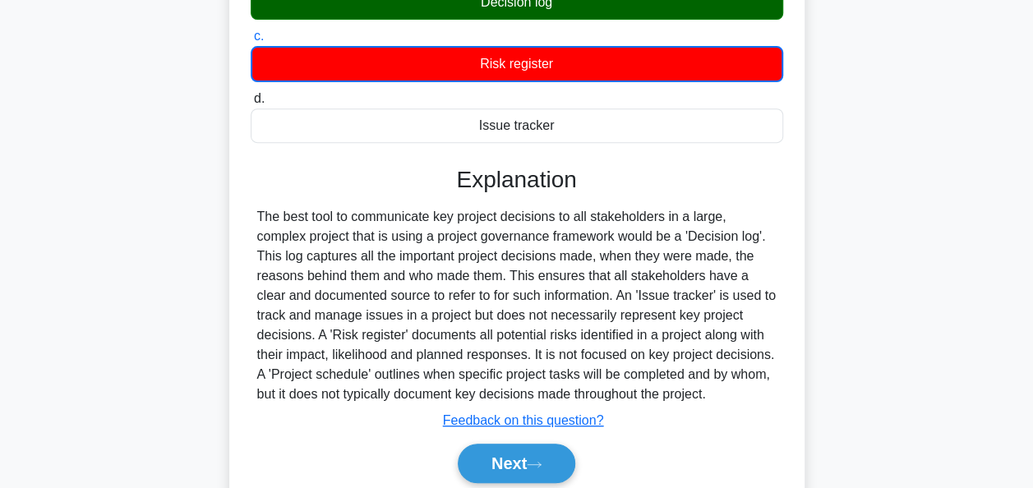
scroll to position [400, 0]
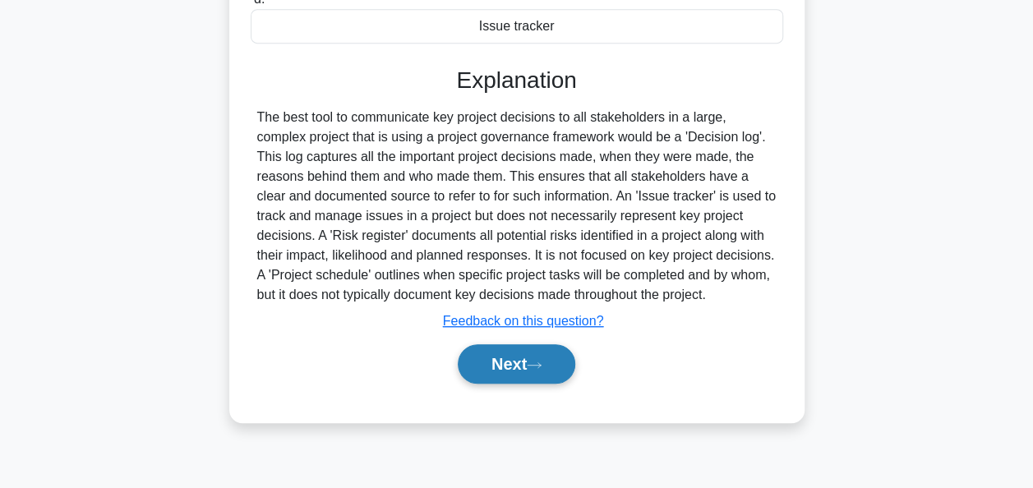
click at [493, 360] on button "Next" at bounding box center [517, 363] width 118 height 39
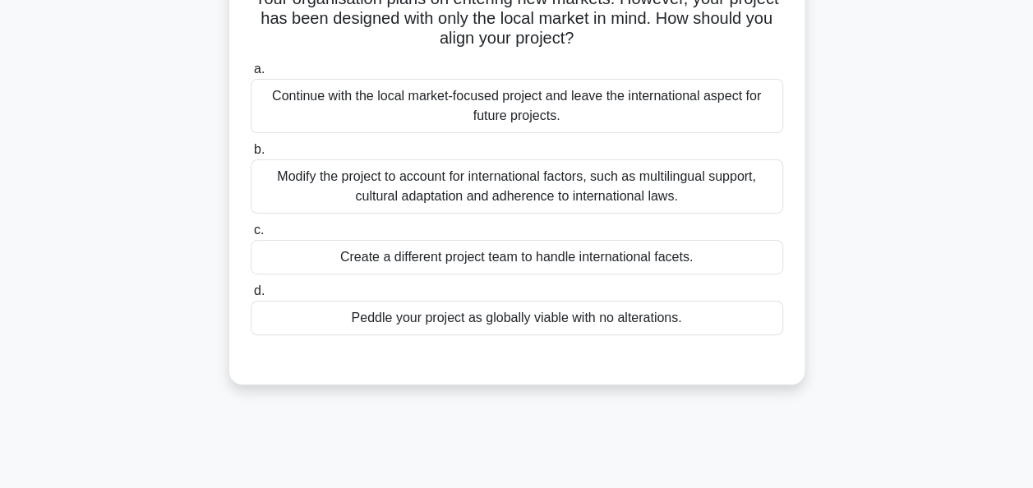
scroll to position [164, 0]
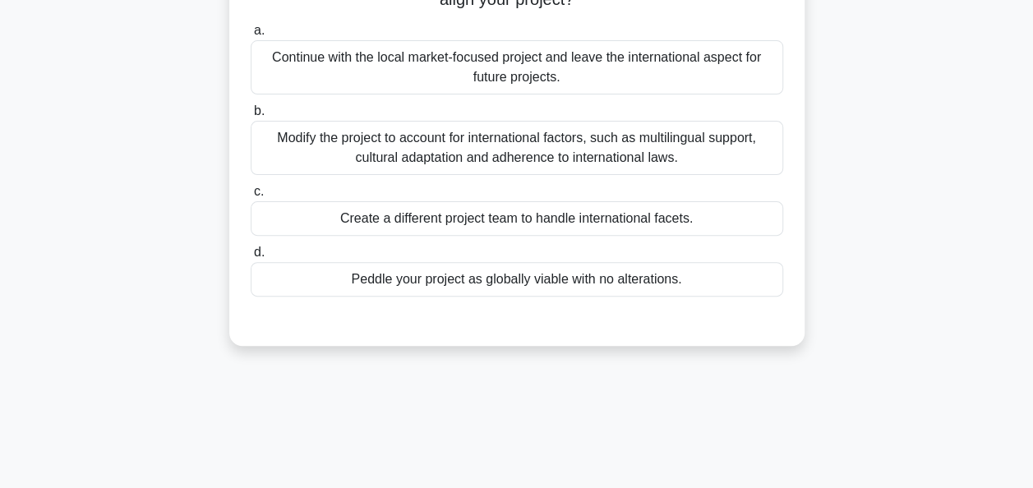
click at [605, 146] on div "Modify the project to account for international factors, such as multilingual s…" at bounding box center [517, 148] width 533 height 54
click at [251, 117] on input "b. Modify the project to account for international factors, such as multilingua…" at bounding box center [251, 111] width 0 height 11
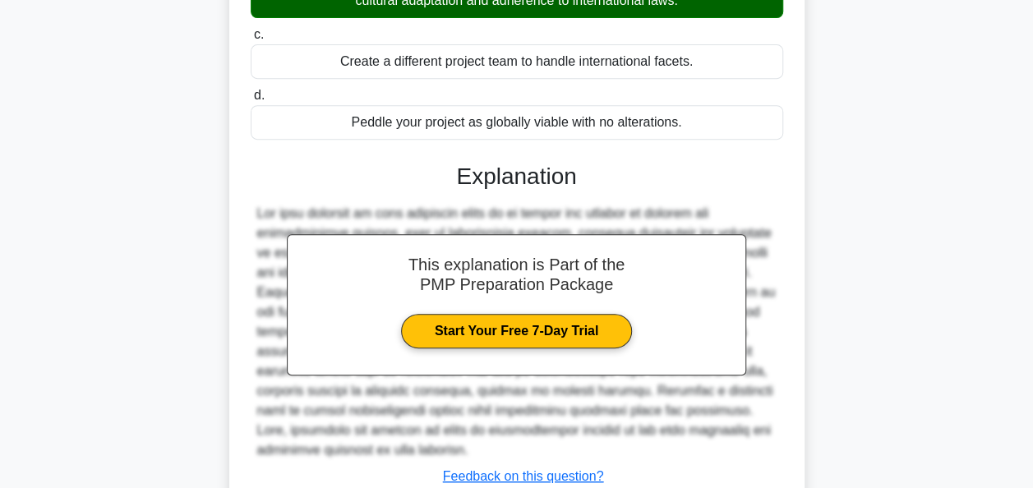
scroll to position [441, 0]
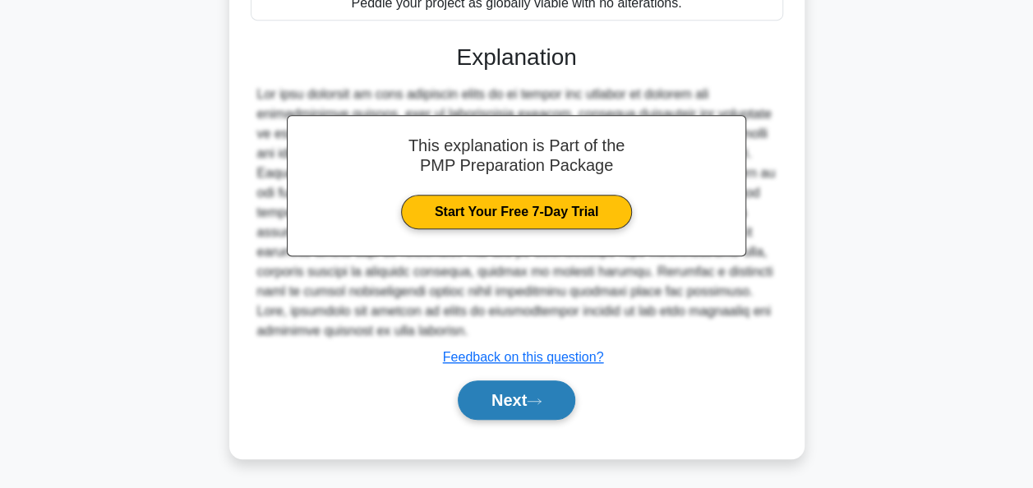
click at [505, 395] on button "Next" at bounding box center [517, 400] width 118 height 39
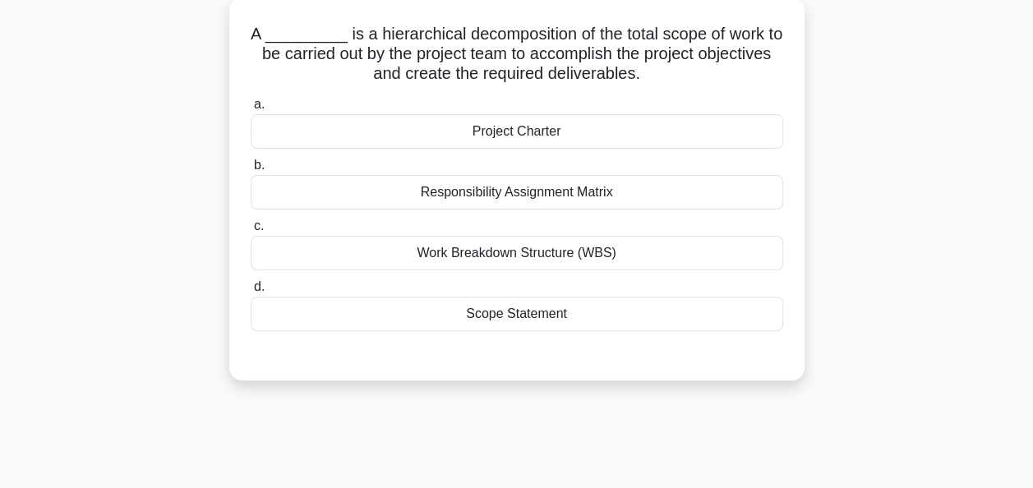
scroll to position [0, 0]
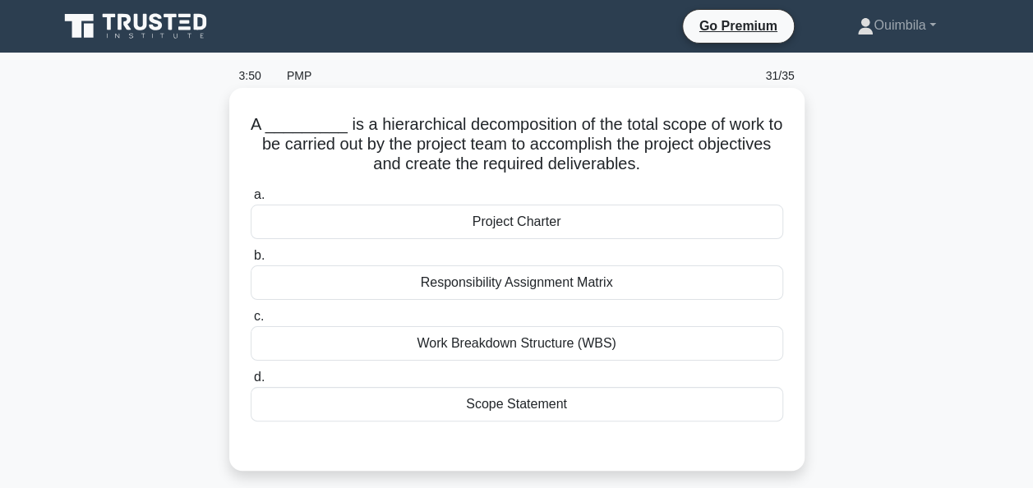
click at [525, 342] on div "Work Breakdown Structure (WBS)" at bounding box center [517, 343] width 533 height 35
click at [251, 322] on input "c. Work Breakdown Structure (WBS)" at bounding box center [251, 317] width 0 height 11
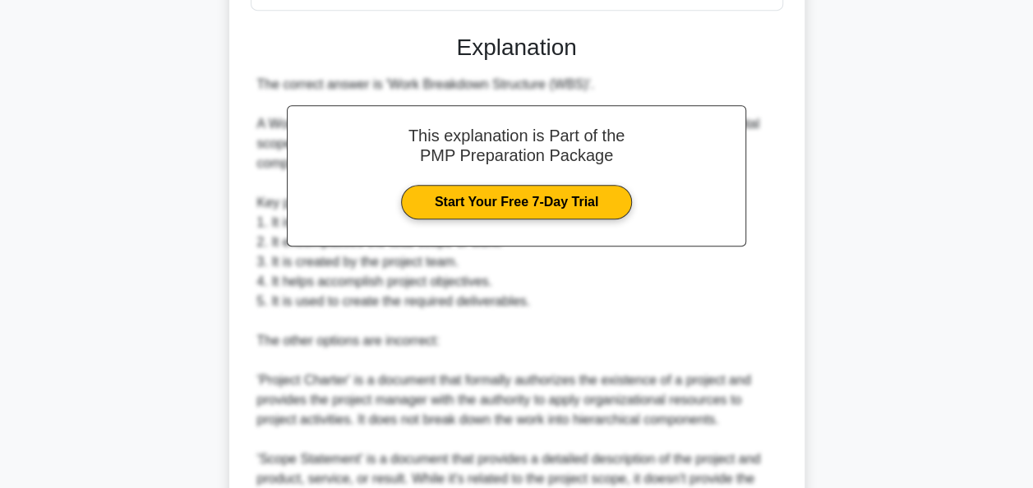
scroll to position [677, 0]
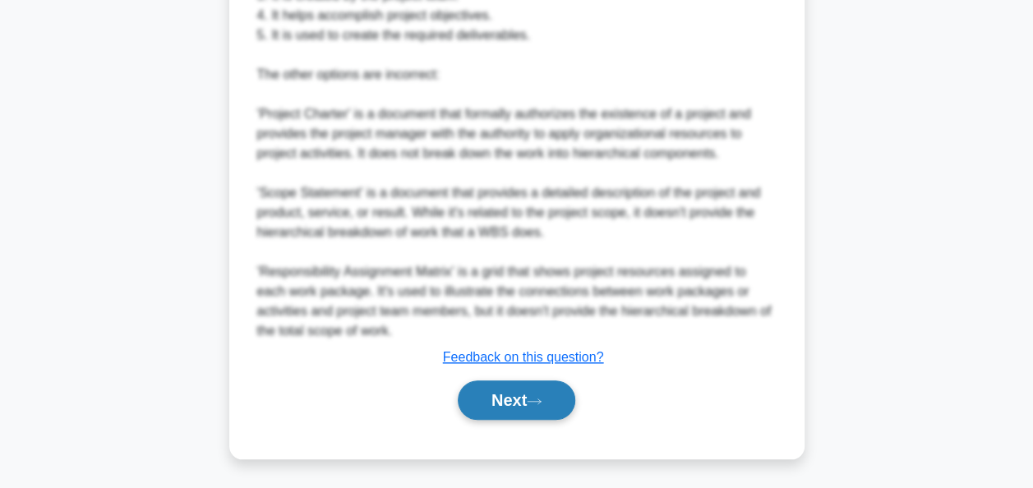
click at [497, 389] on button "Next" at bounding box center [517, 400] width 118 height 39
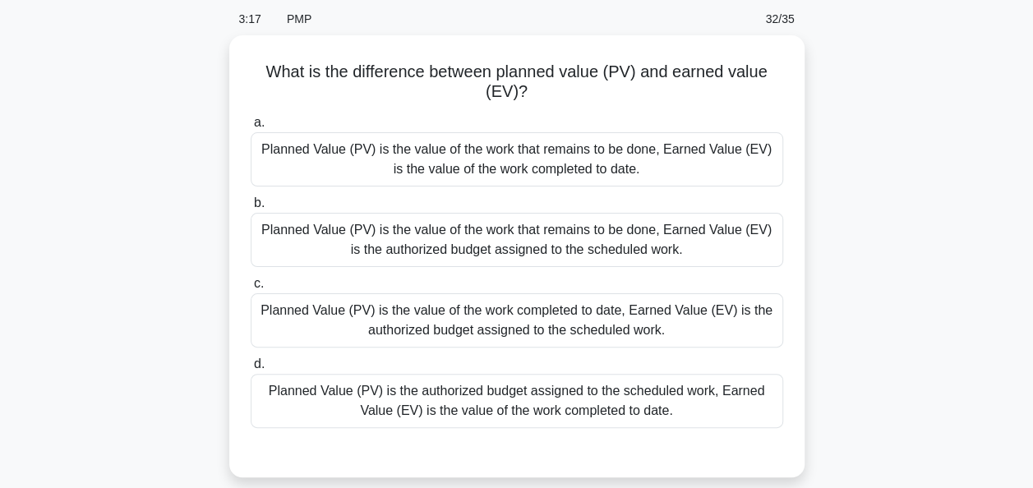
scroll to position [82, 0]
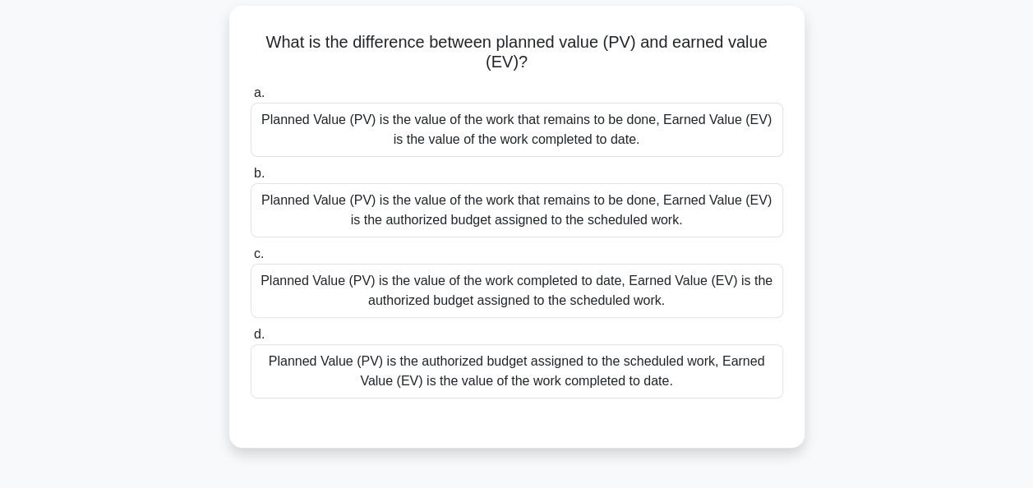
click at [589, 370] on div "Planned Value (PV) is the authorized budget assigned to the scheduled work, Ear…" at bounding box center [517, 371] width 533 height 54
click at [251, 340] on input "d. Planned Value (PV) is the authorized budget assigned to the scheduled work, …" at bounding box center [251, 335] width 0 height 11
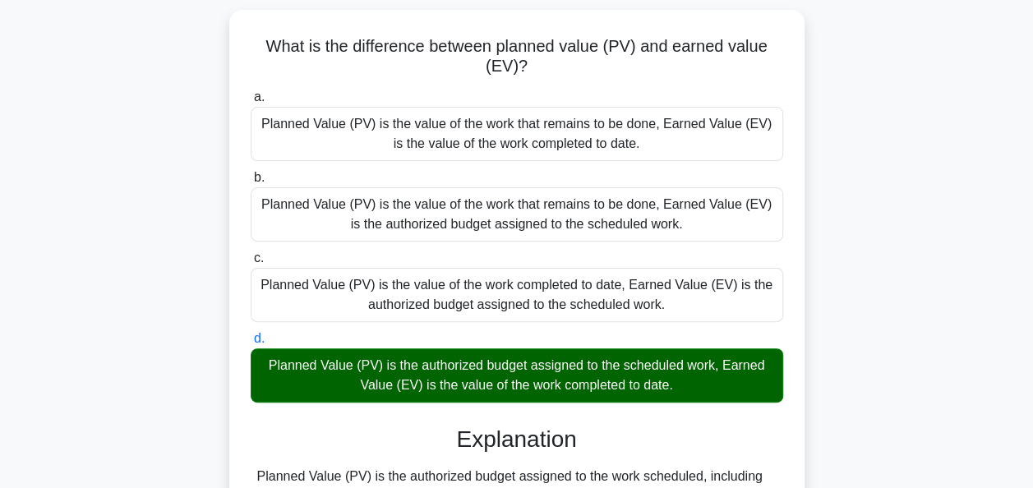
scroll to position [401, 0]
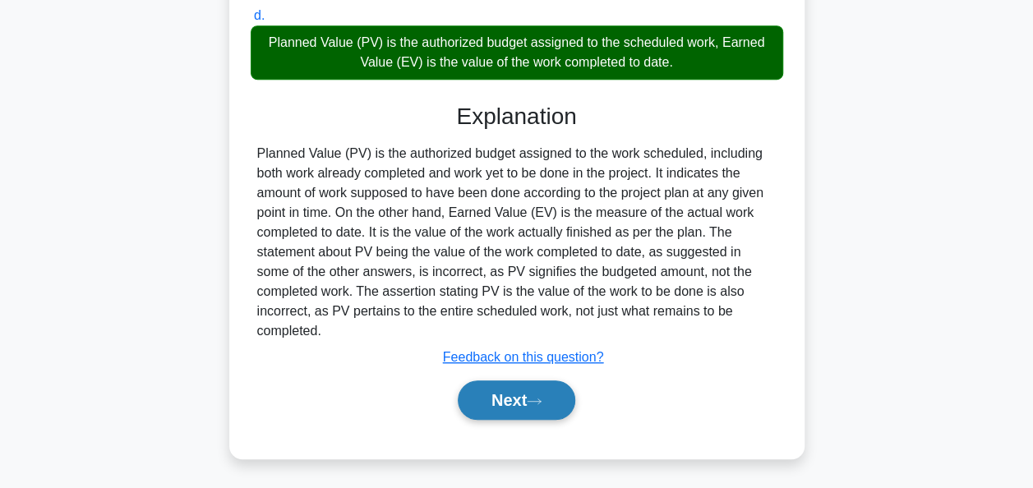
click at [478, 391] on button "Next" at bounding box center [517, 400] width 118 height 39
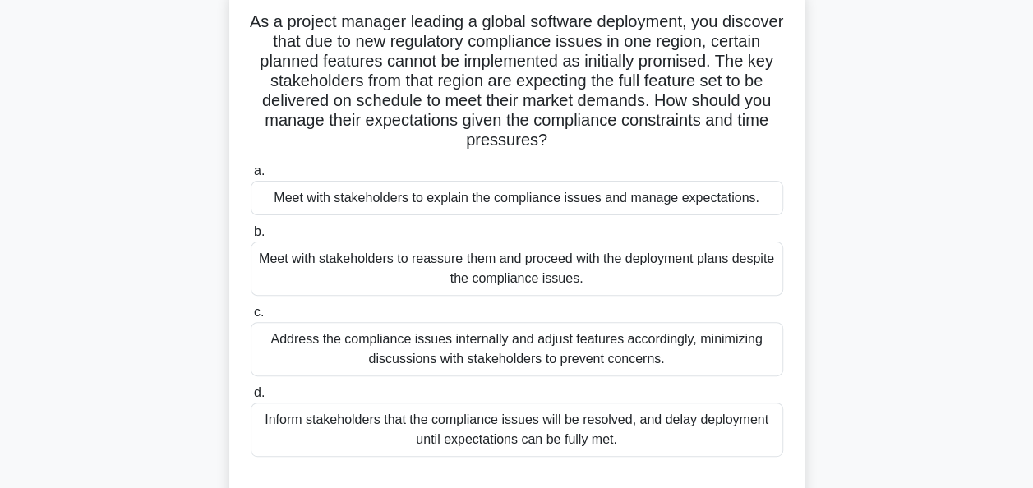
scroll to position [82, 0]
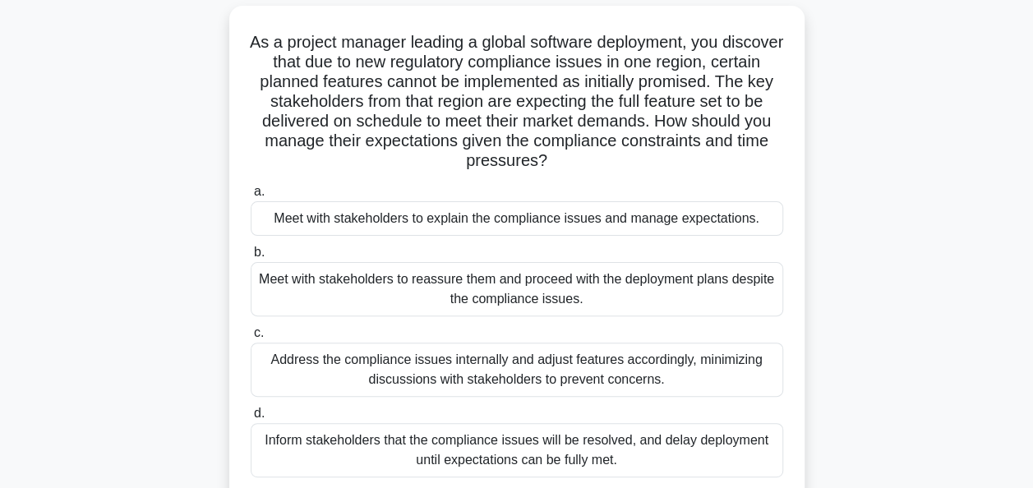
click at [502, 219] on div "Meet with stakeholders to explain the compliance issues and manage expectations." at bounding box center [517, 218] width 533 height 35
click at [251, 197] on input "a. Meet with stakeholders to explain the compliance issues and manage expectati…" at bounding box center [251, 192] width 0 height 11
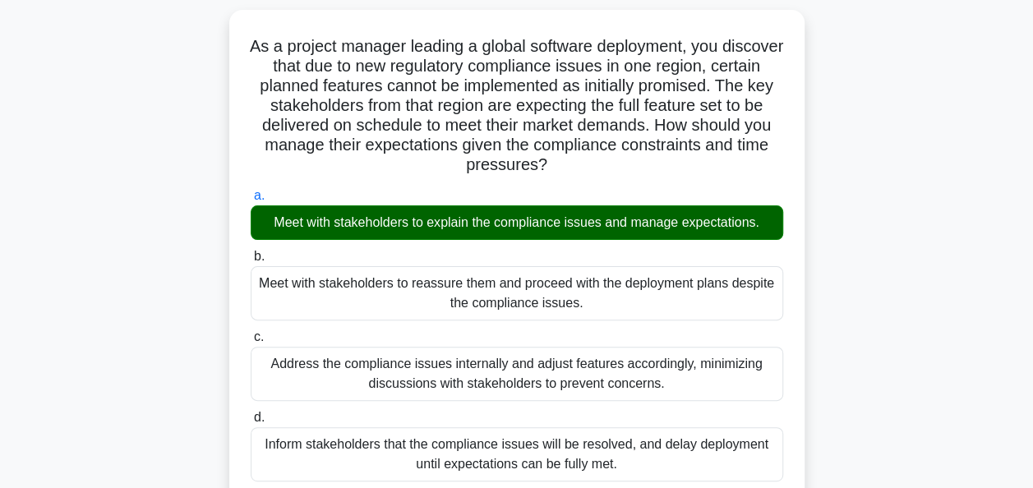
scroll to position [480, 0]
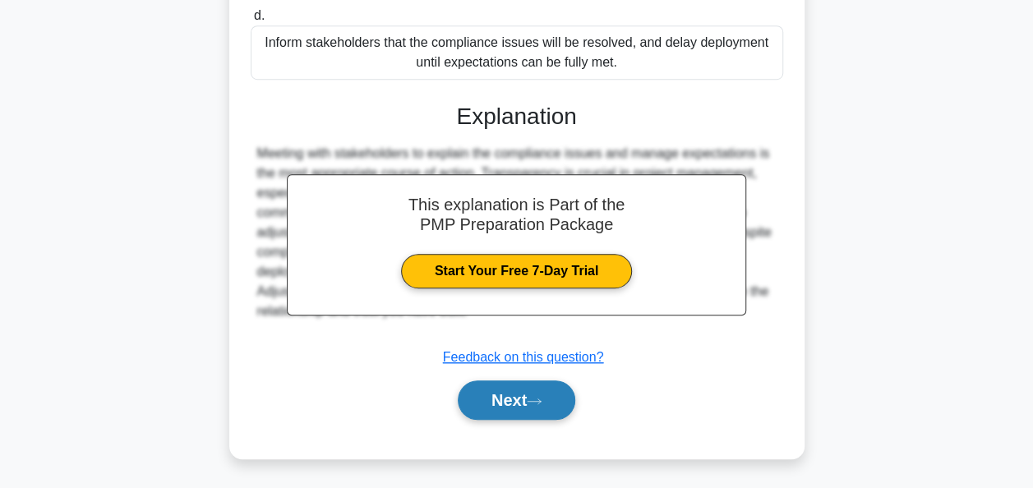
click at [500, 393] on button "Next" at bounding box center [517, 400] width 118 height 39
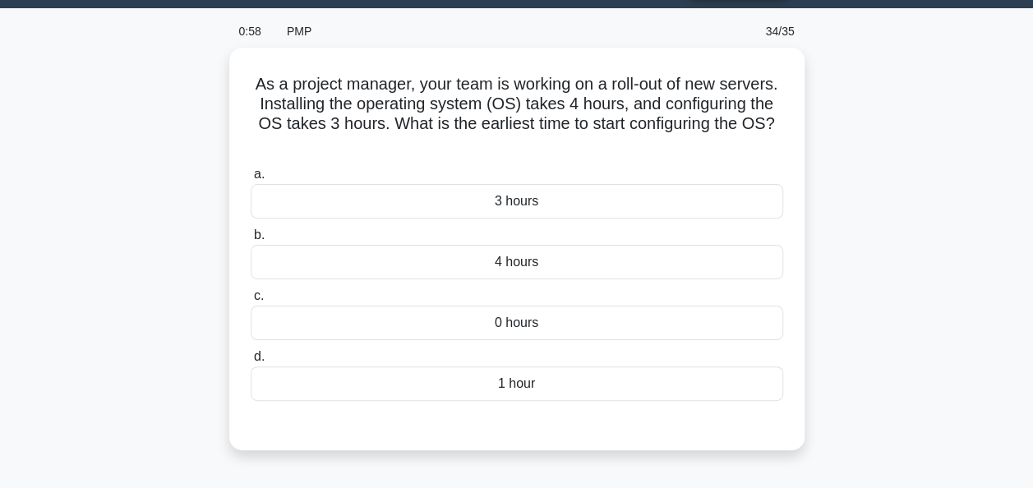
scroll to position [82, 0]
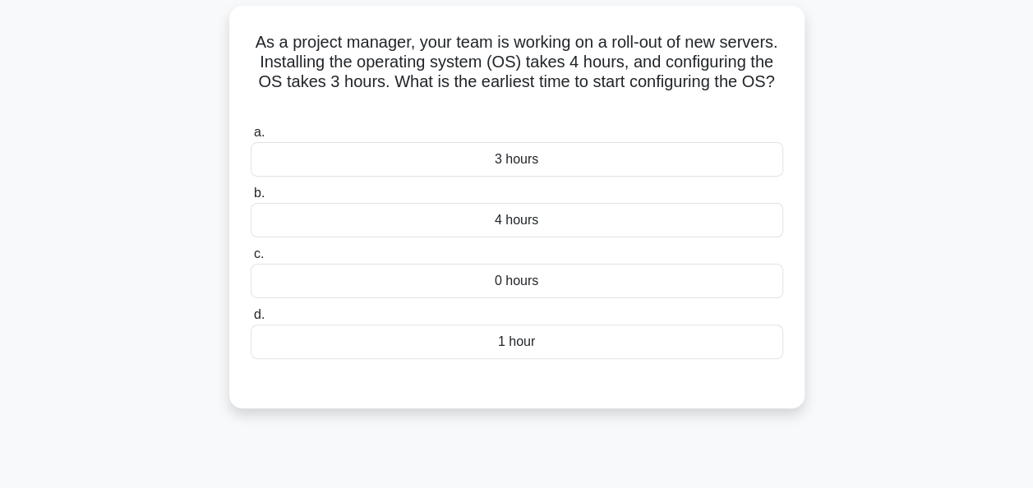
click at [503, 224] on div "4 hours" at bounding box center [517, 220] width 533 height 35
click at [251, 199] on input "b. 4 hours" at bounding box center [251, 193] width 0 height 11
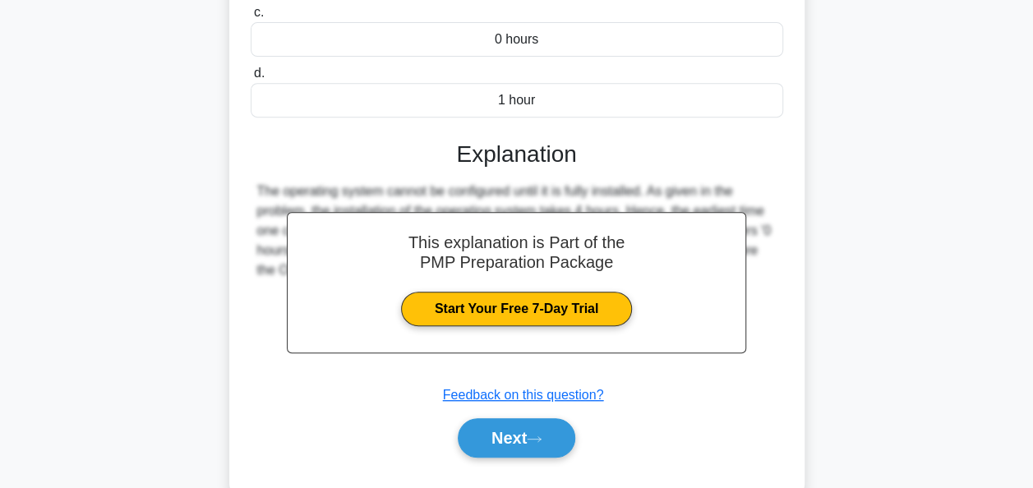
scroll to position [400, 0]
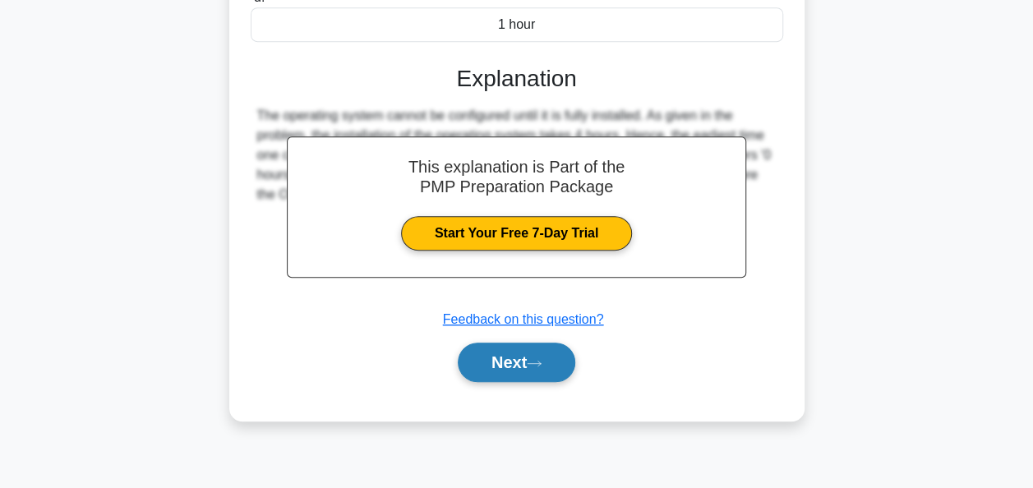
click at [493, 355] on button "Next" at bounding box center [517, 362] width 118 height 39
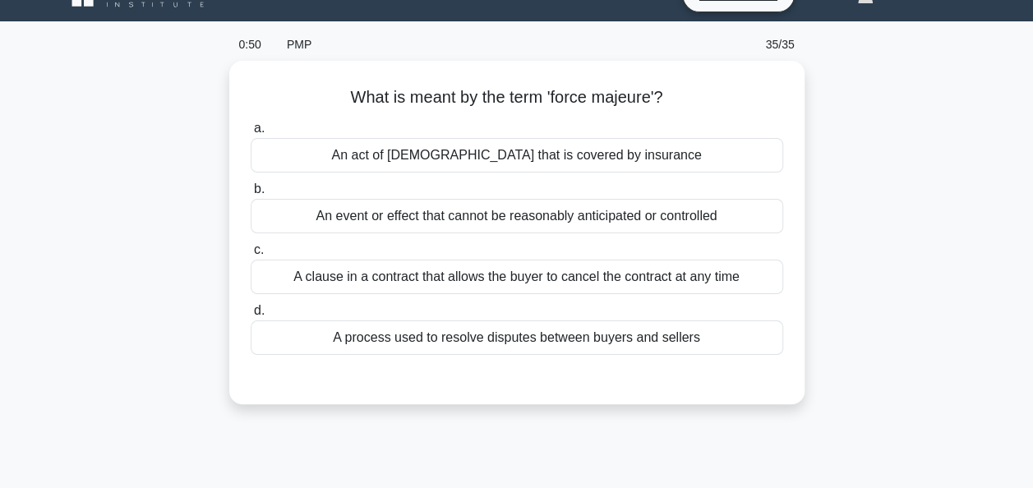
scroll to position [0, 0]
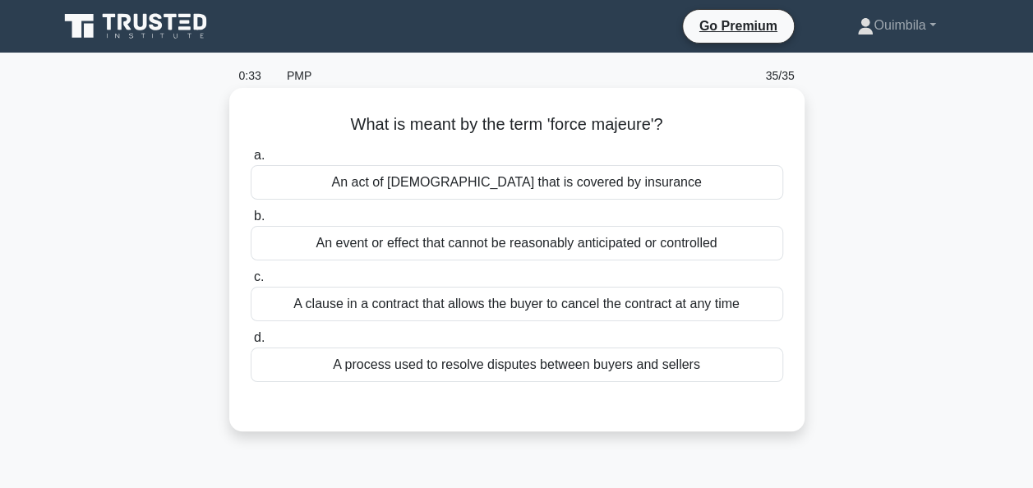
click at [628, 238] on div "An event or effect that cannot be reasonably anticipated or controlled" at bounding box center [517, 243] width 533 height 35
click at [251, 222] on input "b. An event or effect that cannot be reasonably anticipated or controlled" at bounding box center [251, 216] width 0 height 11
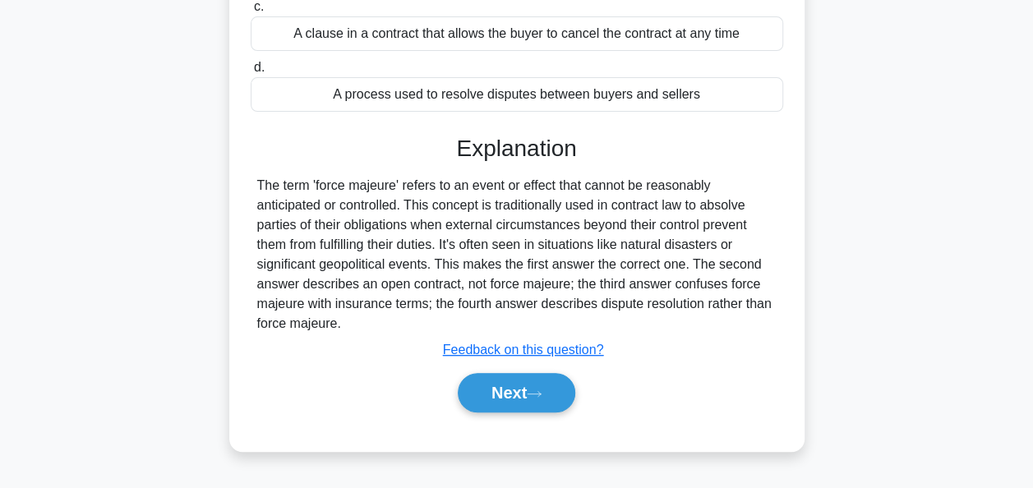
scroll to position [400, 0]
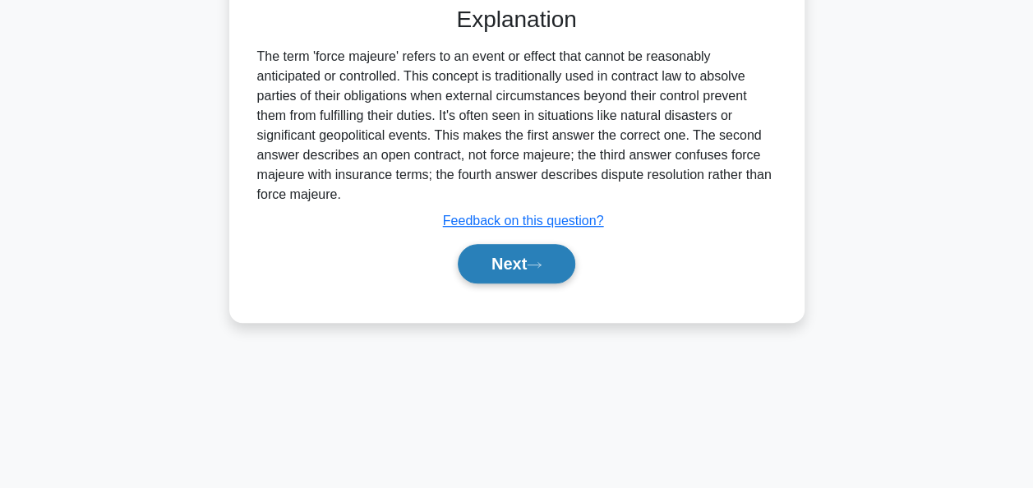
click at [513, 259] on button "Next" at bounding box center [517, 263] width 118 height 39
